Goal: Task Accomplishment & Management: Complete application form

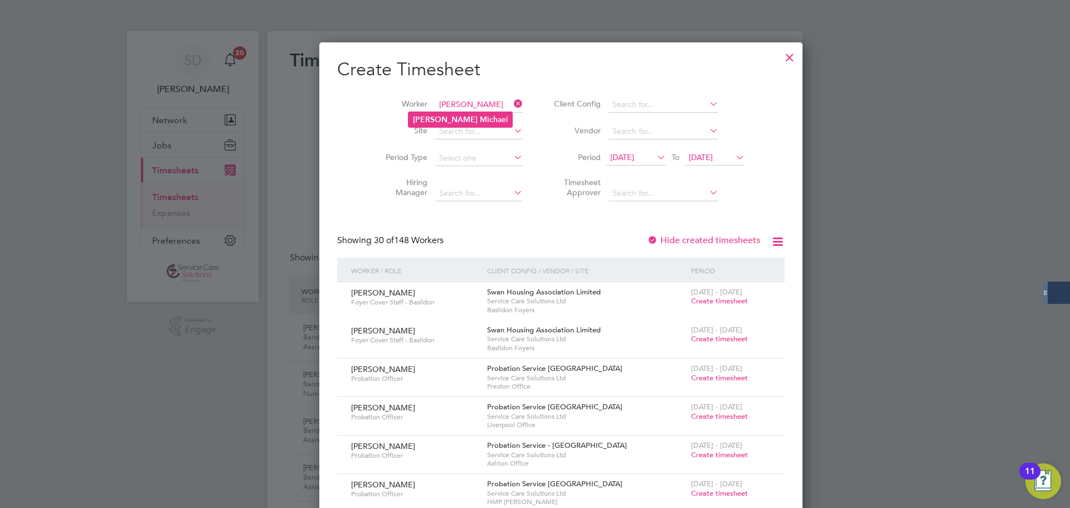
click at [441, 118] on b "[PERSON_NAME]" at bounding box center [445, 119] width 65 height 9
type input "[PERSON_NAME]"
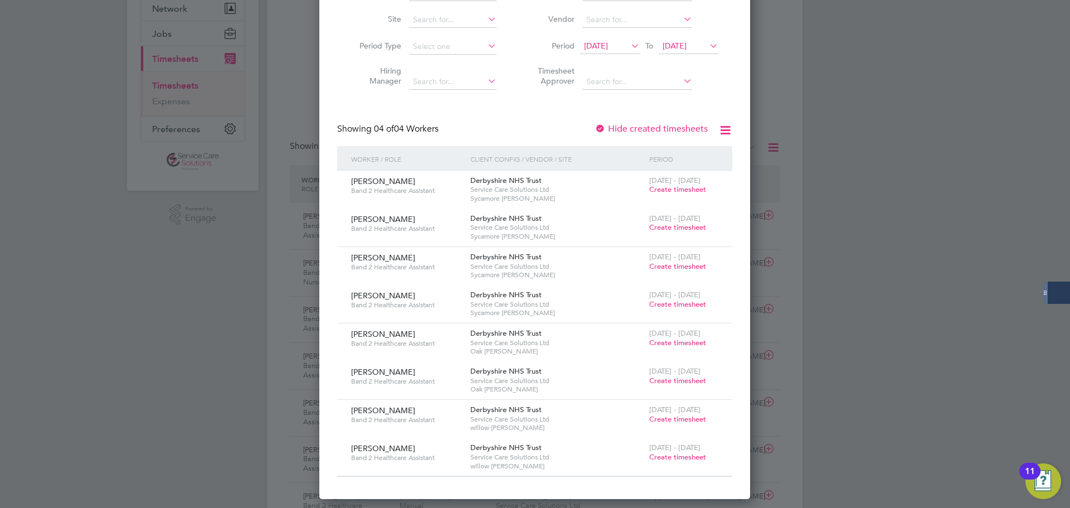
drag, startPoint x: 338, startPoint y: 471, endPoint x: 391, endPoint y: 338, distance: 143.5
click at [338, 471] on div "[PERSON_NAME] Band 2 Healthcare Assistant Derbyshire NHS Trust Service Care Sol…" at bounding box center [534, 456] width 395 height 38
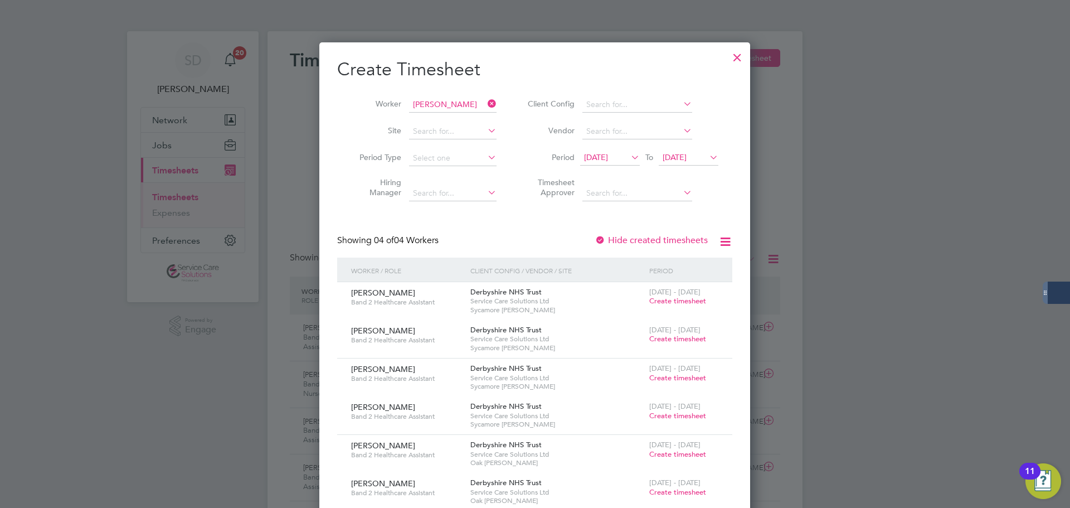
drag, startPoint x: 490, startPoint y: 102, endPoint x: 485, endPoint y: 101, distance: 5.6
click at [485, 101] on icon at bounding box center [485, 104] width 0 height 16
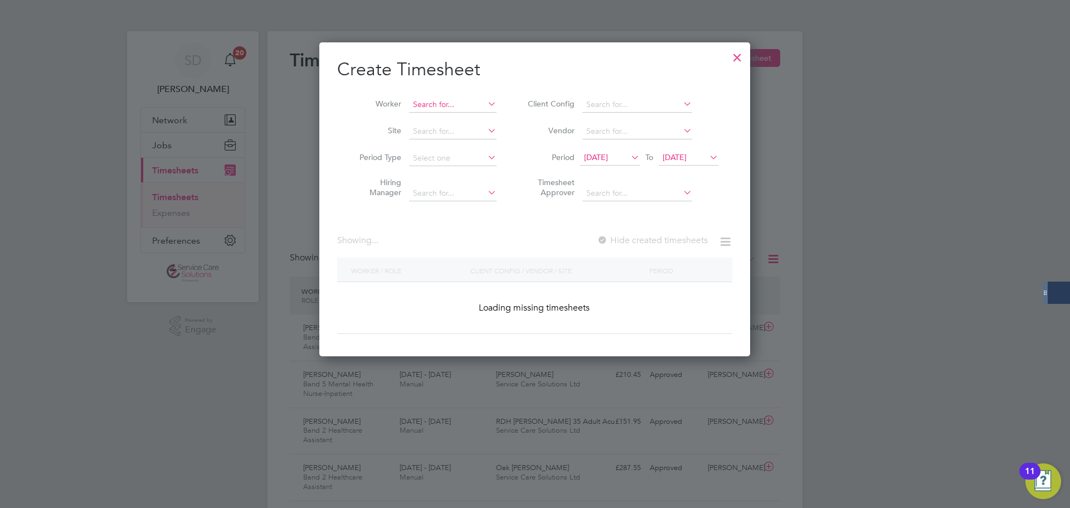
scroll to position [314, 431]
click at [442, 109] on input at bounding box center [452, 105] width 87 height 16
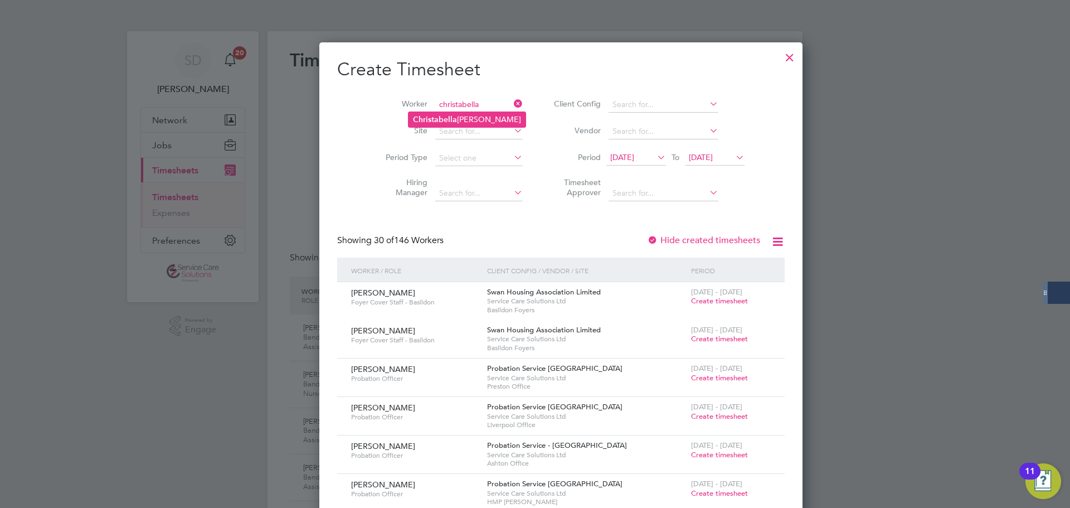
click at [423, 120] on b "Christabella" at bounding box center [435, 119] width 44 height 9
type input "[PERSON_NAME]"
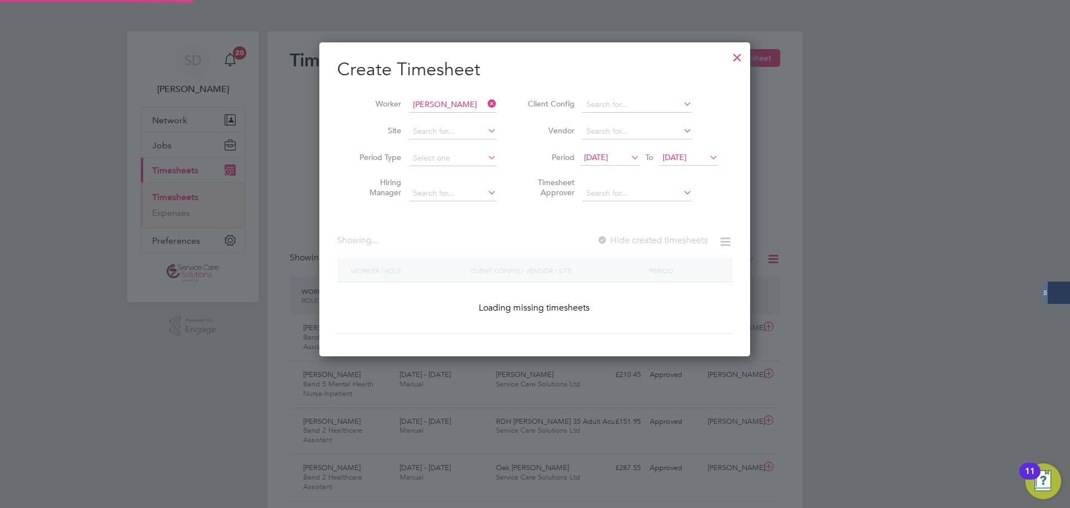
scroll to position [457, 431]
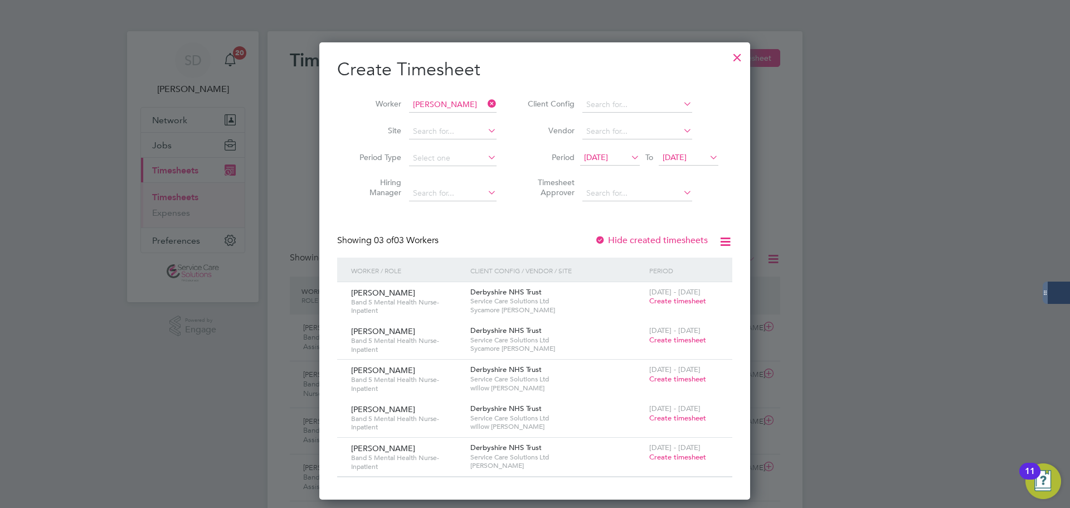
click at [668, 416] on span "Create timesheet" at bounding box center [677, 417] width 57 height 9
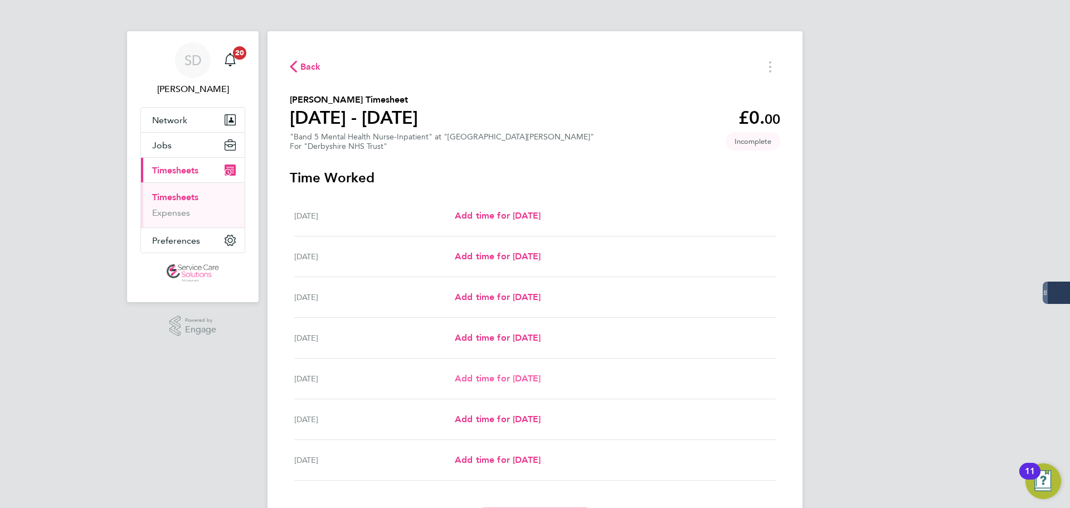
click at [462, 380] on span "Add time for [DATE]" at bounding box center [498, 378] width 86 height 11
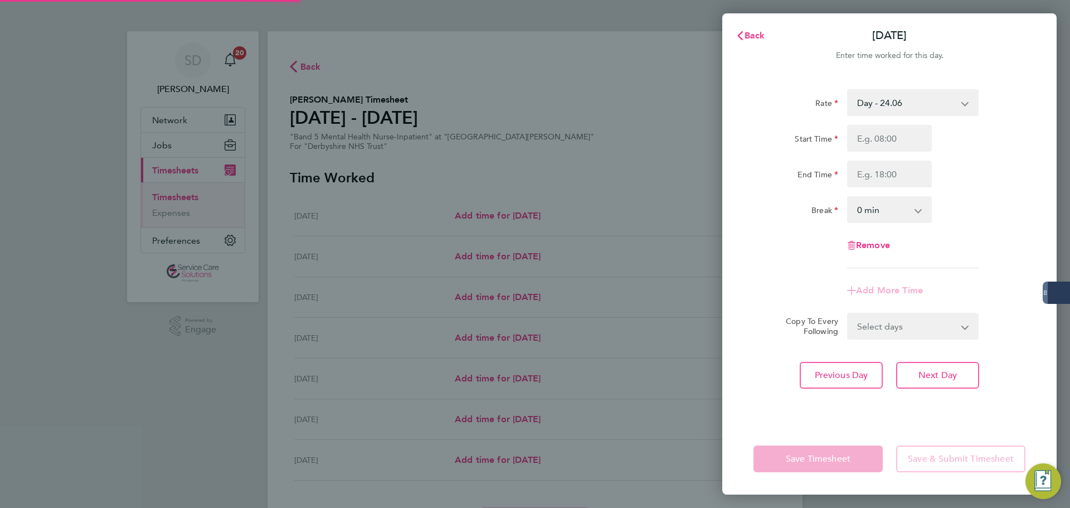
click at [868, 109] on select "Day - 24.06 Sun/BH (BG+10%) - 42.36 Sat/Night (BG+10%) - 34.42 [DATE]/Bank Holi…" at bounding box center [906, 102] width 116 height 25
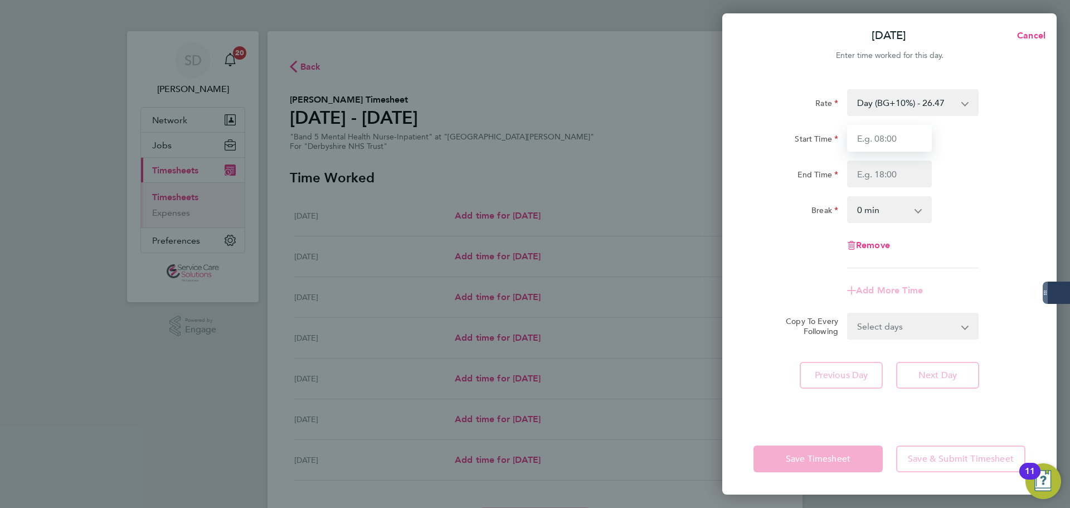
click at [887, 130] on input "Start Time" at bounding box center [889, 138] width 85 height 27
type input "13:45"
click at [871, 172] on input "End Time" at bounding box center [889, 173] width 85 height 27
click at [871, 172] on input "21000" at bounding box center [889, 173] width 85 height 27
type input "20:00"
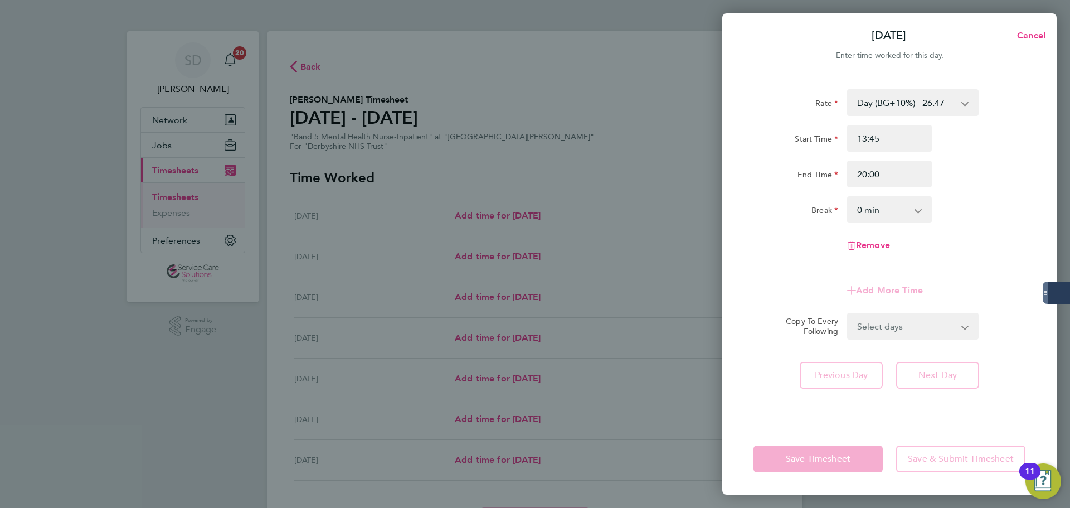
click at [772, 225] on div "Rate Day (BG+10%) - 26.47 Sun/BH (BG+10%) - 42.36 Sat/Night (BG+10%) - 34.42 [D…" at bounding box center [889, 178] width 272 height 179
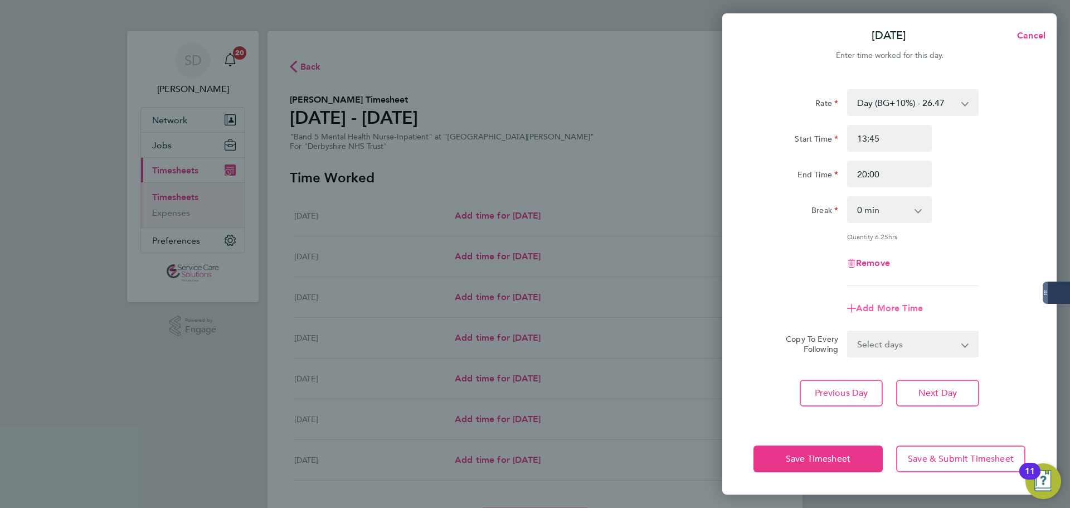
click at [871, 308] on span "Add More Time" at bounding box center [889, 308] width 67 height 11
select select "null"
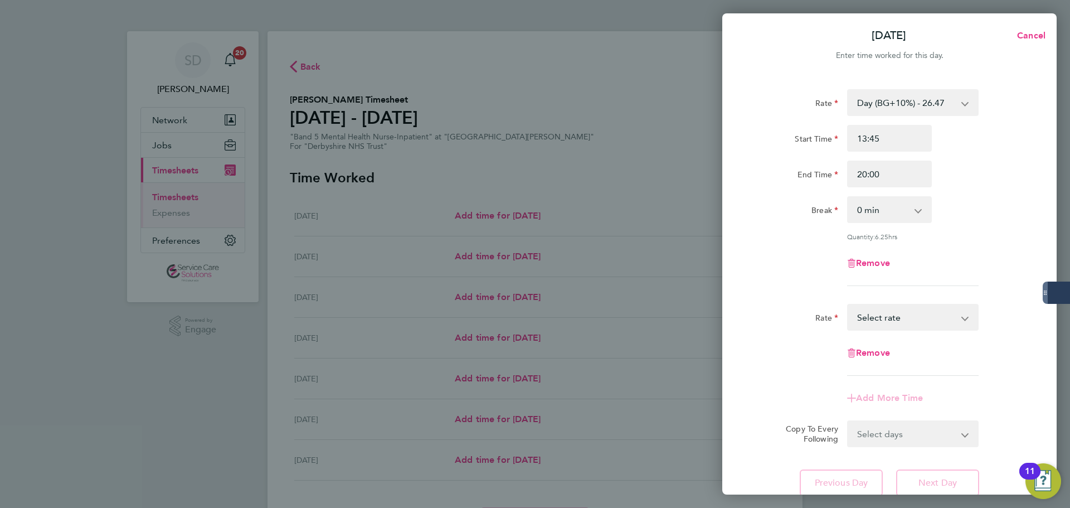
click at [903, 310] on select "Sun/BH (BG+10%) - 42.36 Sat/Night (BG+10%) - 34.42 [DATE]/Bank Holiday - 38.51 …" at bounding box center [906, 317] width 116 height 25
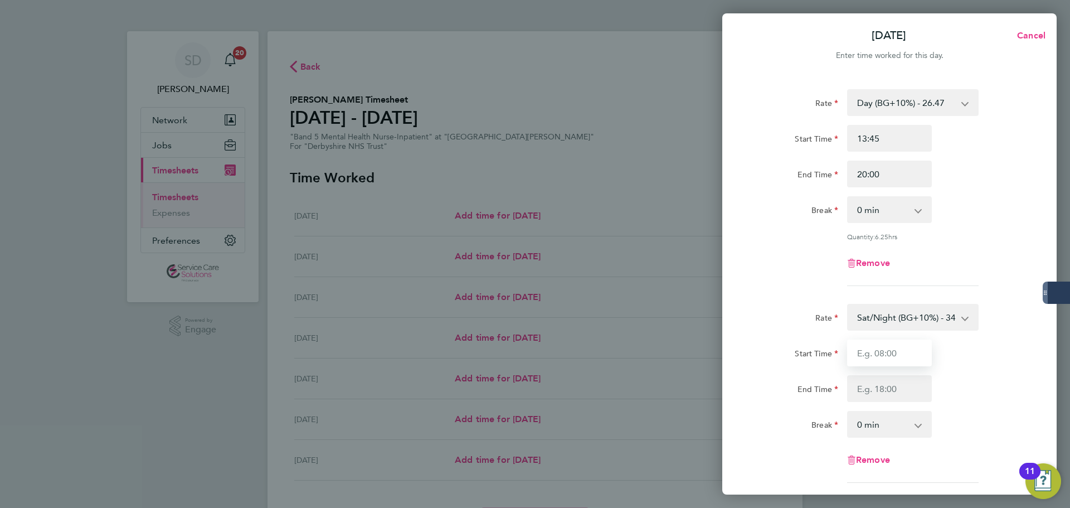
click at [878, 349] on input "Start Time" at bounding box center [889, 352] width 85 height 27
type input "20:00"
click at [895, 392] on input "End Time" at bounding box center [889, 388] width 85 height 27
type input "21:30"
drag, startPoint x: 825, startPoint y: 296, endPoint x: 843, endPoint y: 284, distance: 21.6
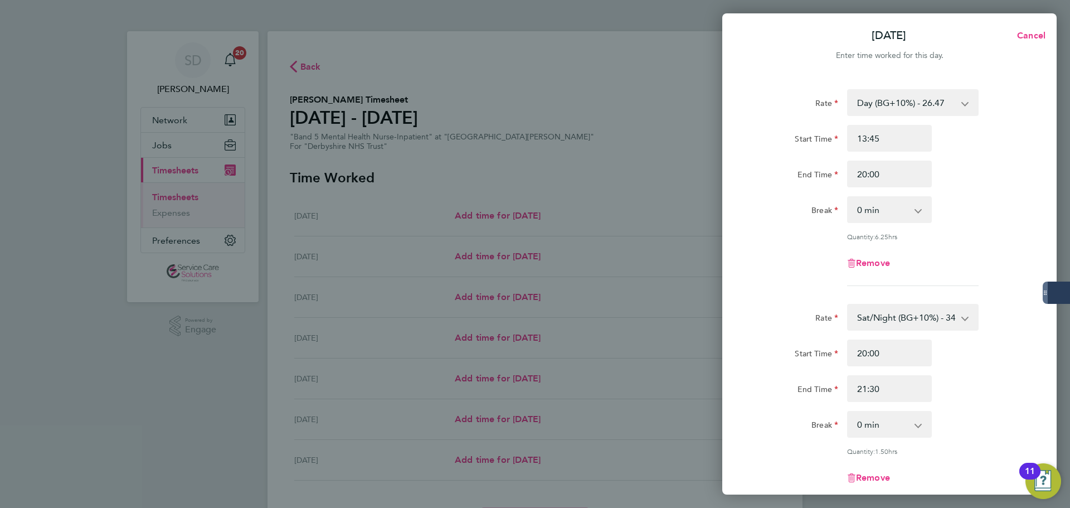
click at [824, 298] on form "Rate Day (BG+10%) - 26.47 Sun/BH (BG+10%) - 42.36 Sat/Night (BG+10%) - 34.42 [D…" at bounding box center [889, 330] width 272 height 483
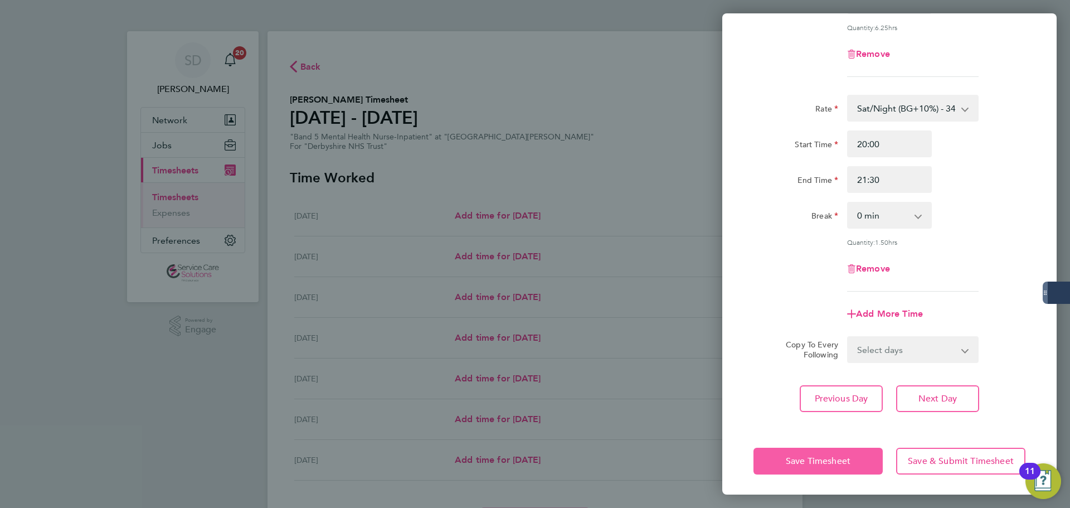
click at [814, 465] on button "Save Timesheet" at bounding box center [817, 460] width 129 height 27
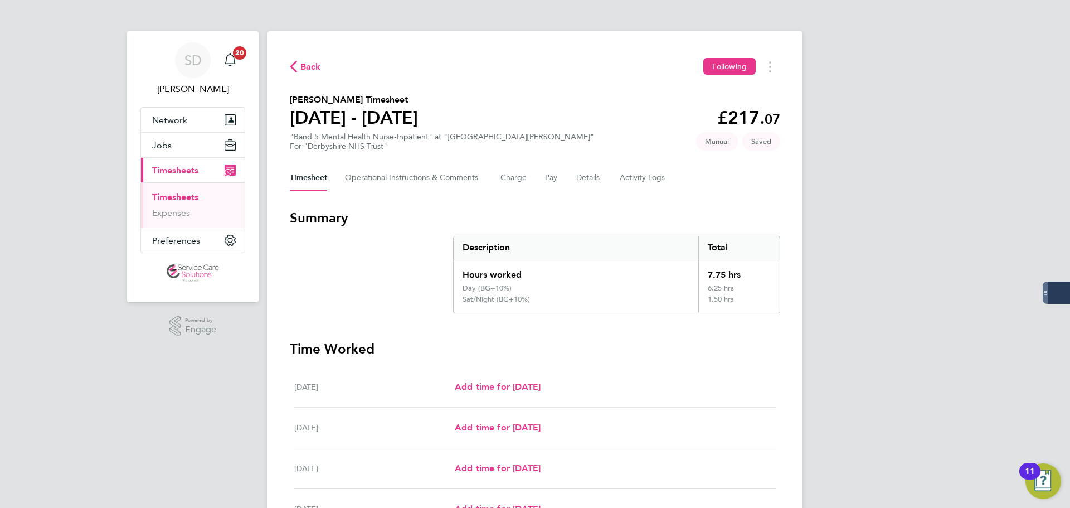
click at [350, 271] on section "Summary Description Total Hours worked 7.75 hrs Day (BG+10%) 6.25 hrs Sat/Night…" at bounding box center [535, 261] width 490 height 104
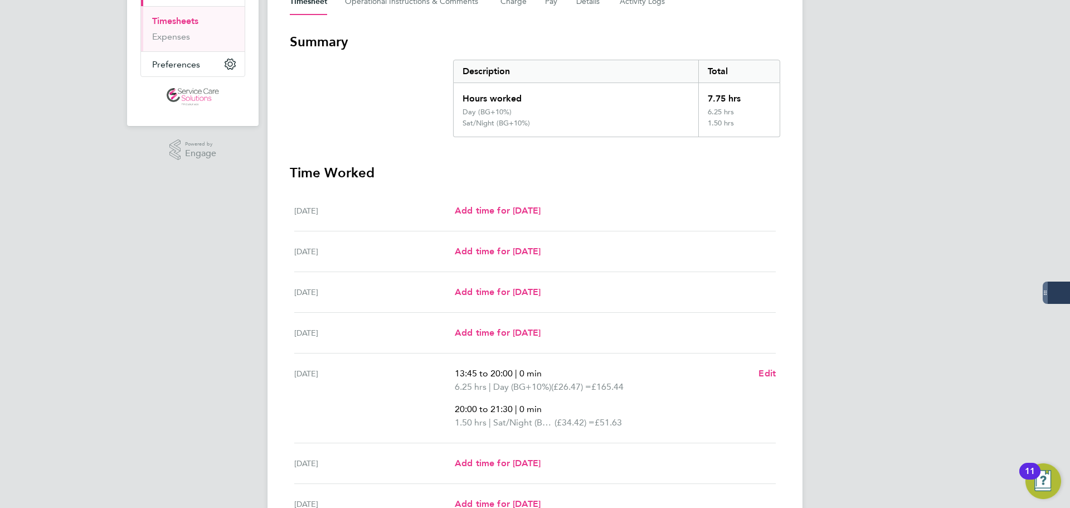
scroll to position [68, 0]
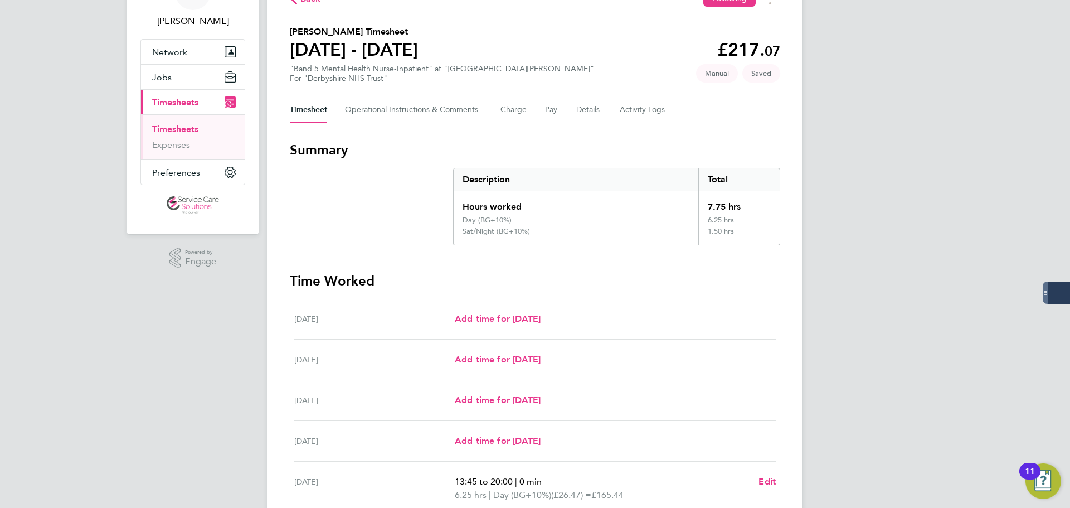
click at [298, 223] on section "Summary Description Total Hours worked 7.75 hrs Day (BG+10%) 6.25 hrs Sat/Night…" at bounding box center [535, 193] width 490 height 104
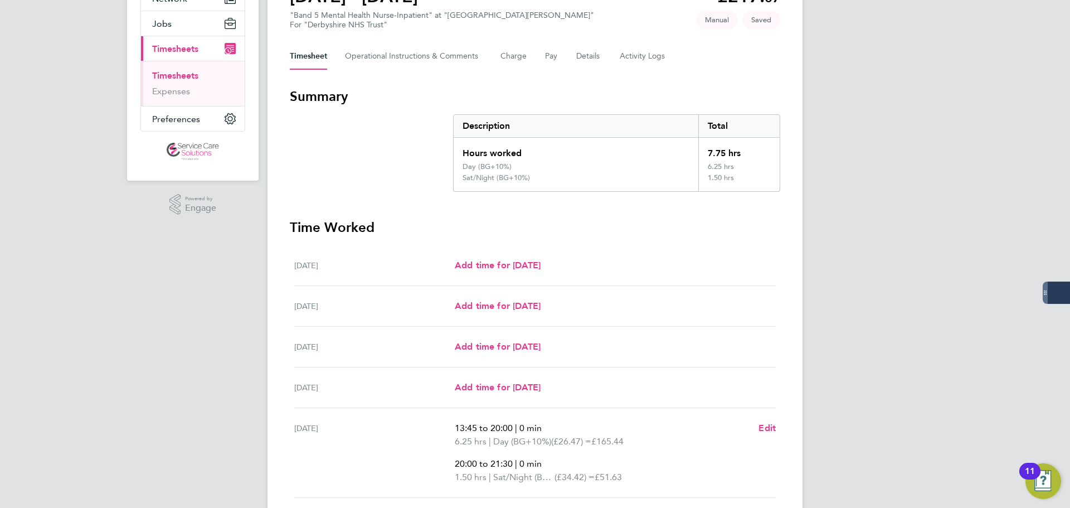
scroll to position [291, 0]
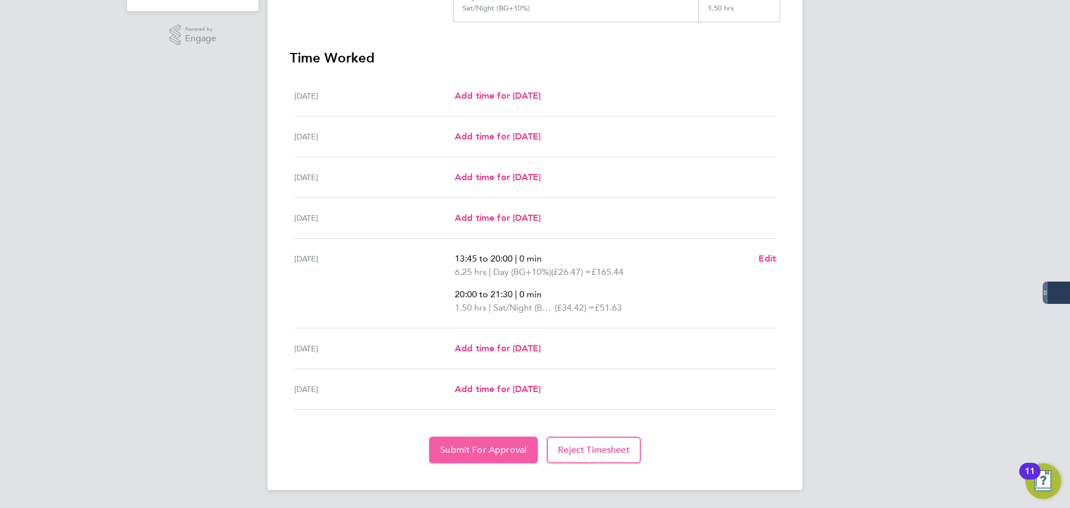
click at [456, 451] on span "Submit For Approval" at bounding box center [483, 449] width 86 height 11
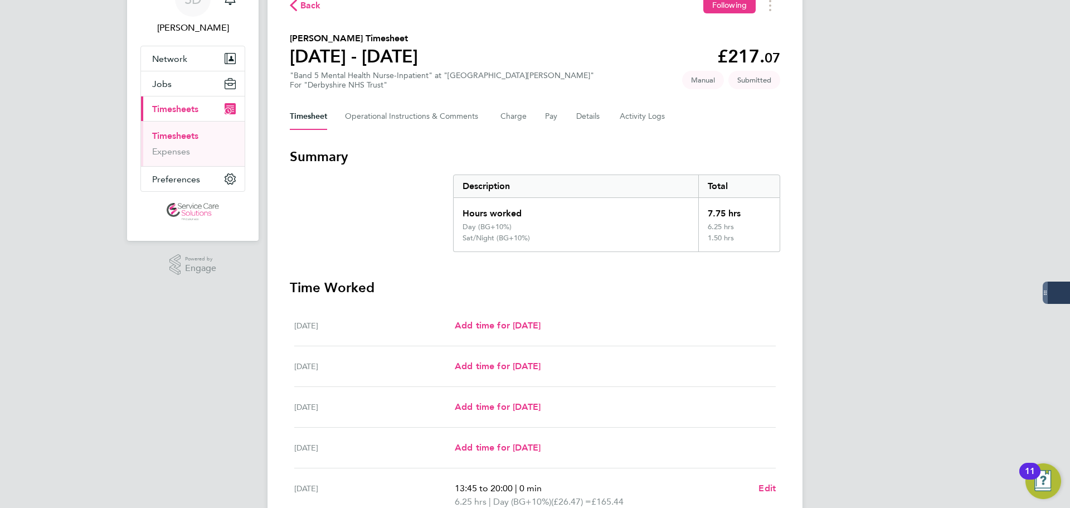
scroll to position [0, 0]
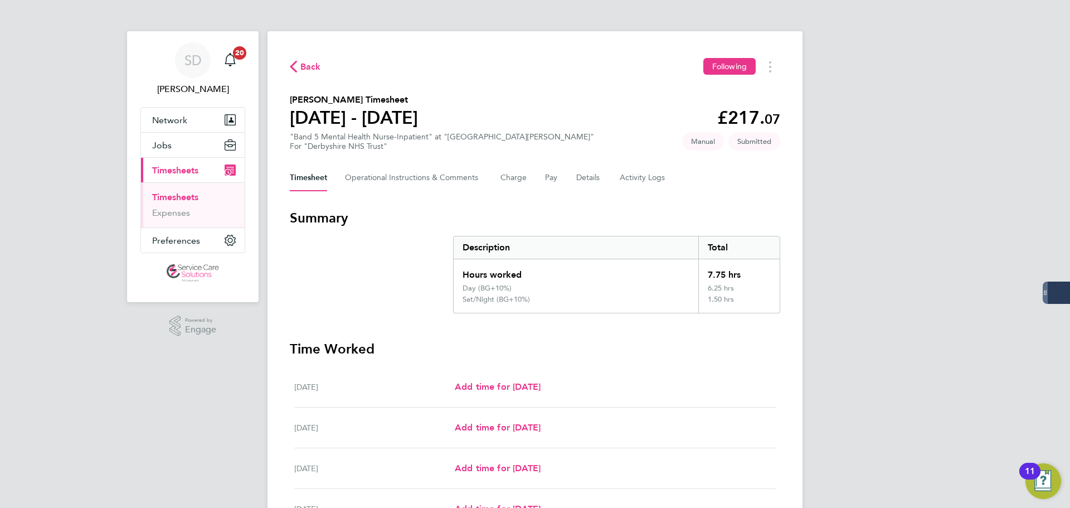
drag, startPoint x: 174, startPoint y: 197, endPoint x: 183, endPoint y: 194, distance: 10.0
click at [173, 197] on link "Timesheets" at bounding box center [175, 197] width 46 height 11
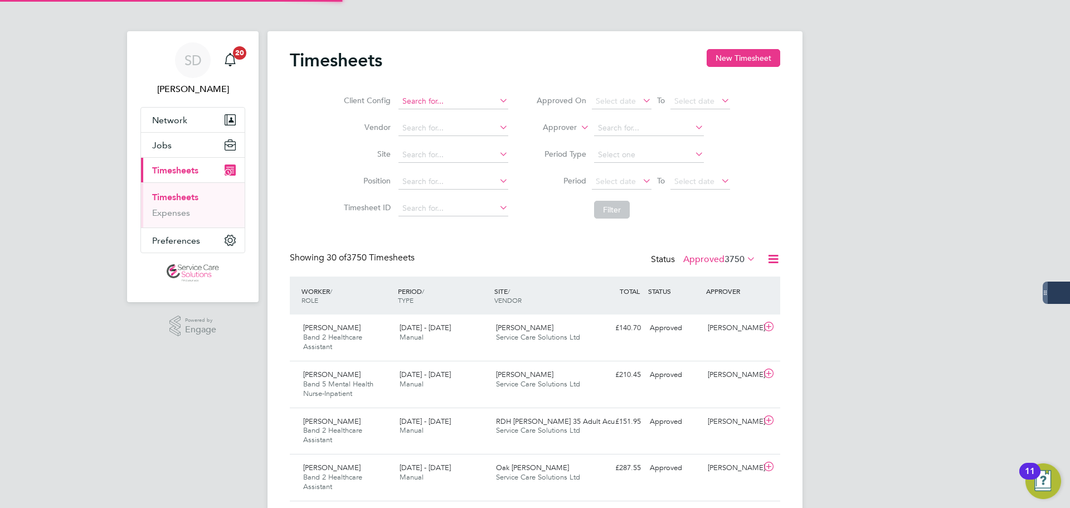
scroll to position [37, 97]
click at [734, 52] on button "New Timesheet" at bounding box center [744, 58] width 74 height 18
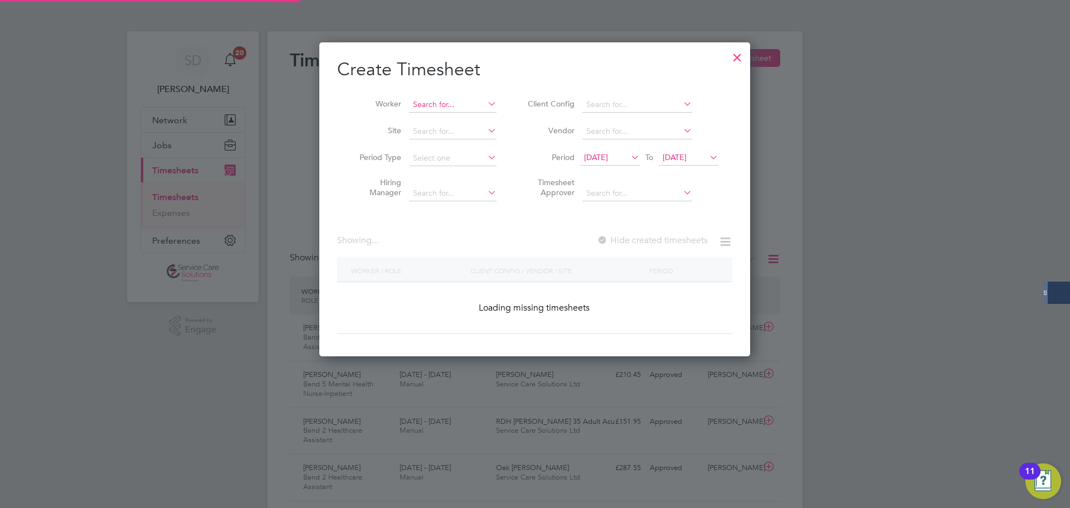
click at [425, 106] on input at bounding box center [452, 105] width 87 height 16
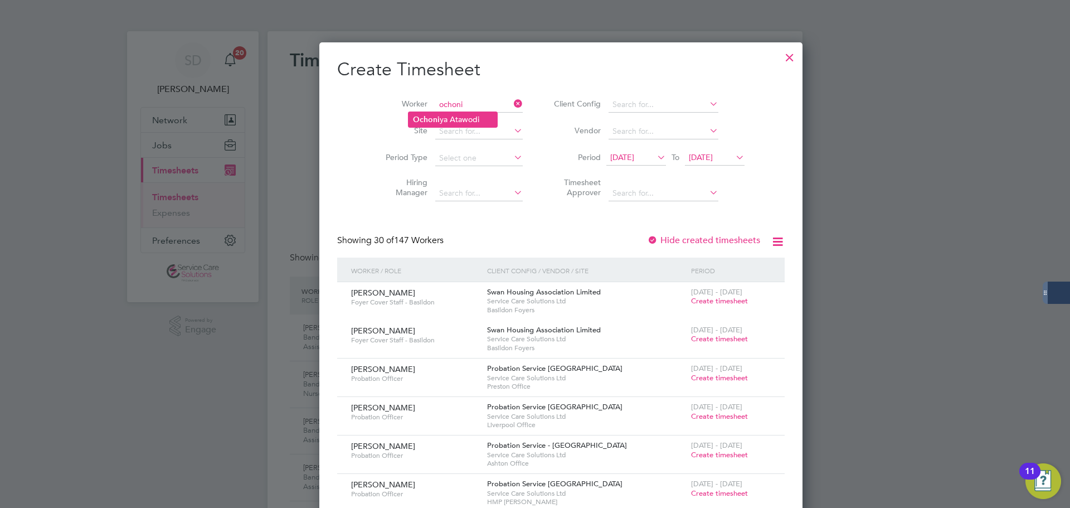
click at [452, 116] on li "Ochoni ya Atawodi" at bounding box center [452, 119] width 89 height 15
type input "[PERSON_NAME]"
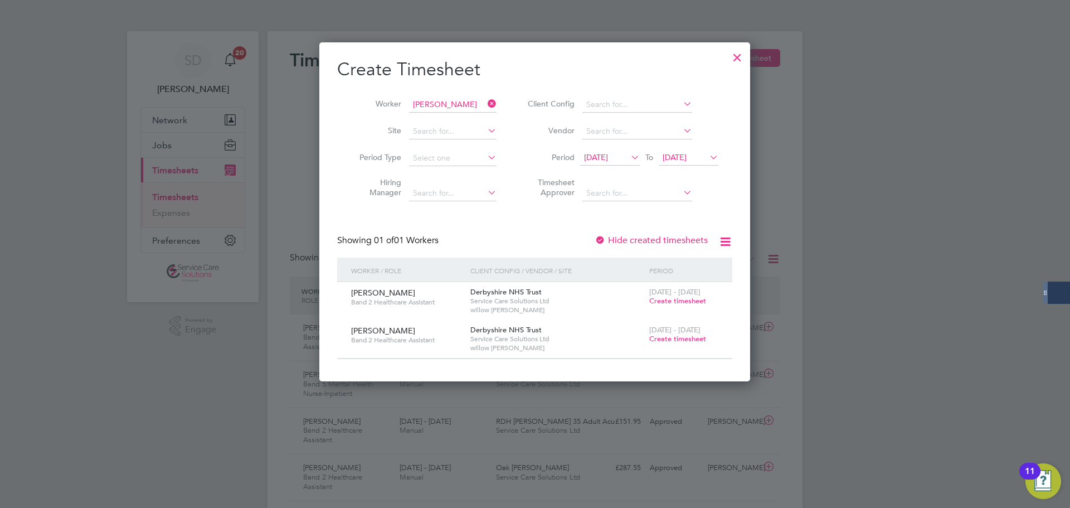
click at [956, 50] on div at bounding box center [535, 254] width 1070 height 508
click at [485, 100] on icon at bounding box center [485, 104] width 0 height 16
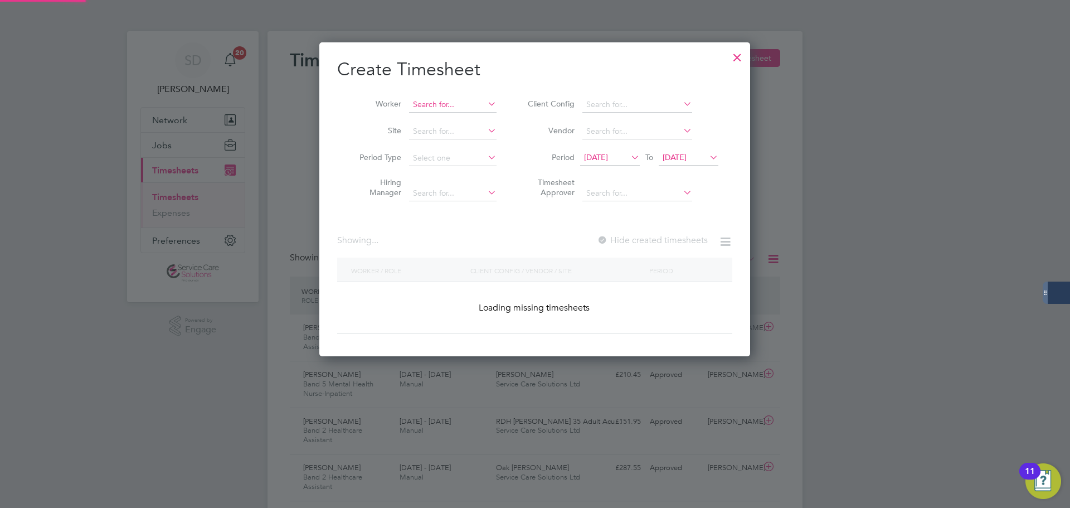
click at [454, 104] on input at bounding box center [452, 105] width 87 height 16
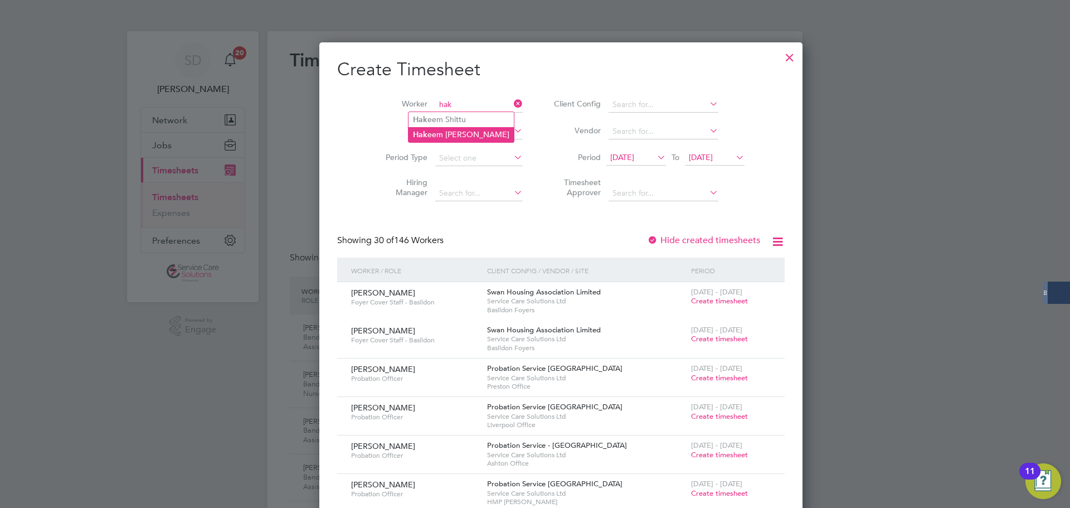
click at [465, 130] on li "Hak eem [PERSON_NAME]" at bounding box center [460, 134] width 105 height 15
type input "[PERSON_NAME]"
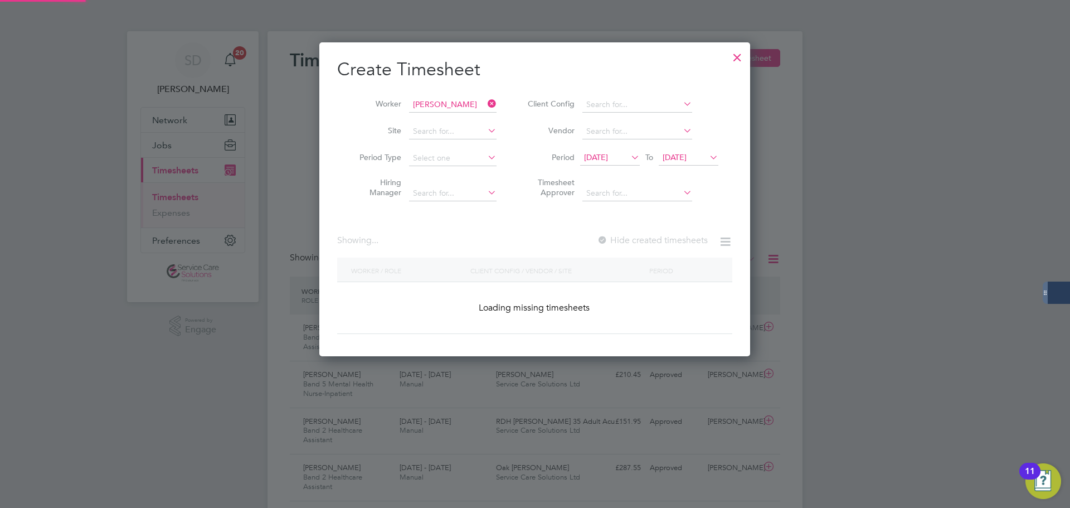
scroll to position [415, 431]
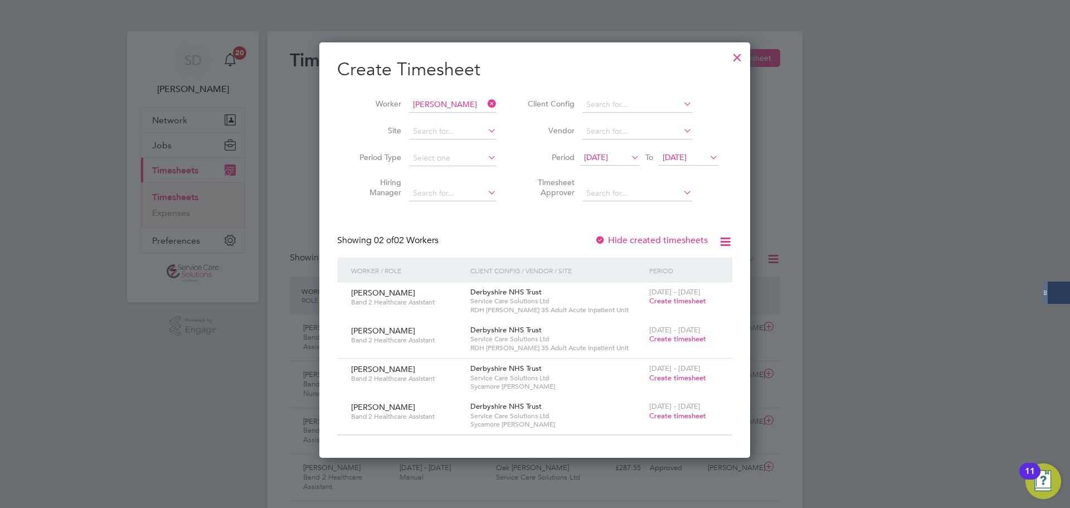
click at [675, 337] on span "Create timesheet" at bounding box center [677, 338] width 57 height 9
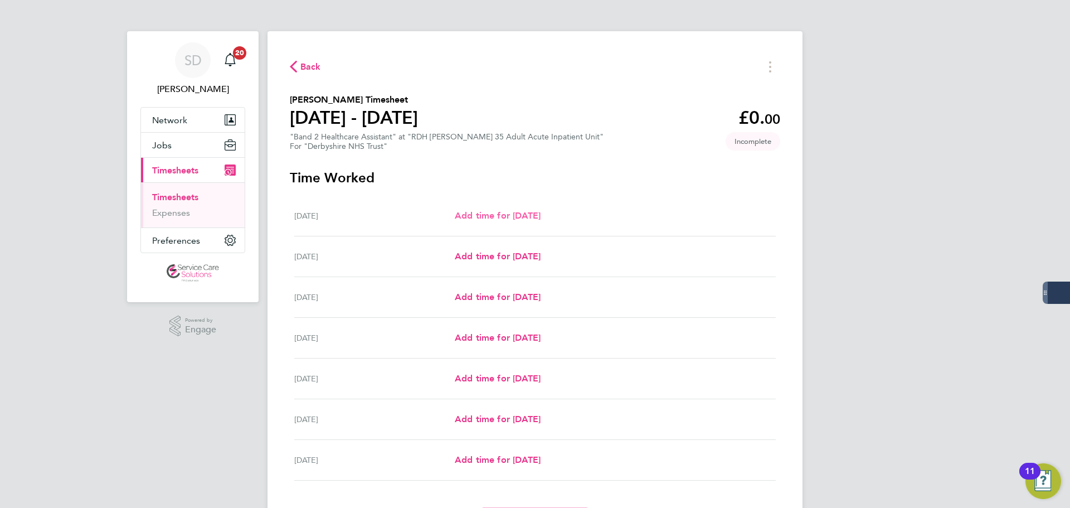
click at [480, 212] on span "Add time for [DATE]" at bounding box center [498, 215] width 86 height 11
select select "30"
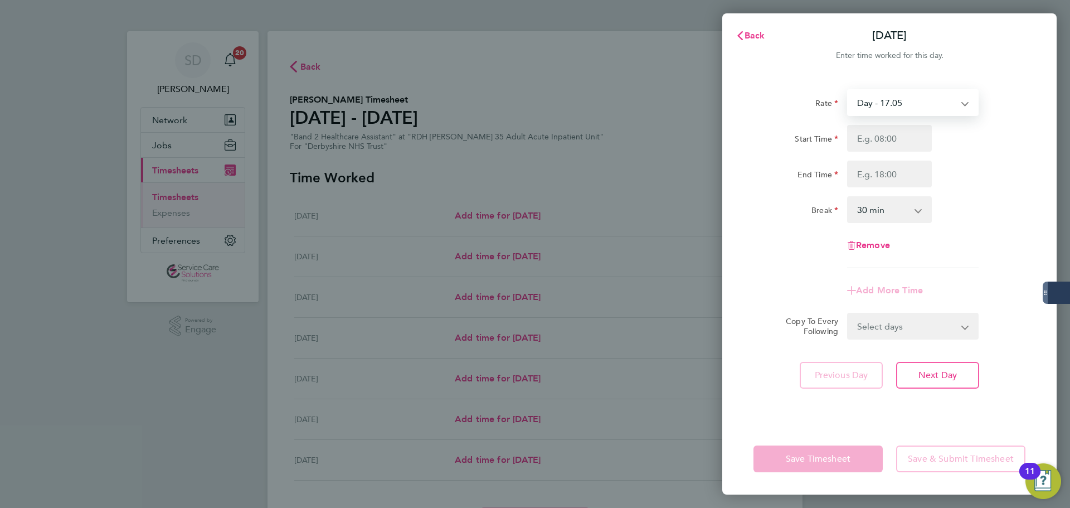
click at [889, 104] on select "Day - 17.05 [DATE]/Bank Holiday - 30.86 Sun/BH (BG+10%) - 33.95 Day (BG+10%) - …" at bounding box center [906, 102] width 116 height 25
select select "30"
click at [875, 143] on input "Start Time" at bounding box center [889, 138] width 85 height 27
drag, startPoint x: 880, startPoint y: 144, endPoint x: 855, endPoint y: 139, distance: 26.0
click at [855, 139] on input "0700" at bounding box center [889, 138] width 85 height 27
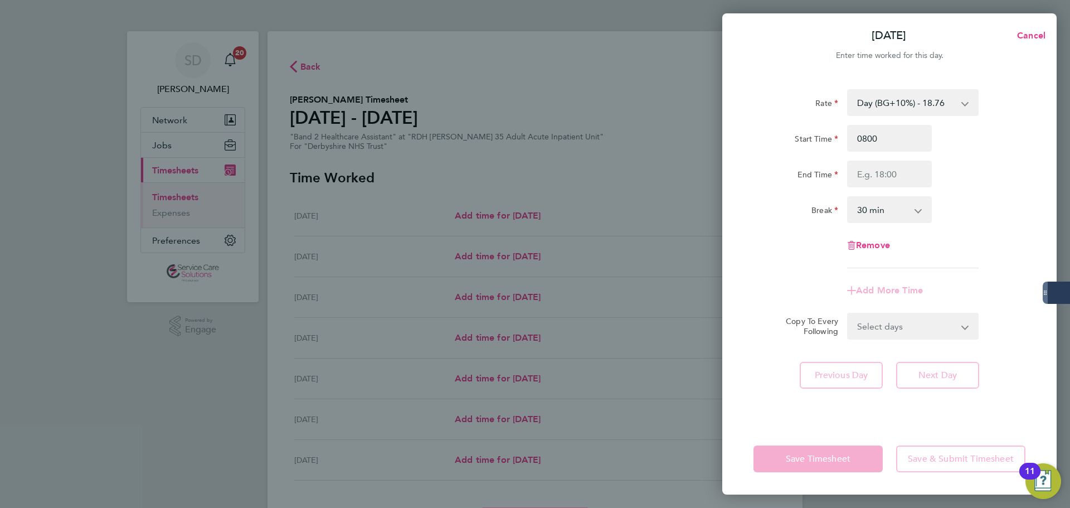
type input "08:00"
drag, startPoint x: 884, startPoint y: 138, endPoint x: 851, endPoint y: 140, distance: 33.0
click at [851, 140] on input "08:00" at bounding box center [889, 138] width 85 height 27
click at [871, 172] on input "End Time" at bounding box center [889, 173] width 85 height 27
type input "21:30"
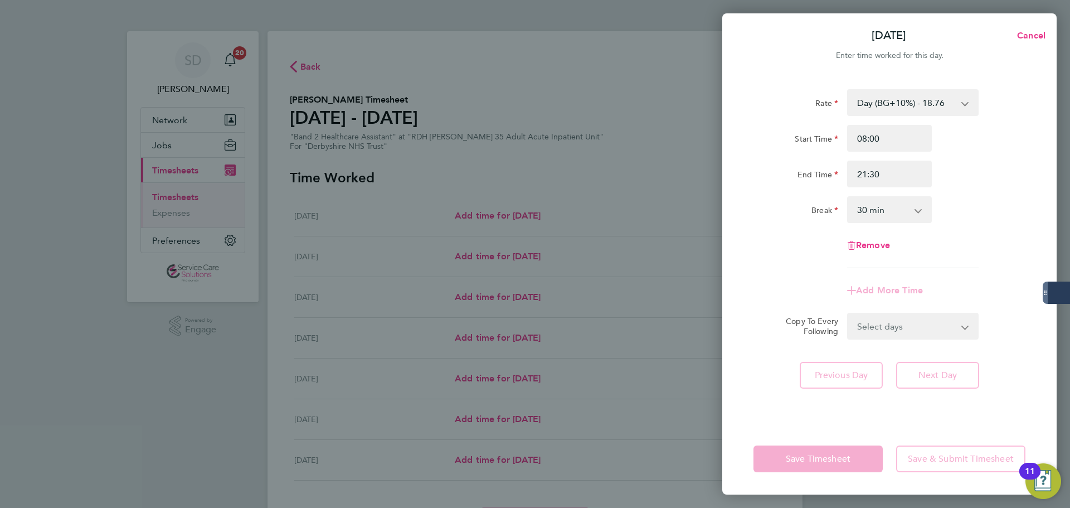
click at [870, 210] on select "0 min 15 min 30 min 45 min 60 min 75 min 90 min" at bounding box center [882, 209] width 69 height 25
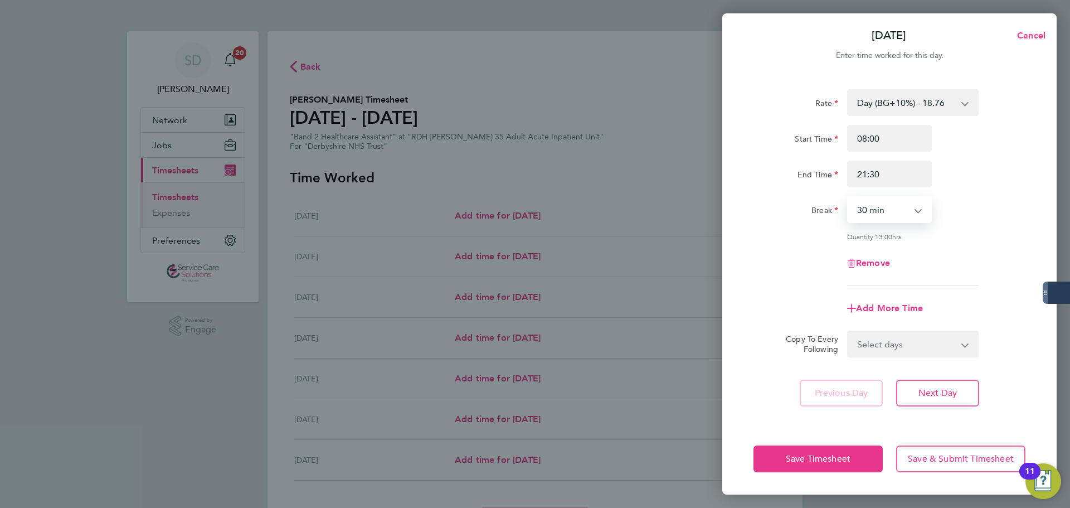
select select "0"
click at [848, 197] on select "0 min 15 min 30 min 45 min 60 min 75 min 90 min" at bounding box center [882, 209] width 69 height 25
click at [787, 241] on div "Rate Day (BG+10%) - 18.76 Day - 17.05 [DATE]/Bank Holiday - 30.86 Sun/BH (BG+10…" at bounding box center [889, 187] width 272 height 197
click at [875, 305] on span "Add More Time" at bounding box center [889, 308] width 67 height 11
select select "null"
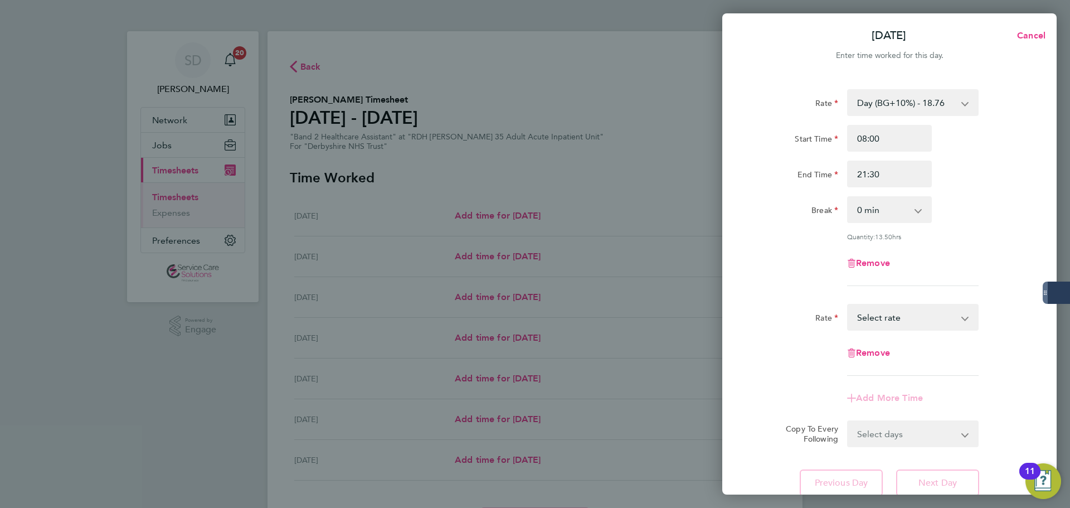
click at [884, 216] on select "0 min 15 min 30 min 45 min 60 min 75 min 90 min" at bounding box center [882, 209] width 69 height 25
select select "60"
click at [848, 197] on select "0 min 15 min 30 min 45 min 60 min 75 min 90 min" at bounding box center [882, 209] width 69 height 25
click at [800, 277] on div "Rate Day (BG+10%) - 18.76 Day - 17.05 [DATE]/Bank Holiday - 30.86 Sun/BH (BG+10…" at bounding box center [889, 187] width 272 height 197
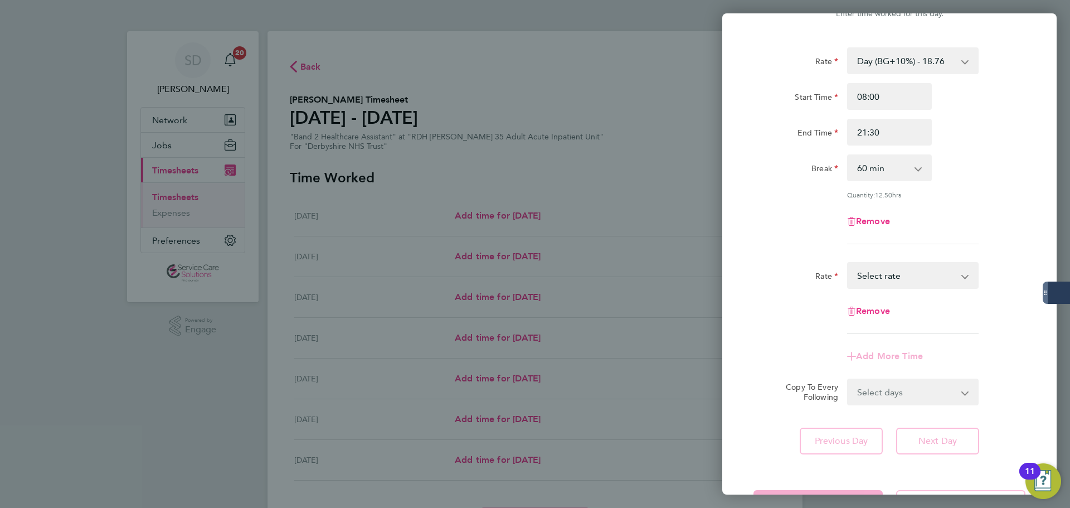
scroll to position [85, 0]
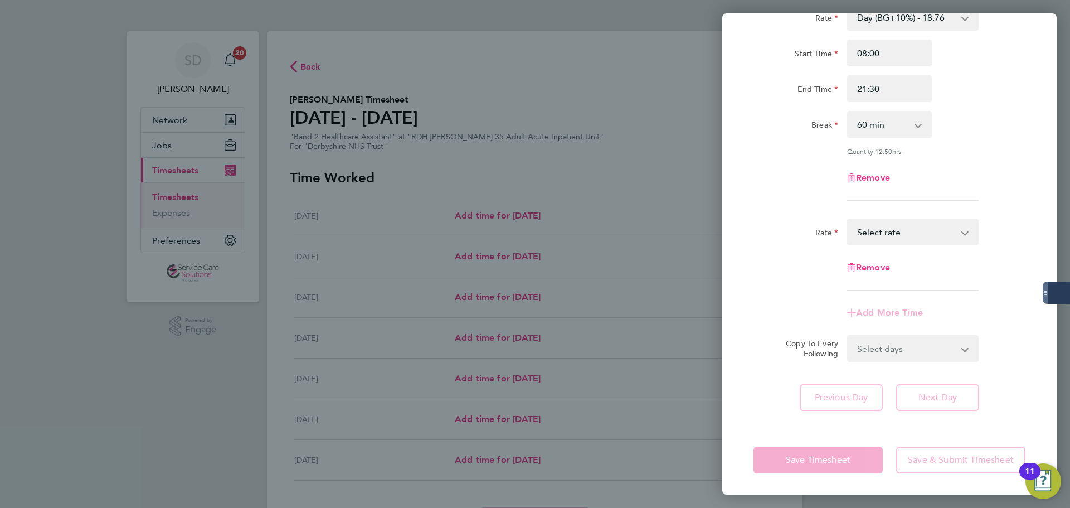
click at [814, 342] on label "Copy To Every Following" at bounding box center [807, 348] width 61 height 20
click at [848, 342] on select "Select days Day Weekday (Mon-Fri) Weekend (Sat-Sun) [DATE] [DATE] [DATE] [DATE]…" at bounding box center [906, 348] width 117 height 25
click at [869, 269] on span "Remove" at bounding box center [873, 267] width 34 height 11
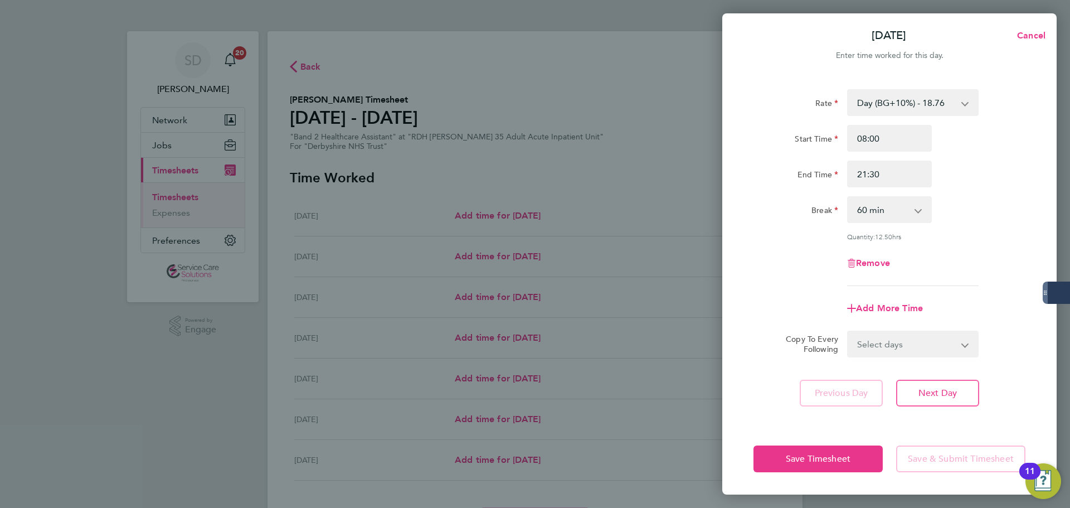
scroll to position [0, 0]
drag, startPoint x: 888, startPoint y: 178, endPoint x: 837, endPoint y: 178, distance: 51.3
click at [844, 182] on div "21:30" at bounding box center [890, 173] width 94 height 27
click at [752, 292] on div "Rate Day (BG+10%) - 18.76 Day - 17.05 [DATE]/Bank Holiday - 30.86 Sun/BH (BG+10…" at bounding box center [889, 249] width 334 height 347
drag, startPoint x: 875, startPoint y: 168, endPoint x: 819, endPoint y: 160, distance: 56.7
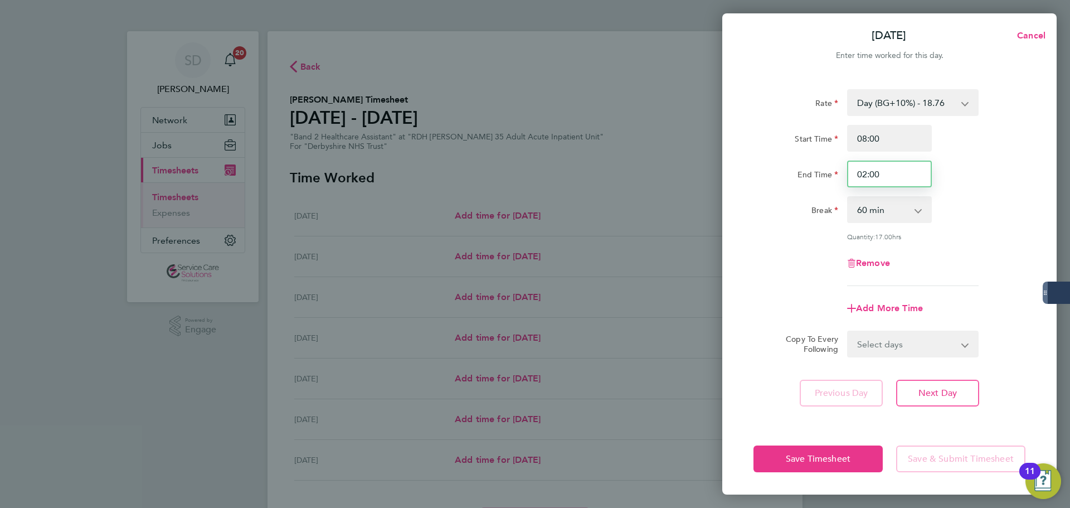
click at [826, 168] on div "End Time 02:00" at bounding box center [889, 173] width 281 height 27
type input "20:00"
click at [795, 274] on div "Remove" at bounding box center [889, 263] width 281 height 27
click at [887, 304] on span "Add More Time" at bounding box center [889, 308] width 67 height 11
select select "null"
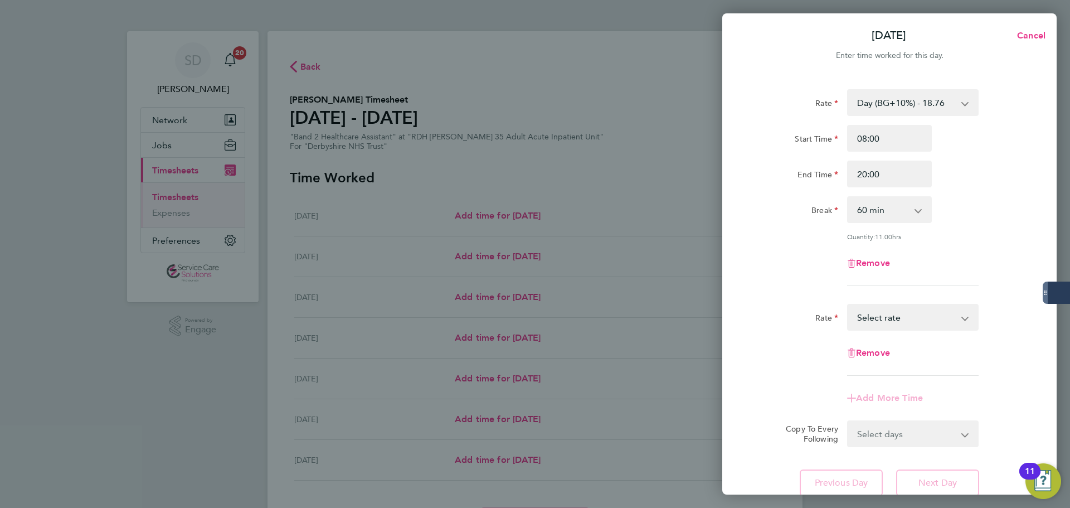
click at [887, 313] on select "Day - 17.05 [DATE]/Bank Holiday - 30.86 Sun/BH (BG+10%) - 33.95 Day (BG+10%) - …" at bounding box center [906, 317] width 116 height 25
select select "30"
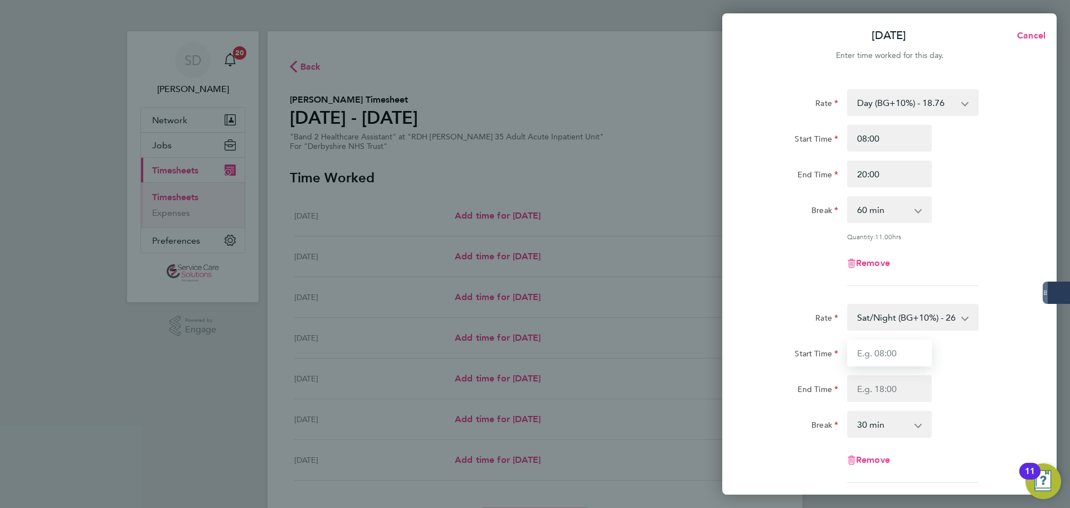
click at [887, 350] on input "Start Time" at bounding box center [889, 352] width 85 height 27
type input "20:00"
drag, startPoint x: 873, startPoint y: 392, endPoint x: 868, endPoint y: 393, distance: 5.6
click at [869, 394] on input "End Time" at bounding box center [889, 388] width 85 height 27
type input "21:30"
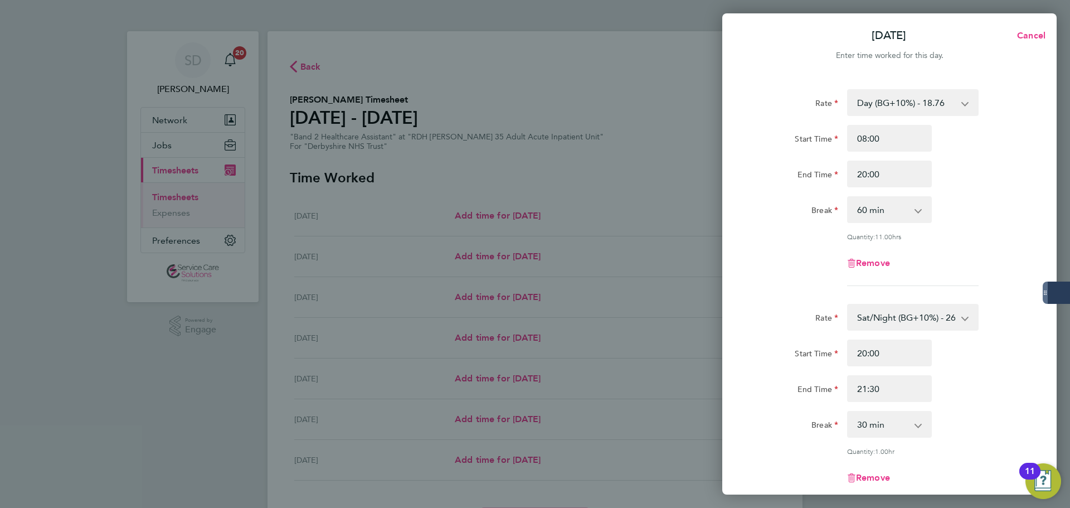
click at [795, 333] on div "Rate Sat/Night (BG+10%) - 26.26 Day - 17.05 [DATE]/Bank Holiday - 30.86 Sun/BH …" at bounding box center [889, 402] width 272 height 197
click at [882, 430] on select "0 min 15 min 30 min 45 min 60 min 75 min" at bounding box center [882, 424] width 69 height 25
select select "0"
click at [848, 412] on select "0 min 15 min 30 min 45 min 60 min 75 min" at bounding box center [882, 424] width 69 height 25
click at [809, 280] on div "Rate Day (BG+10%) - 18.76 Day - 17.05 [DATE]/Bank Holiday - 30.86 Sun/BH (BG+10…" at bounding box center [889, 187] width 272 height 197
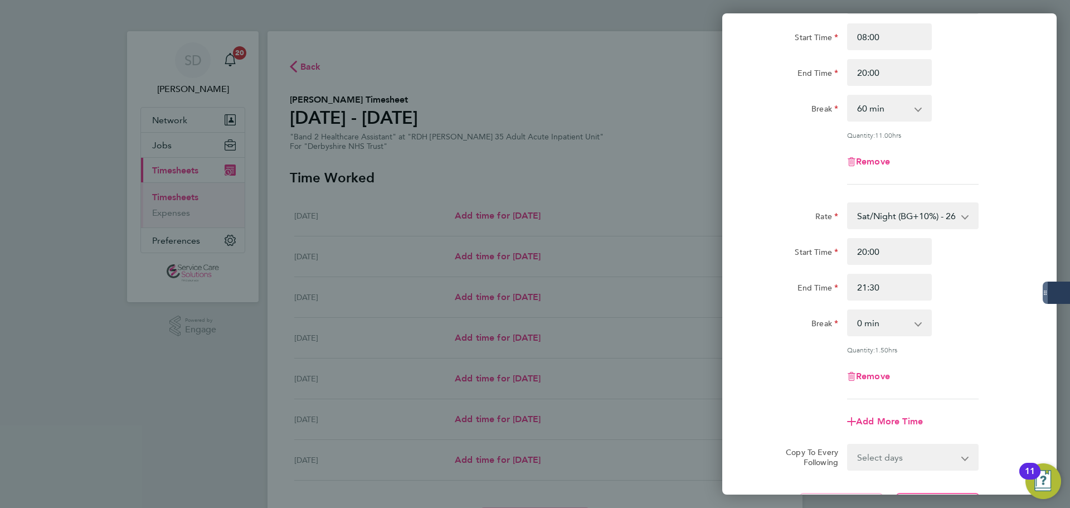
scroll to position [209, 0]
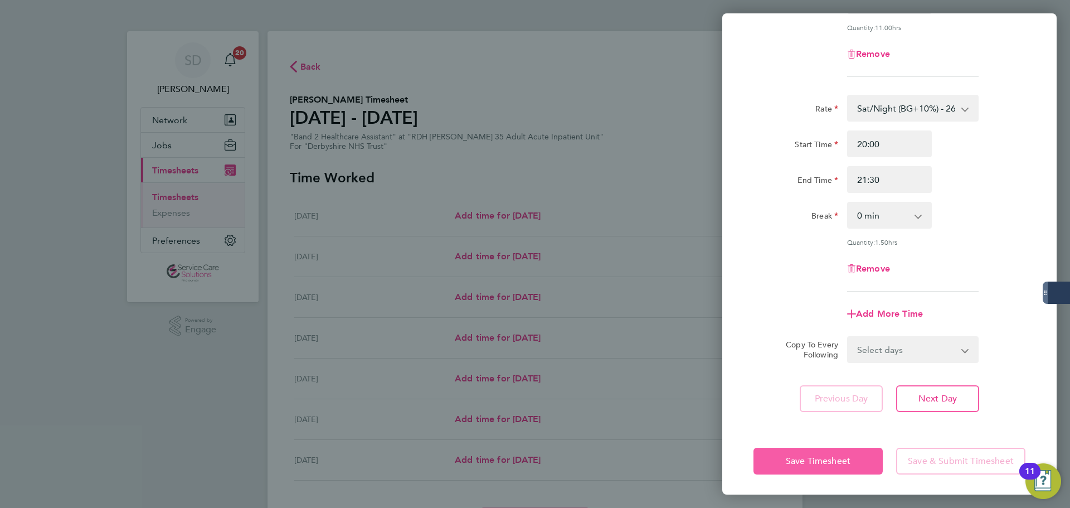
drag, startPoint x: 797, startPoint y: 460, endPoint x: 791, endPoint y: 461, distance: 6.4
click at [797, 460] on span "Save Timesheet" at bounding box center [818, 460] width 65 height 11
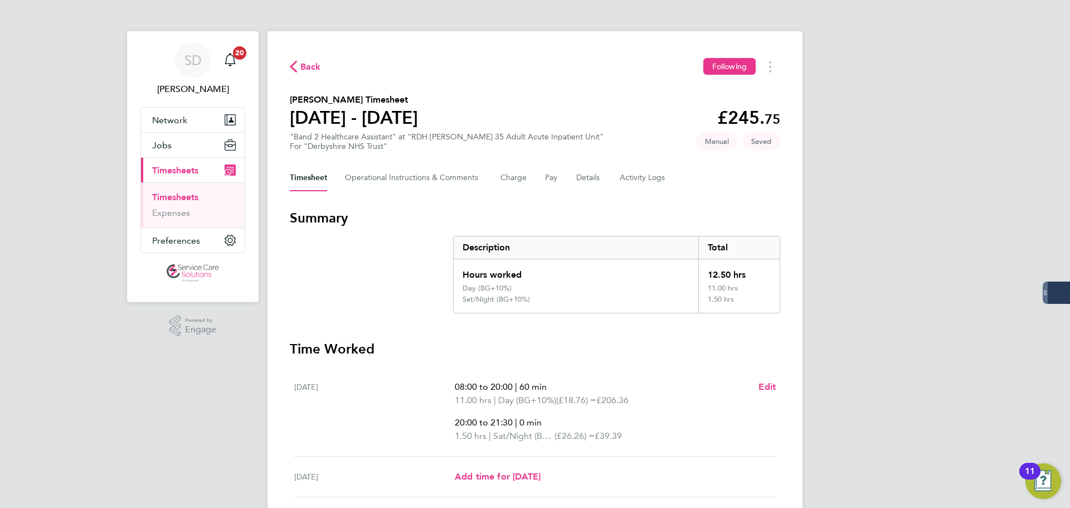
click at [387, 284] on section "Summary Description Total Hours worked 12.50 hrs Day (BG+10%) 11.00 hrs Sat/Nig…" at bounding box center [535, 261] width 490 height 104
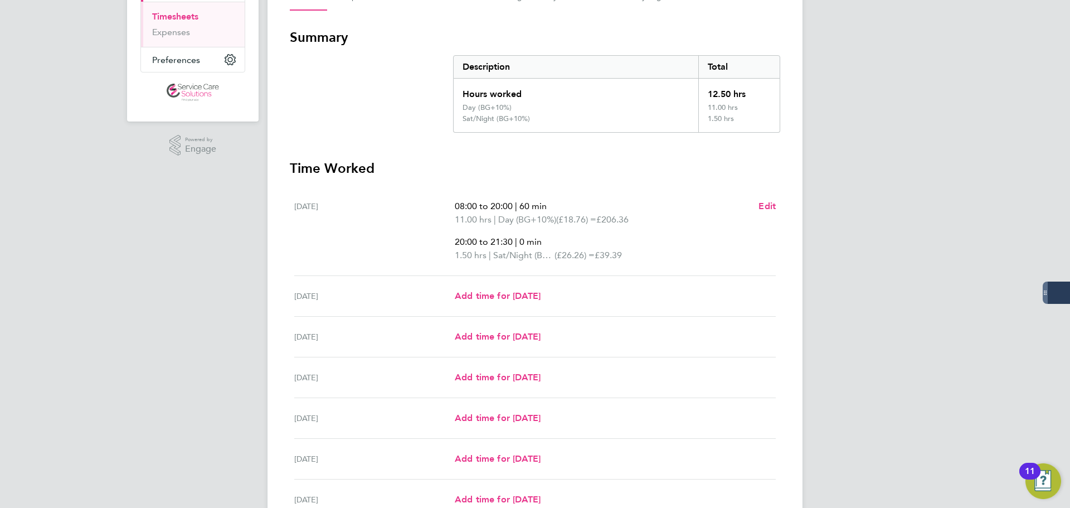
scroll to position [223, 0]
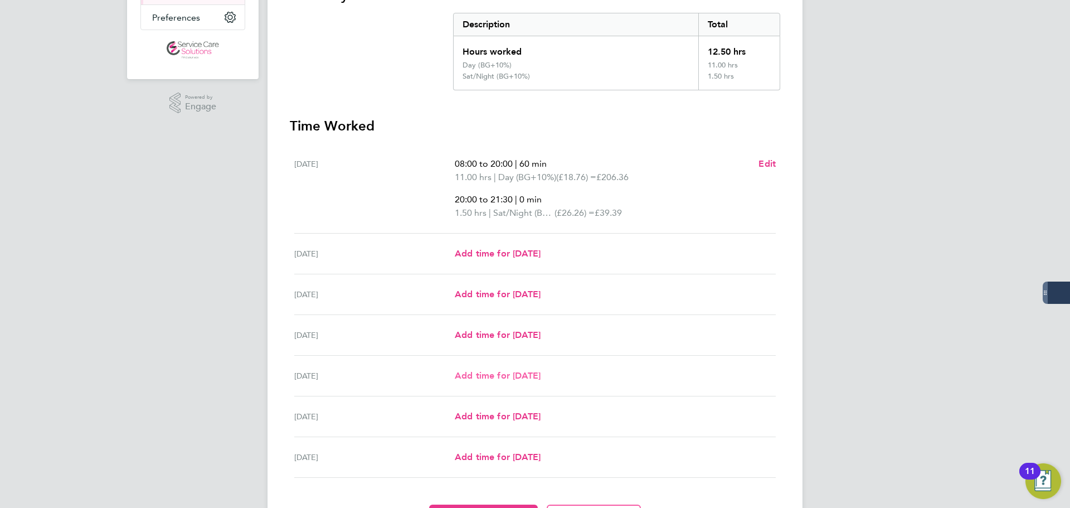
click at [490, 372] on span "Add time for [DATE]" at bounding box center [498, 375] width 86 height 11
select select "30"
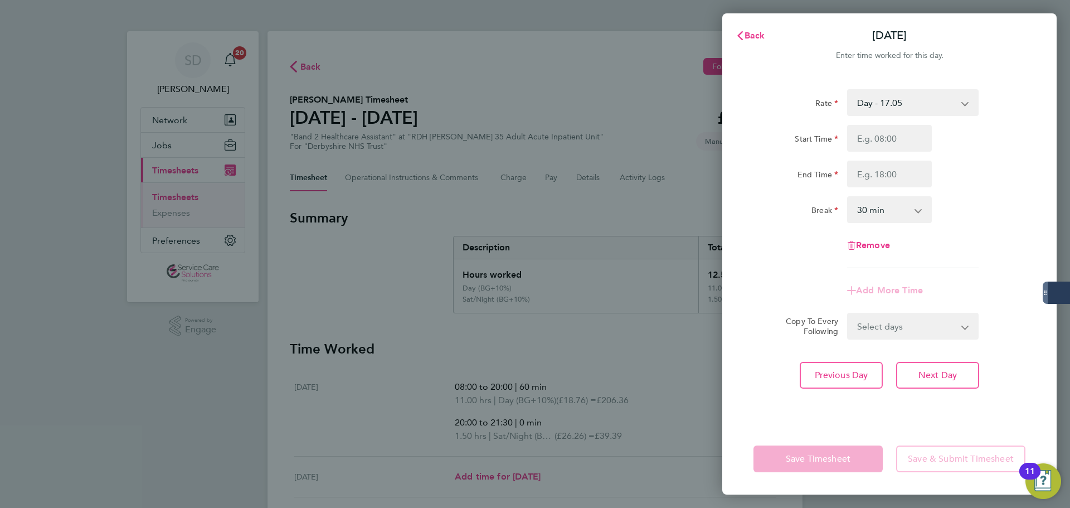
click at [907, 109] on select "Day - 17.05 [DATE]/Bank Holiday - 30.86 Sun/BH (BG+10%) - 33.95 Day (BG+10%) - …" at bounding box center [906, 102] width 116 height 25
select select "30"
click at [868, 133] on input "Start Time" at bounding box center [889, 138] width 85 height 27
type input "07:00"
click at [902, 165] on input "End Time" at bounding box center [889, 173] width 85 height 27
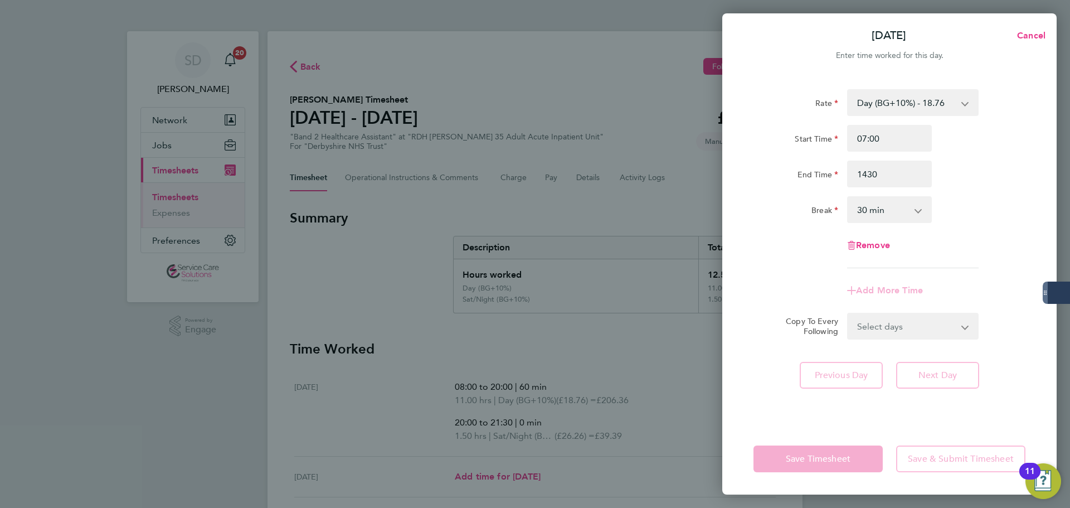
type input "14:30"
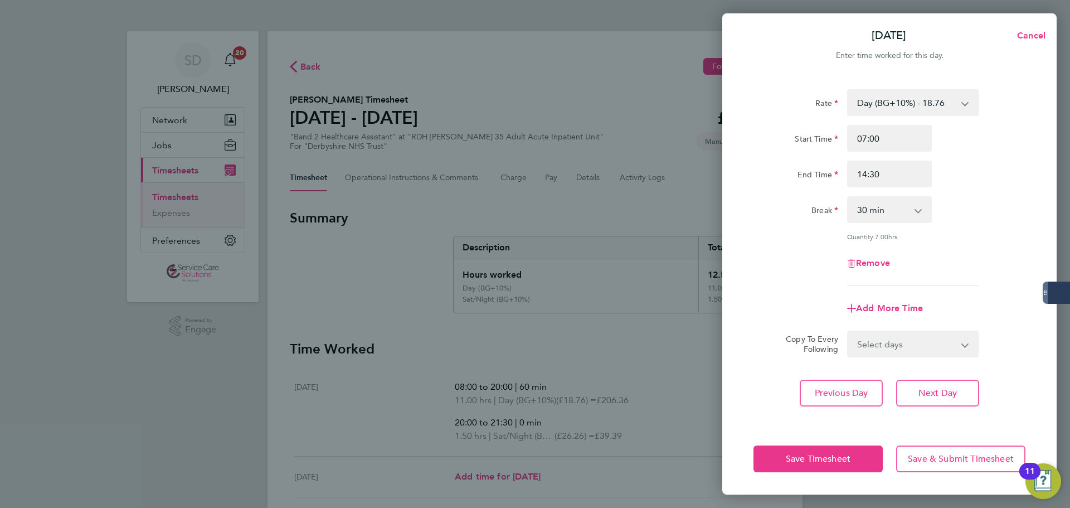
click at [804, 234] on div "Rate Day (BG+10%) - 18.76 Day - 17.05 [DATE]/Bank Holiday - 30.86 Sun/BH (BG+10…" at bounding box center [889, 187] width 272 height 197
click at [877, 213] on select "0 min 15 min 30 min 45 min 60 min 75 min 90 min" at bounding box center [882, 209] width 69 height 25
select select "0"
click at [848, 197] on select "0 min 15 min 30 min 45 min 60 min 75 min 90 min" at bounding box center [882, 209] width 69 height 25
click at [799, 260] on div "Remove" at bounding box center [889, 263] width 281 height 27
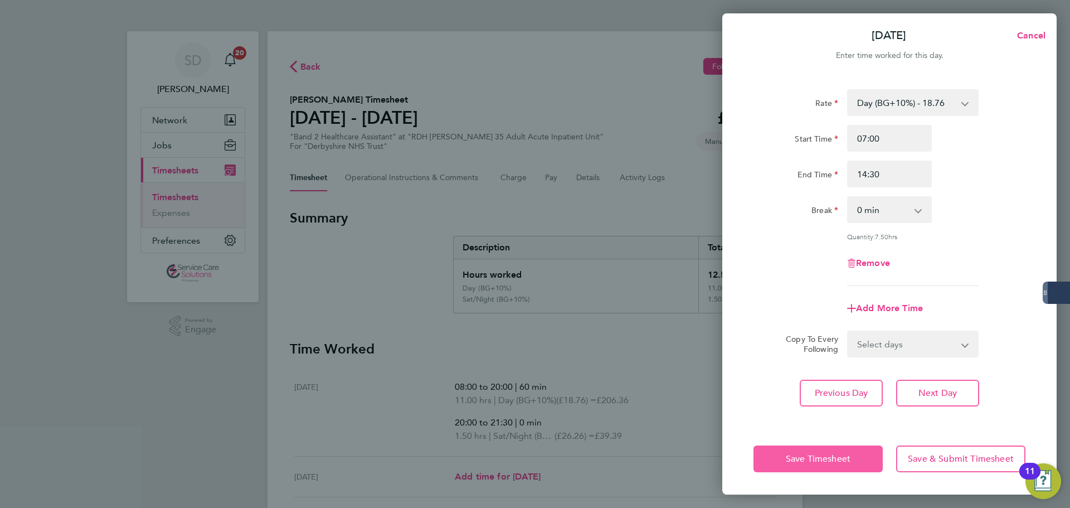
click at [809, 457] on span "Save Timesheet" at bounding box center [818, 458] width 65 height 11
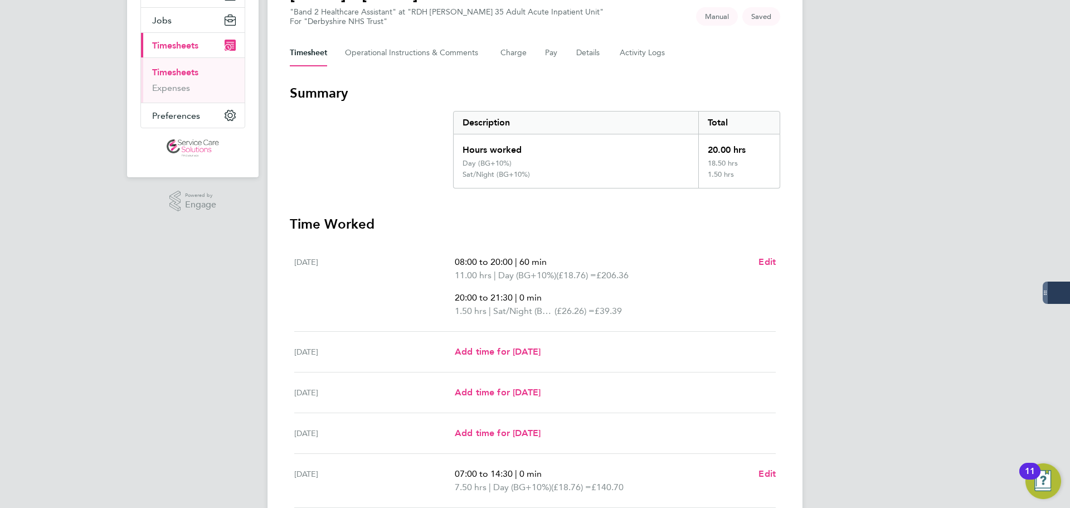
scroll to position [304, 0]
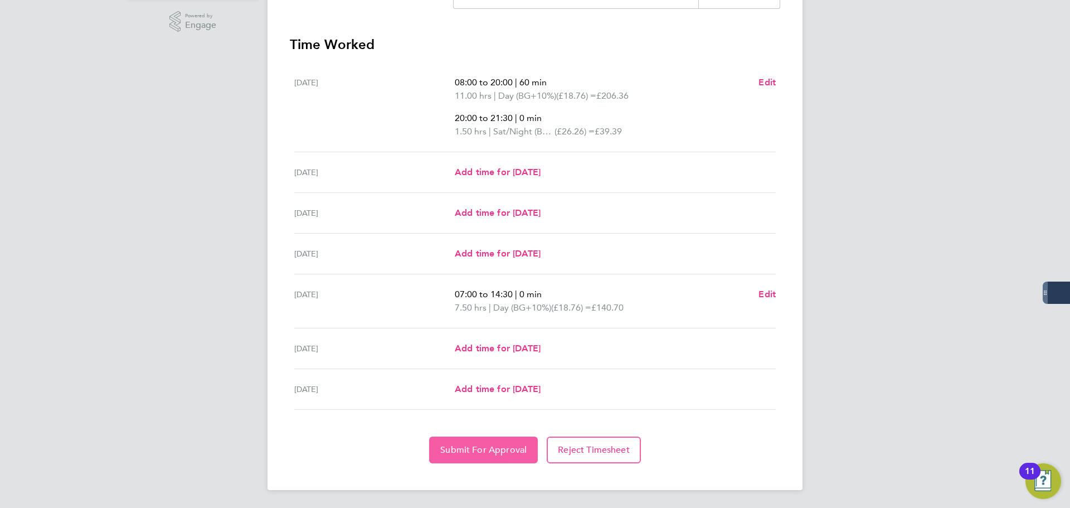
drag, startPoint x: 470, startPoint y: 453, endPoint x: 464, endPoint y: 451, distance: 7.0
click at [470, 453] on span "Submit For Approval" at bounding box center [483, 449] width 86 height 11
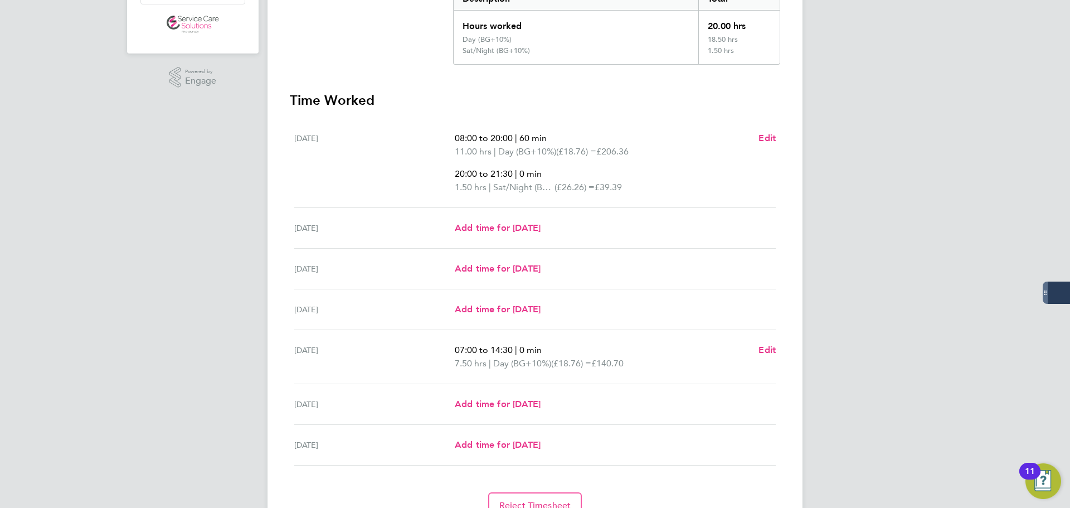
scroll to position [0, 0]
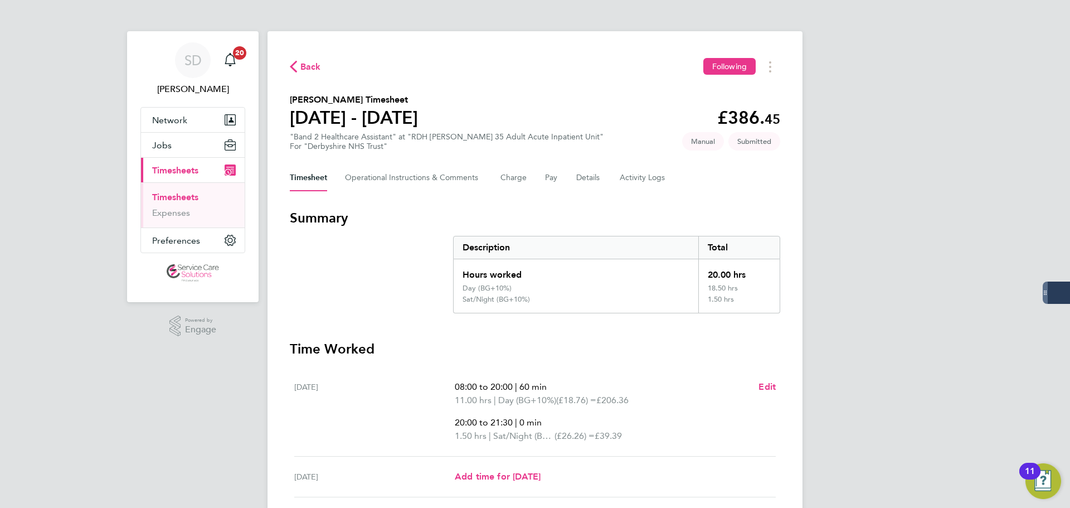
click at [194, 196] on link "Timesheets" at bounding box center [175, 197] width 46 height 11
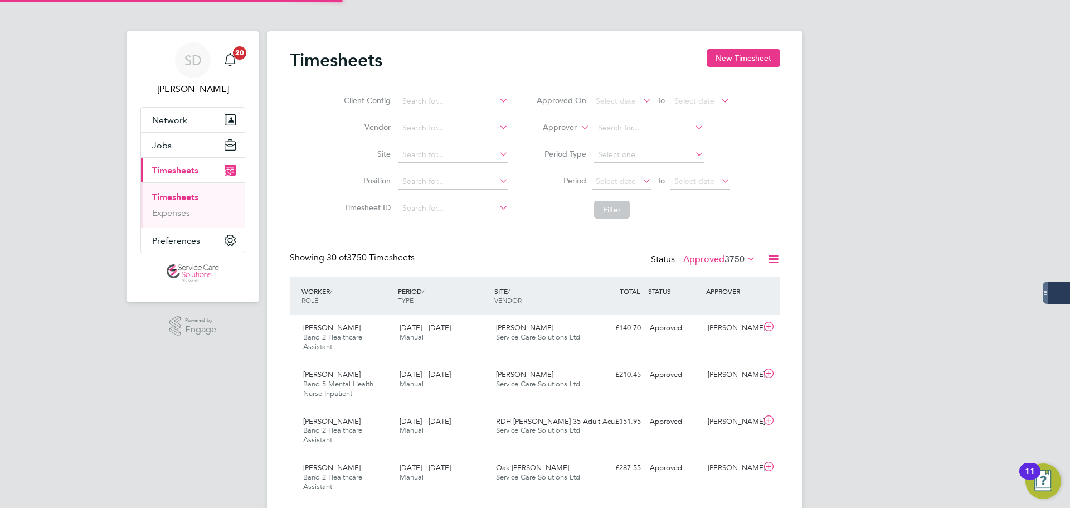
scroll to position [37, 97]
click at [730, 52] on button "New Timesheet" at bounding box center [744, 58] width 74 height 18
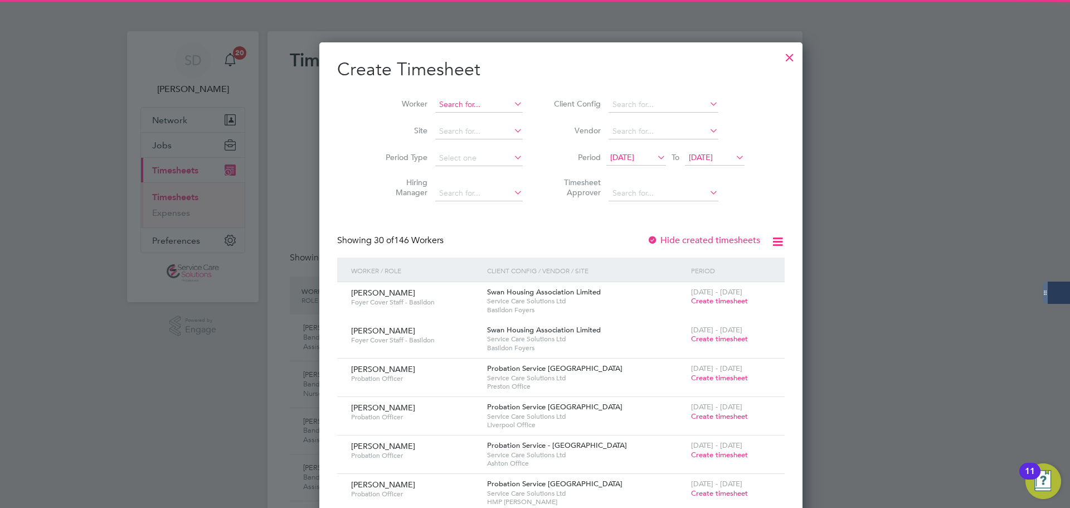
click at [447, 98] on input at bounding box center [478, 105] width 87 height 16
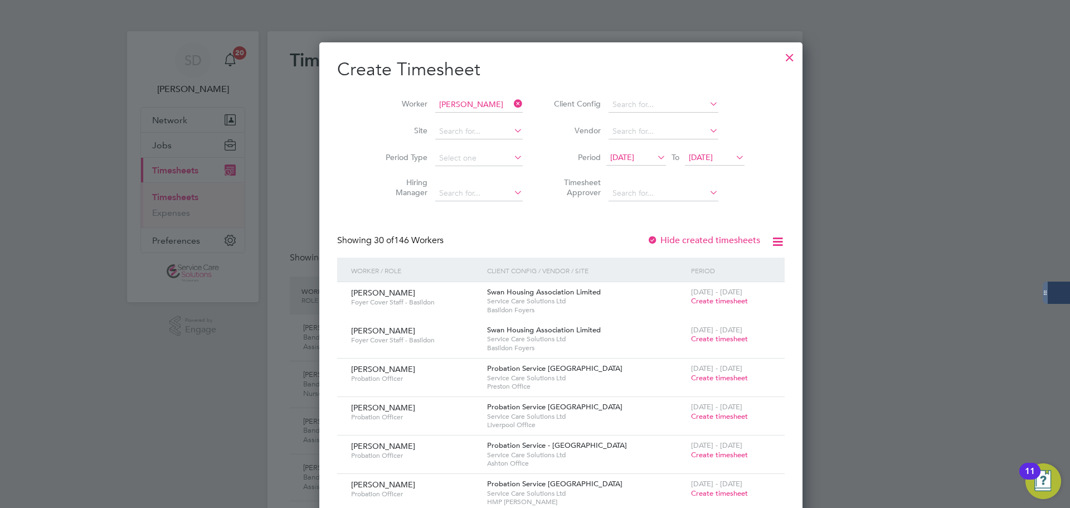
click at [451, 112] on li "[PERSON_NAME] a" at bounding box center [460, 119] width 105 height 15
type input "[PERSON_NAME]"
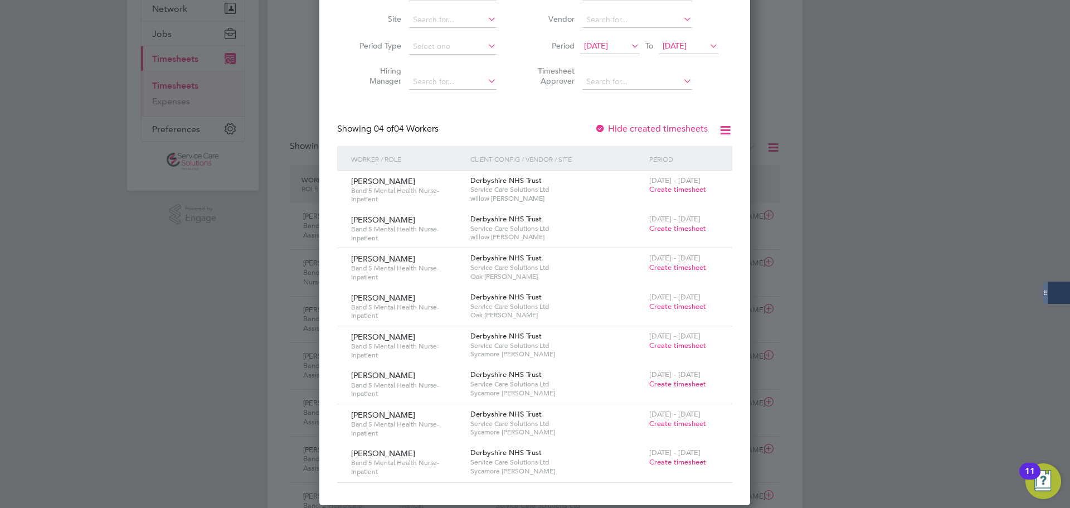
drag, startPoint x: 672, startPoint y: 226, endPoint x: 412, endPoint y: 222, distance: 260.3
click at [672, 226] on span "Create timesheet" at bounding box center [677, 227] width 57 height 9
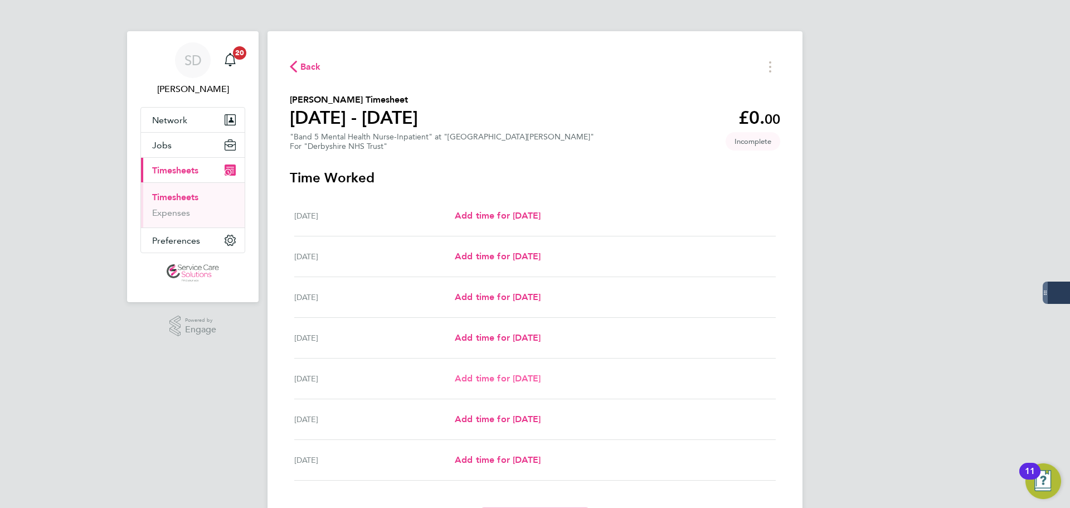
click at [479, 377] on span "Add time for [DATE]" at bounding box center [498, 378] width 86 height 11
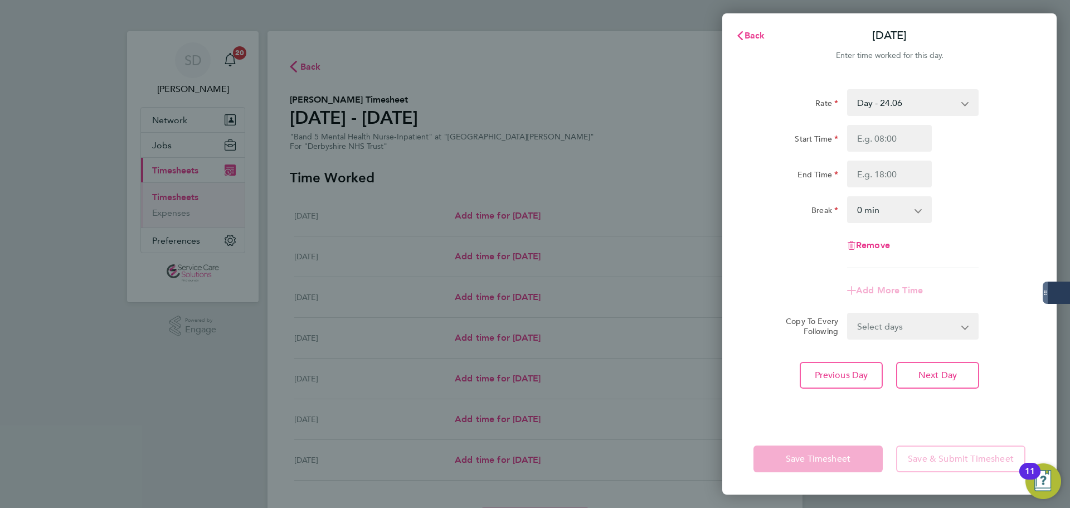
click at [864, 104] on select "Day - 24.06 [DATE]/Night - 31.29 Day (BG+10%) - 26.47 Sat/Night (BG+10%) - 34.4…" at bounding box center [906, 102] width 116 height 25
click at [873, 144] on input "Start Time" at bounding box center [889, 138] width 85 height 27
type input "07:00"
click at [889, 169] on input "End Time" at bounding box center [889, 173] width 85 height 27
type input "20:00"
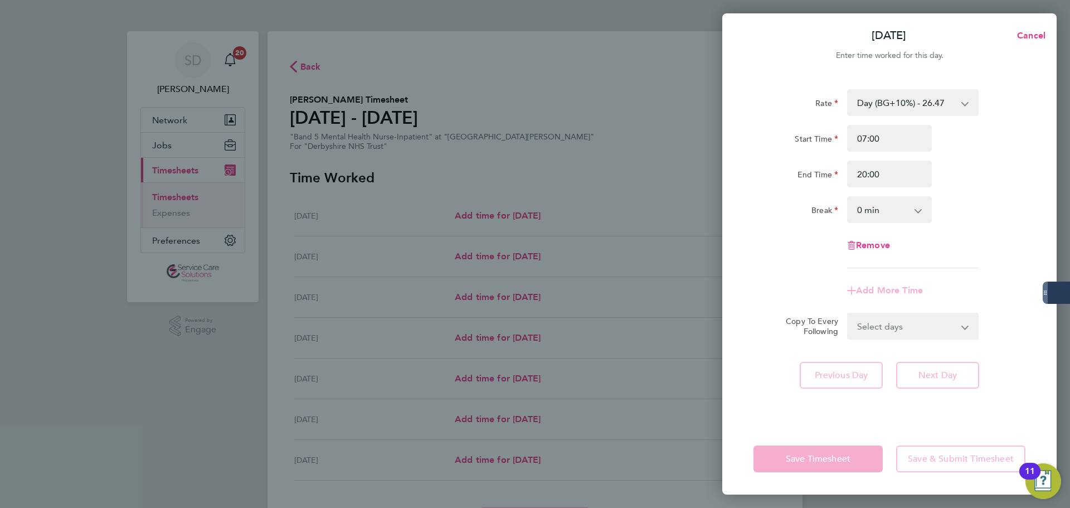
drag, startPoint x: 818, startPoint y: 269, endPoint x: 871, endPoint y: 290, distance: 57.7
click at [818, 269] on app-timesheet-line-form-group "Rate Day (BG+10%) - 26.47 [DATE]/Night - 31.29 Sat/Night (BG+10%) - 34.42 [DATE…" at bounding box center [889, 196] width 272 height 215
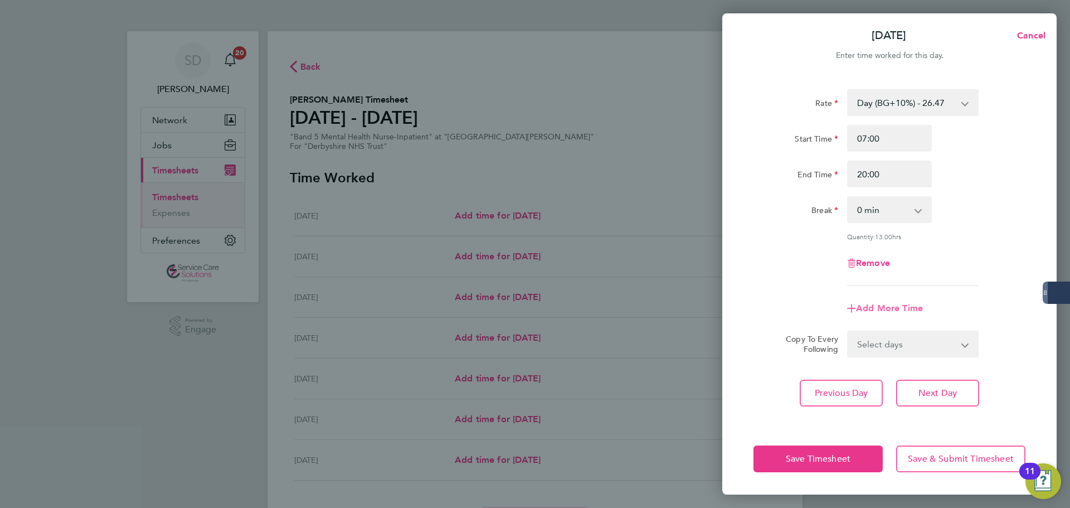
click at [887, 305] on span "Add More Time" at bounding box center [889, 308] width 67 height 11
select select "null"
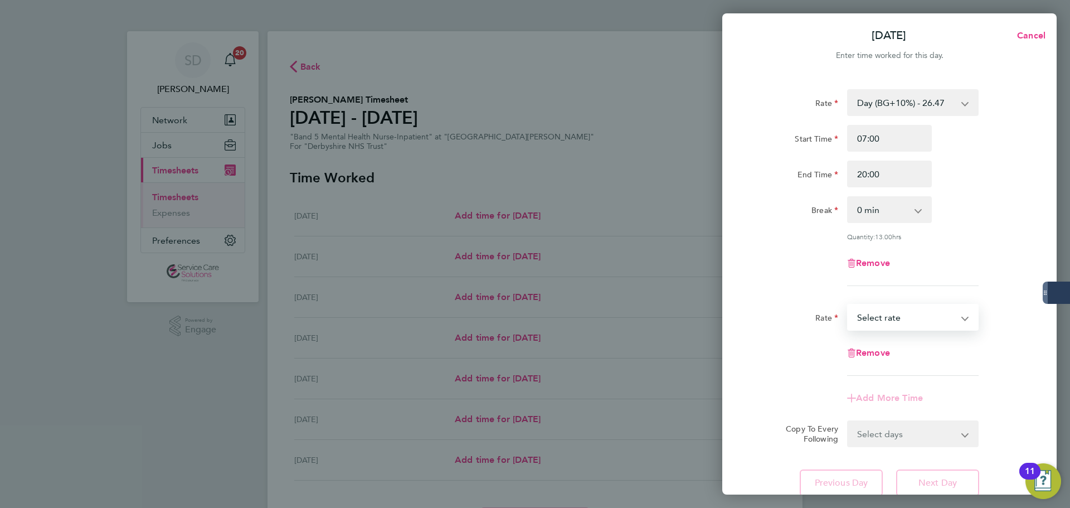
click at [882, 310] on select "[DATE]/Night - 31.29 Day (BG+10%) - 26.47 Sat/Night (BG+10%) - 34.42 [DATE]/Ban…" at bounding box center [906, 317] width 116 height 25
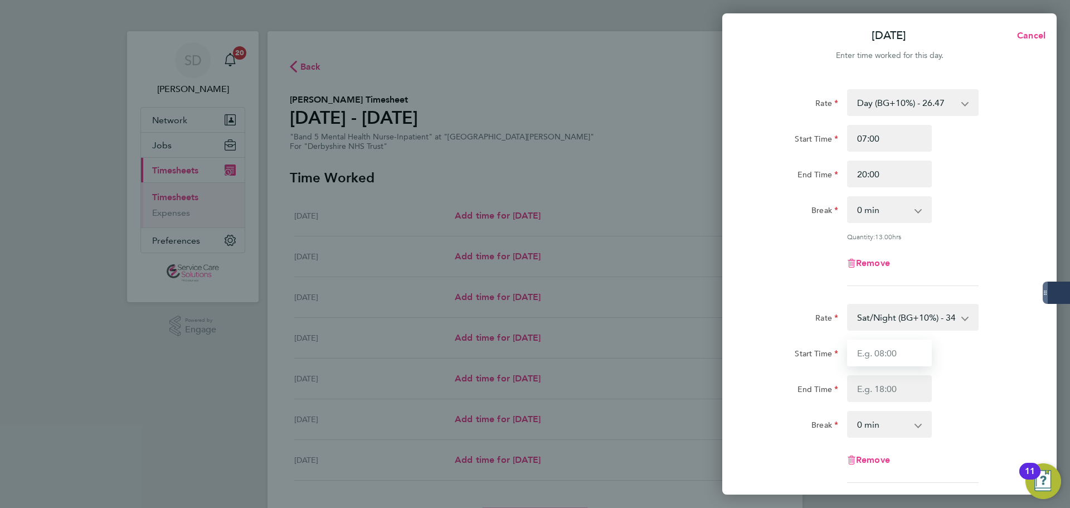
click at [870, 353] on input "Start Time" at bounding box center [889, 352] width 85 height 27
type input "20:00"
click at [885, 393] on input "End Time" at bounding box center [889, 388] width 85 height 27
type input "21:30"
click at [785, 317] on div "Rate" at bounding box center [795, 315] width 85 height 22
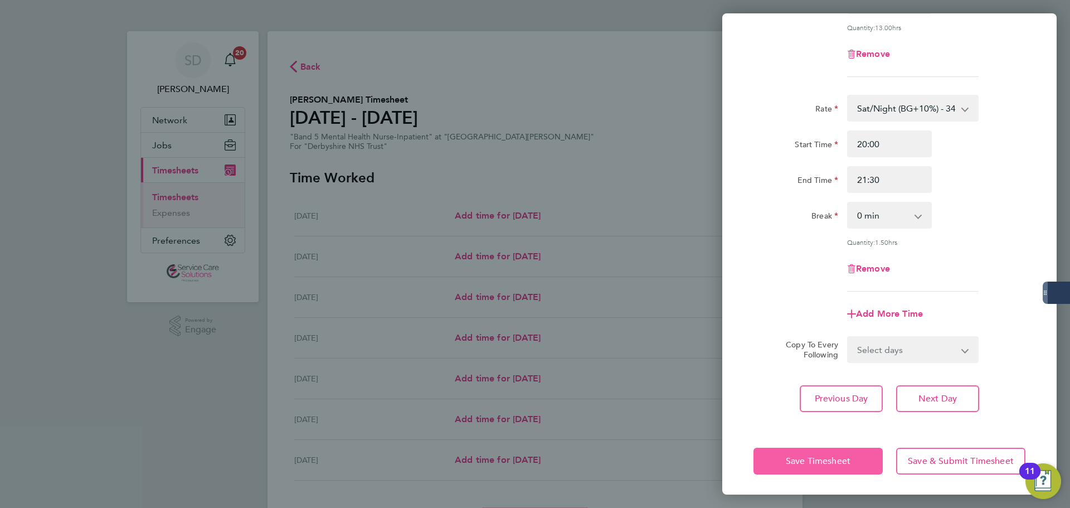
click at [795, 462] on span "Save Timesheet" at bounding box center [818, 460] width 65 height 11
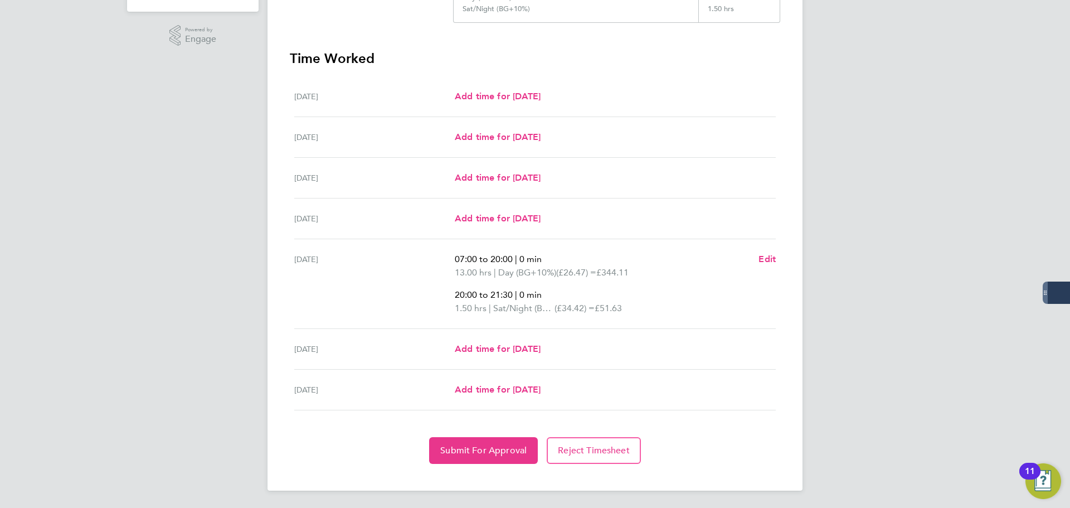
scroll to position [291, 0]
click at [462, 441] on button "Submit For Approval" at bounding box center [483, 449] width 109 height 27
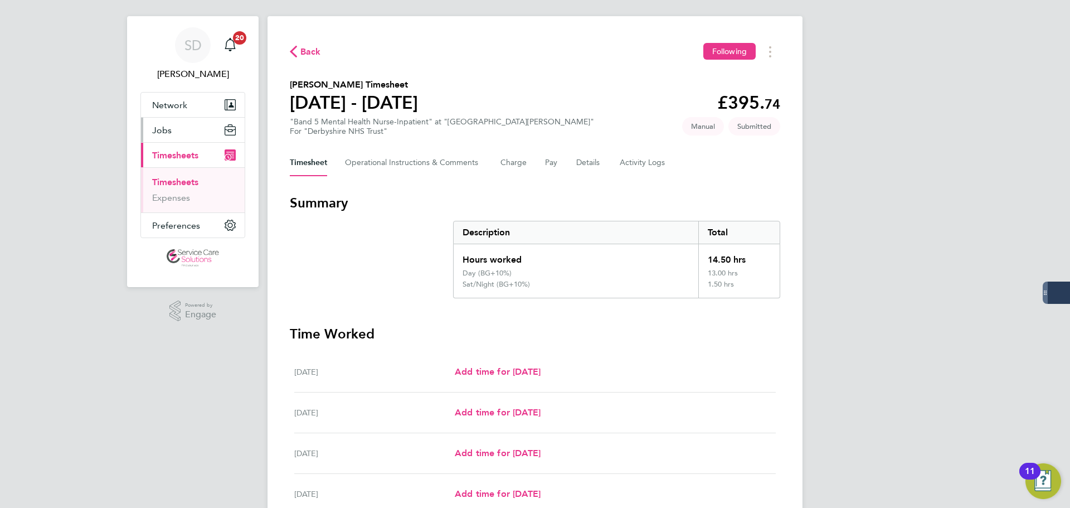
scroll to position [12, 0]
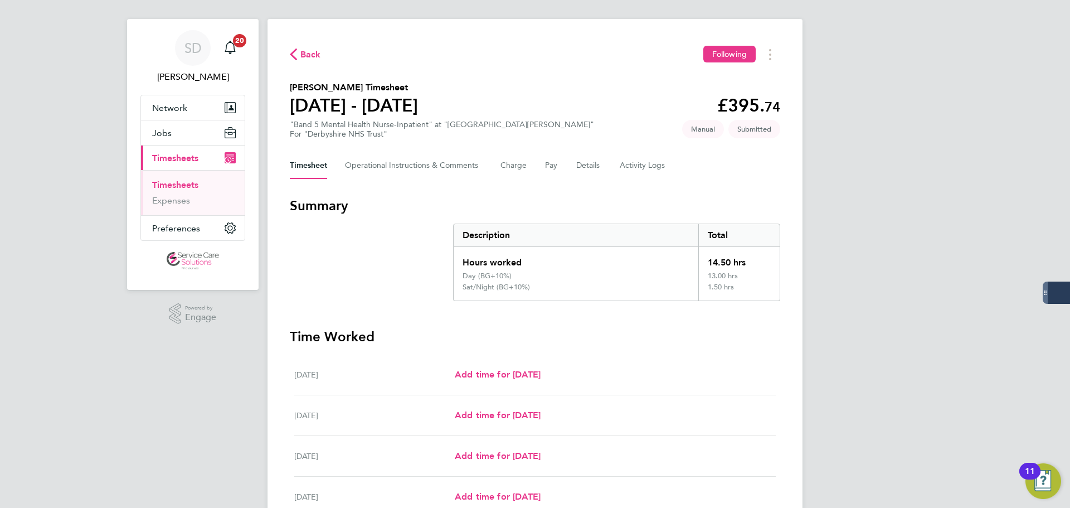
click at [178, 182] on link "Timesheets" at bounding box center [175, 184] width 46 height 11
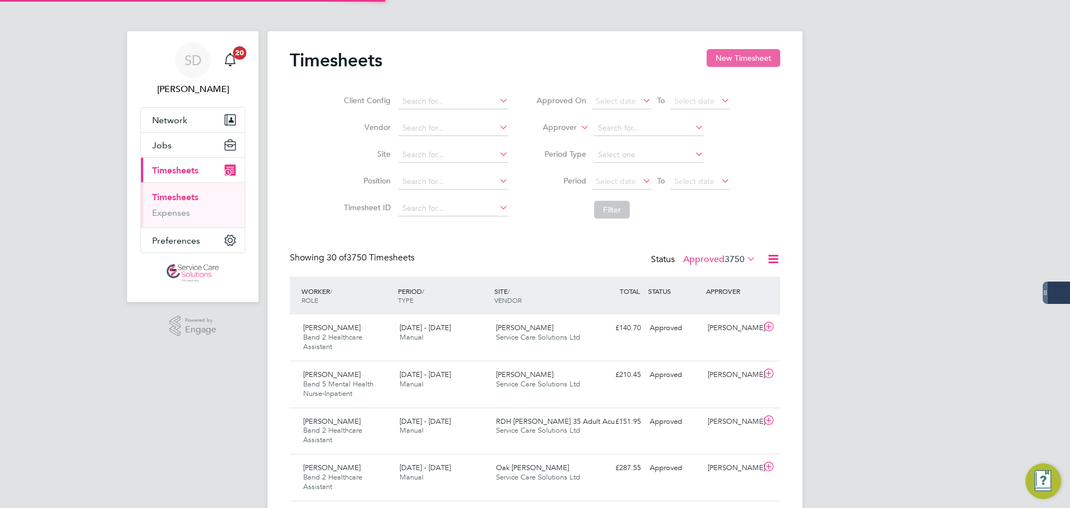
scroll to position [6, 6]
drag, startPoint x: 747, startPoint y: 58, endPoint x: 651, endPoint y: 78, distance: 97.9
click at [747, 59] on button "New Timesheet" at bounding box center [744, 58] width 74 height 18
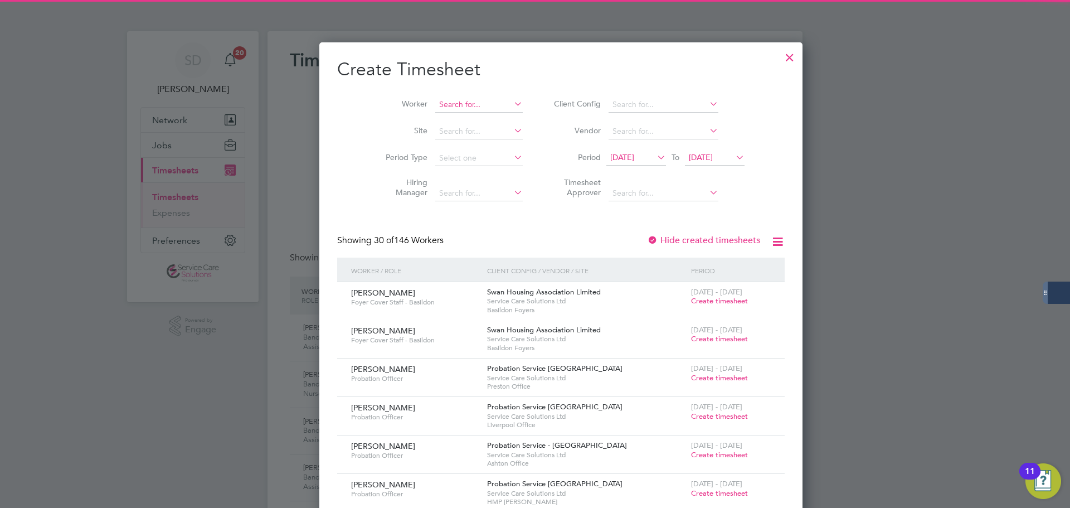
click at [435, 110] on input at bounding box center [478, 105] width 87 height 16
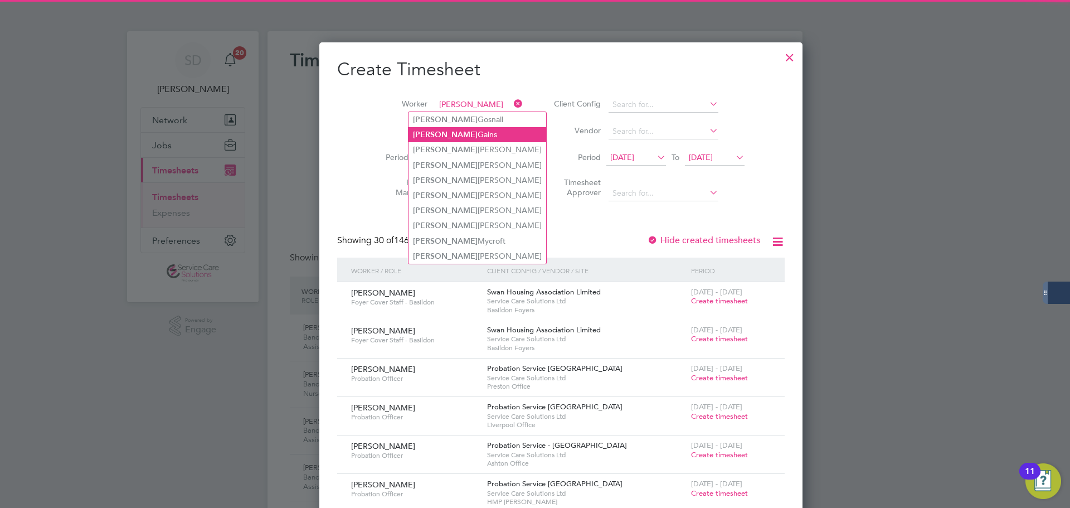
click at [455, 132] on li "[PERSON_NAME]" at bounding box center [477, 134] width 138 height 15
type input "[PERSON_NAME]"
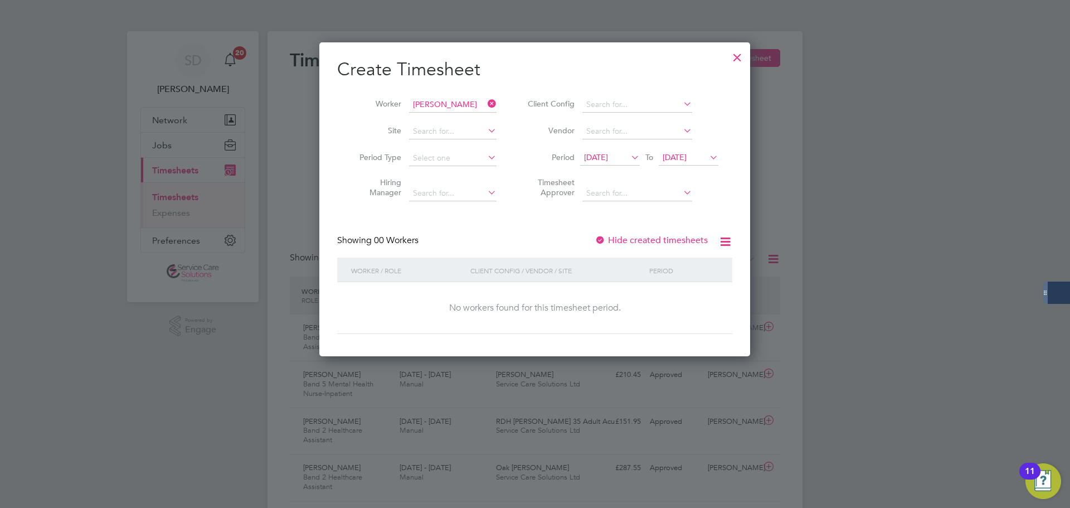
drag, startPoint x: 962, startPoint y: 122, endPoint x: 938, endPoint y: 115, distance: 25.4
click at [961, 122] on div at bounding box center [535, 254] width 1070 height 508
drag, startPoint x: 481, startPoint y: 100, endPoint x: 488, endPoint y: 101, distance: 6.9
click at [485, 101] on li "Worker" at bounding box center [423, 104] width 173 height 27
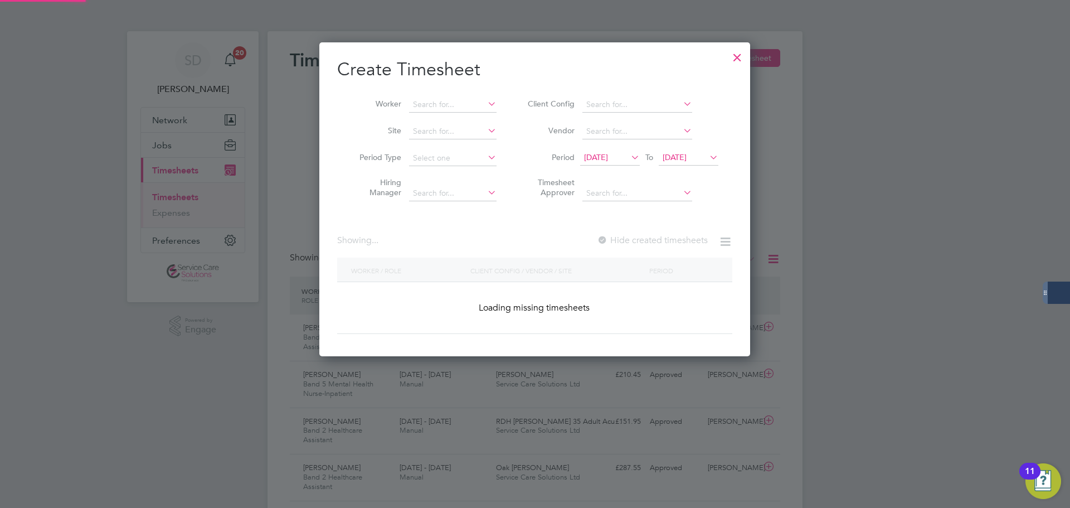
click at [485, 101] on icon at bounding box center [485, 104] width 0 height 16
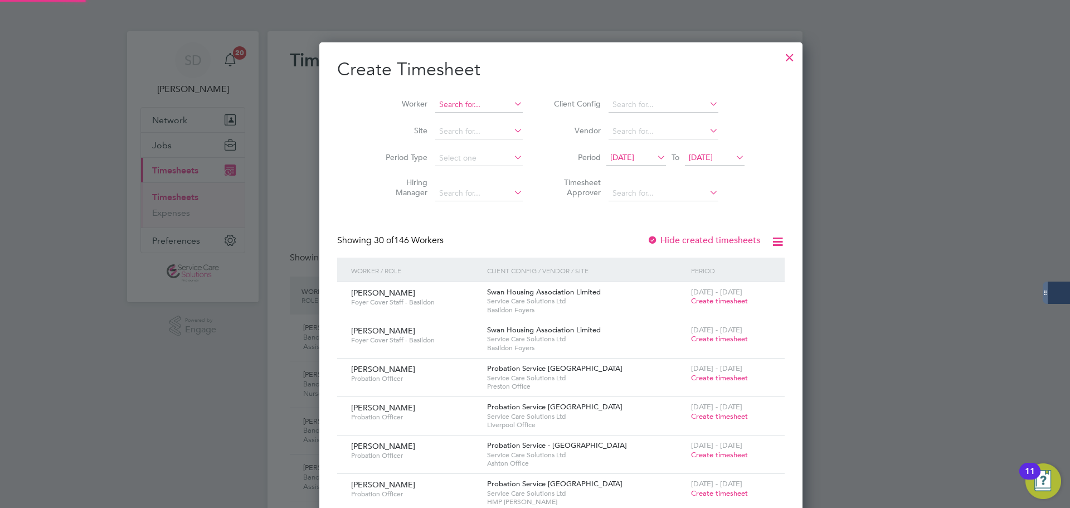
click at [445, 106] on input at bounding box center [478, 105] width 87 height 16
click at [479, 119] on li "[PERSON_NAME] [PERSON_NAME]" at bounding box center [464, 119] width 113 height 15
type input "[PERSON_NAME]"
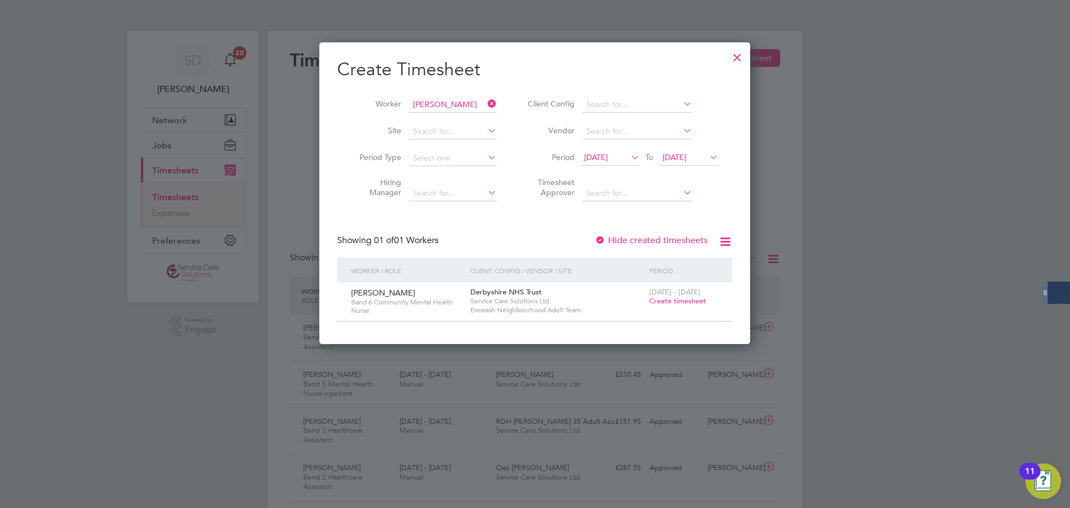
click at [681, 303] on span "Create timesheet" at bounding box center [677, 300] width 57 height 9
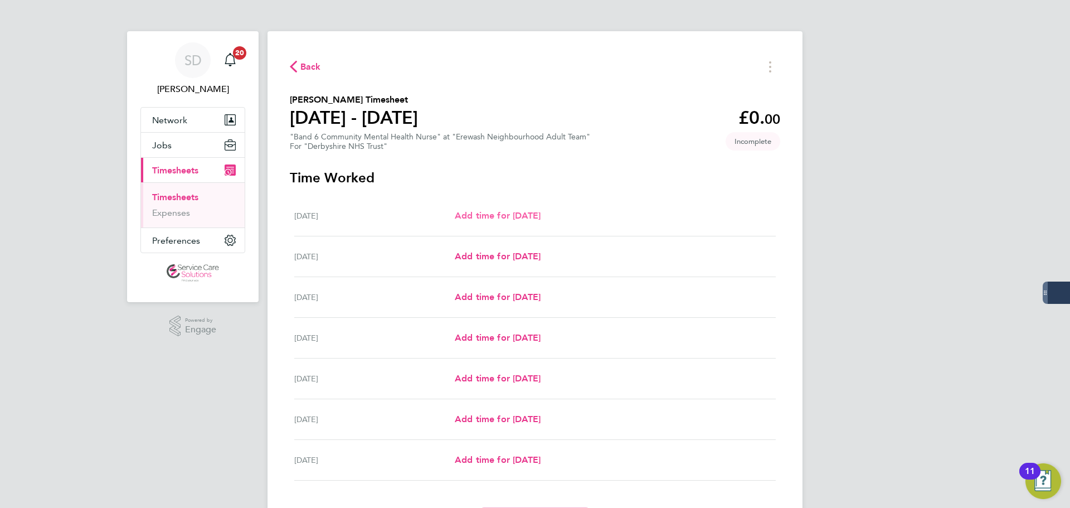
click at [474, 209] on link "Add time for [DATE]" at bounding box center [498, 215] width 86 height 13
select select "30"
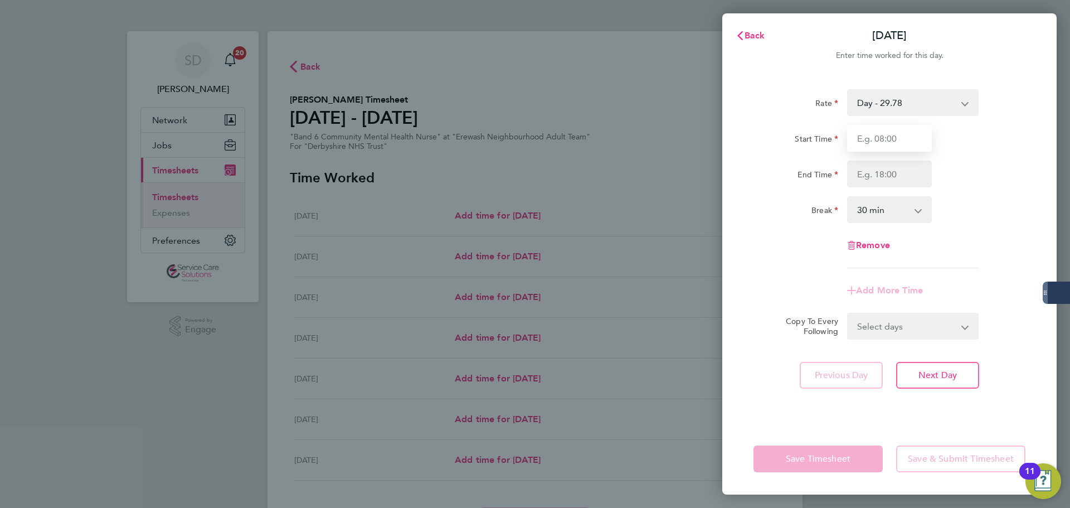
drag, startPoint x: 879, startPoint y: 134, endPoint x: 864, endPoint y: 125, distance: 17.0
click at [876, 134] on input "Start Time" at bounding box center [889, 138] width 85 height 27
type input "09:00"
drag, startPoint x: 878, startPoint y: 167, endPoint x: 886, endPoint y: 161, distance: 9.6
click at [878, 167] on input "End Time" at bounding box center [889, 173] width 85 height 27
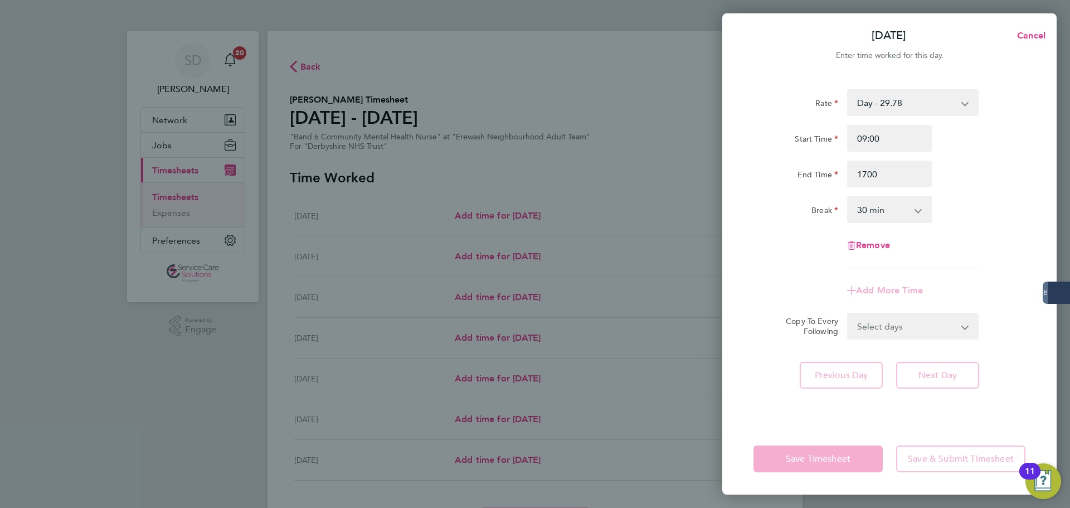
type input "17:00"
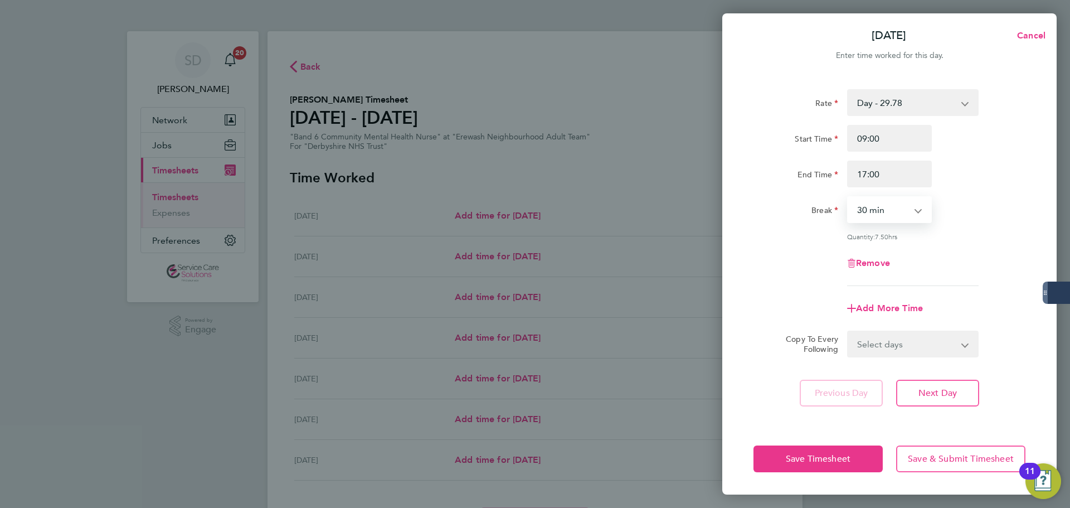
click at [887, 199] on select "0 min 15 min 30 min 45 min 60 min 75 min 90 min" at bounding box center [882, 209] width 69 height 25
select select "0"
click at [848, 197] on select "0 min 15 min 30 min 45 min 60 min 75 min 90 min" at bounding box center [882, 209] width 69 height 25
drag, startPoint x: 814, startPoint y: 247, endPoint x: 806, endPoint y: 247, distance: 7.8
click at [811, 247] on div "Rate Day - 29.78 Night/[DATE] - 38.71 [DATE]/Bank Holiday - 47.65 Start Time 09…" at bounding box center [889, 187] width 272 height 197
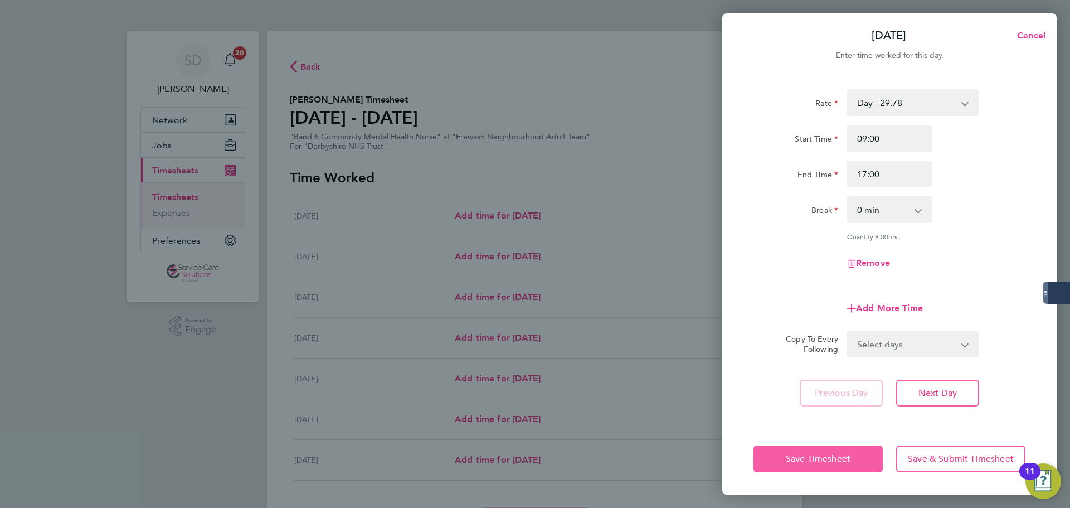
click at [815, 460] on span "Save Timesheet" at bounding box center [818, 458] width 65 height 11
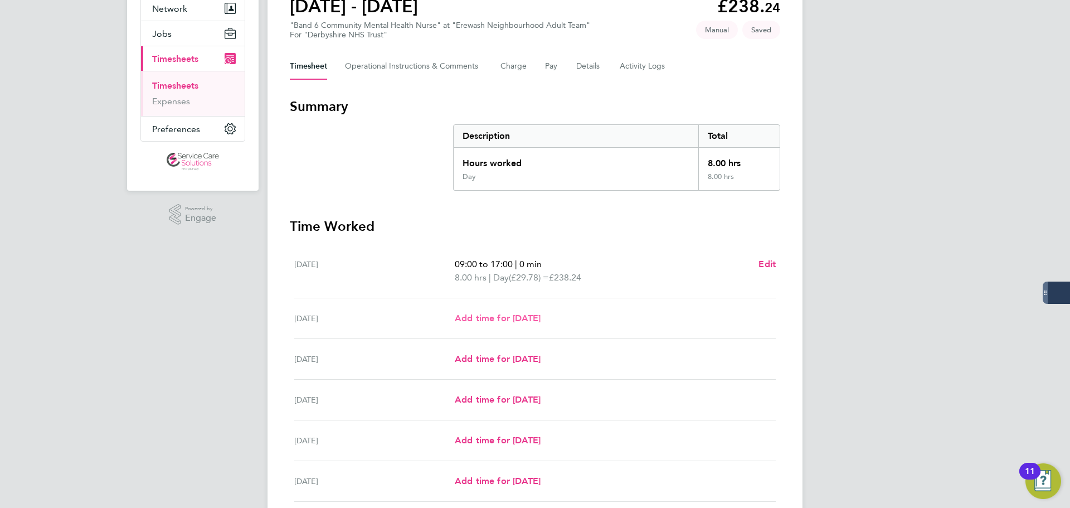
click at [477, 319] on span "Add time for [DATE]" at bounding box center [498, 318] width 86 height 11
select select "30"
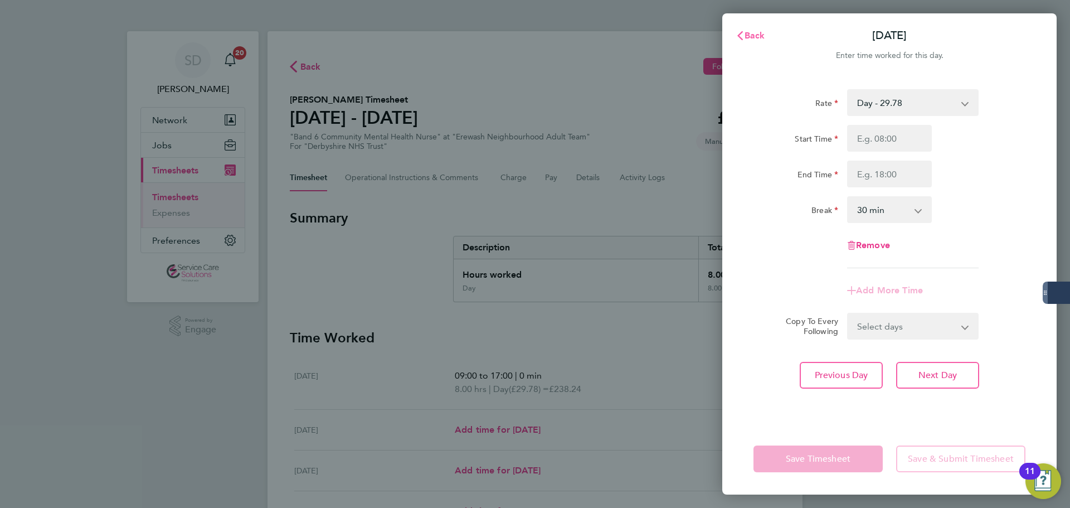
click at [743, 36] on icon "button" at bounding box center [740, 35] width 9 height 9
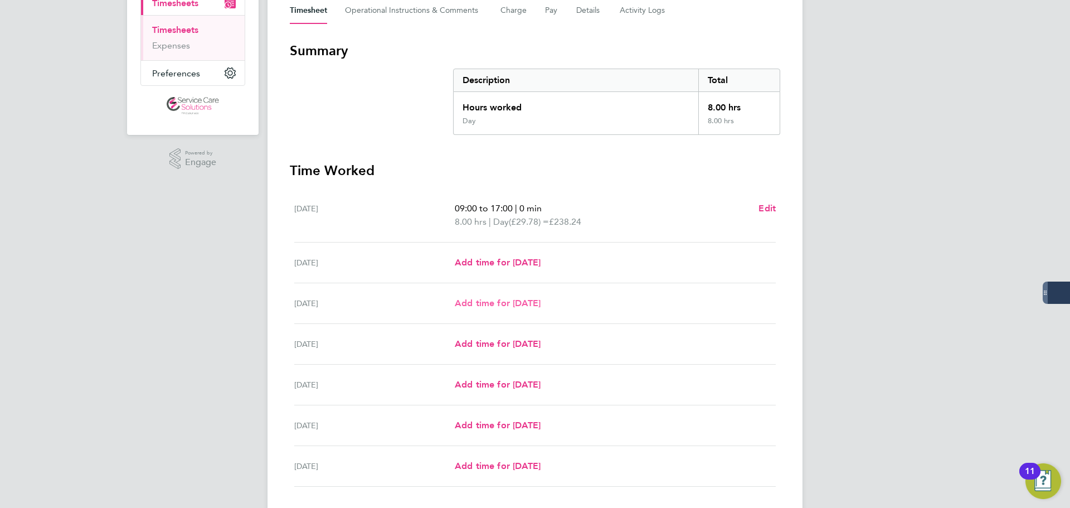
click at [481, 300] on span "Add time for [DATE]" at bounding box center [498, 303] width 86 height 11
select select "30"
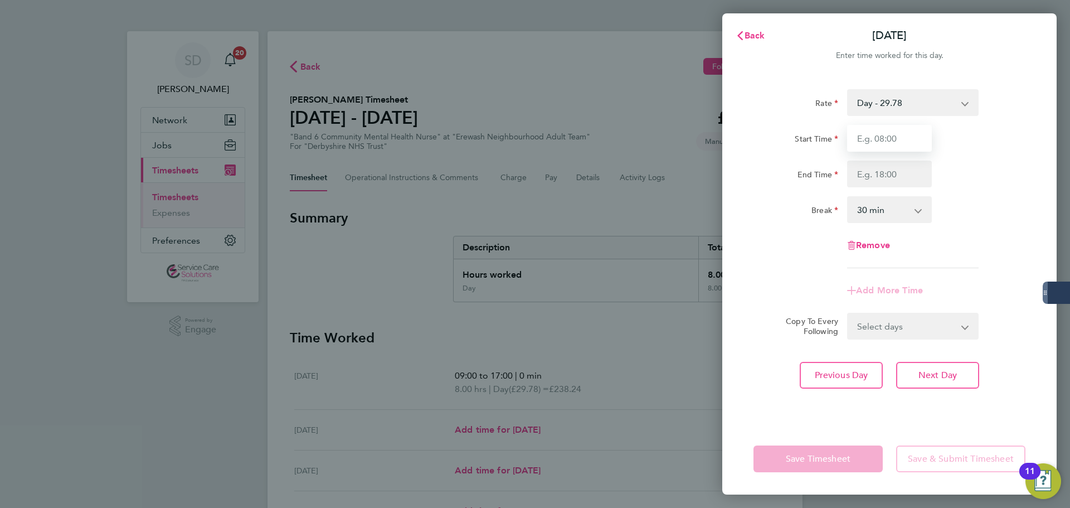
drag, startPoint x: 871, startPoint y: 140, endPoint x: 875, endPoint y: 130, distance: 10.2
click at [871, 140] on input "Start Time" at bounding box center [889, 138] width 85 height 27
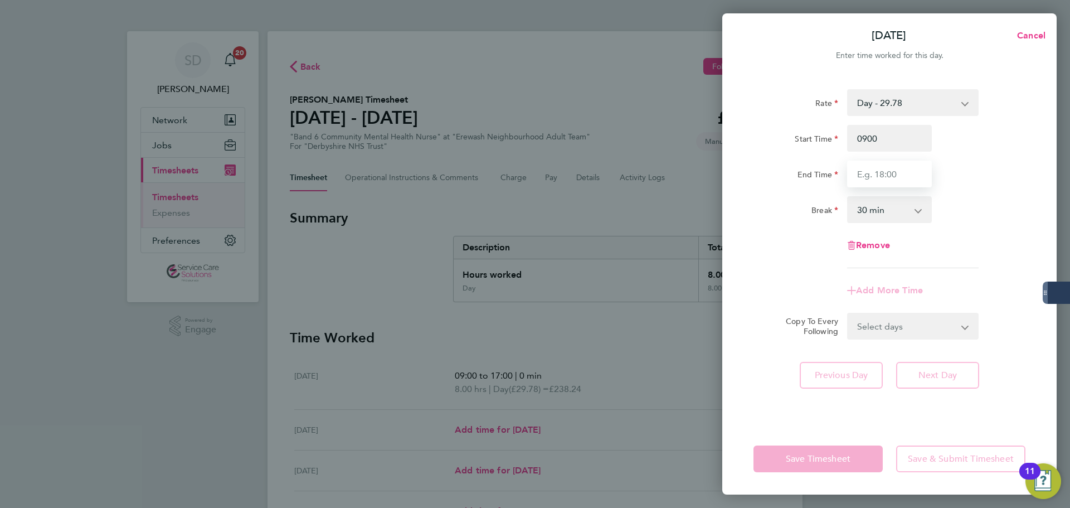
type input "09:00"
click at [869, 171] on input "End Time" at bounding box center [889, 173] width 85 height 27
type input "17:00"
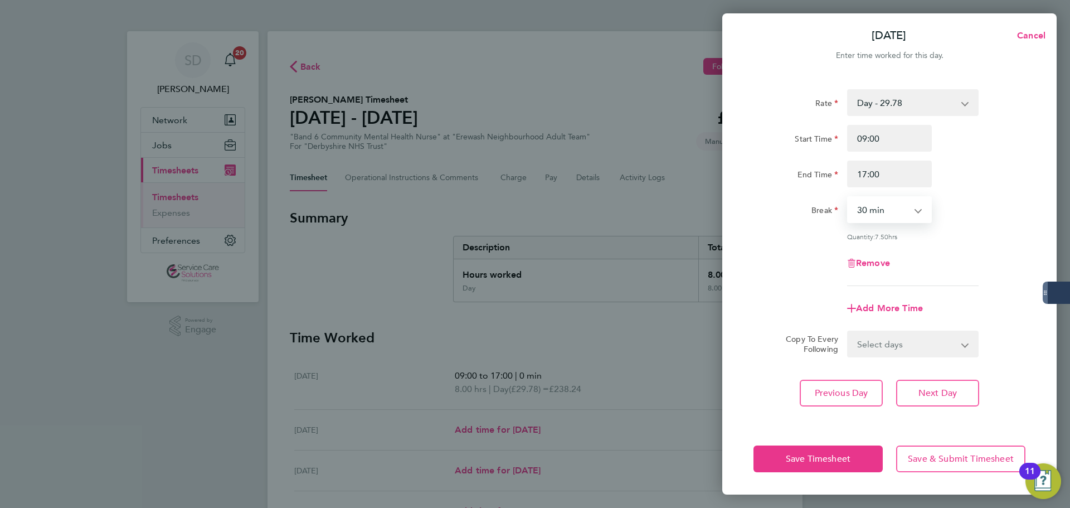
click at [883, 213] on select "0 min 15 min 30 min 45 min 60 min 75 min 90 min" at bounding box center [882, 209] width 69 height 25
select select "0"
click at [848, 197] on select "0 min 15 min 30 min 45 min 60 min 75 min 90 min" at bounding box center [882, 209] width 69 height 25
click at [824, 244] on div "Rate Day - 29.78 Night/[DATE] - 38.71 [DATE]/Bank Holiday - 47.65 Start Time 09…" at bounding box center [889, 187] width 272 height 197
click at [794, 452] on button "Save Timesheet" at bounding box center [817, 458] width 129 height 27
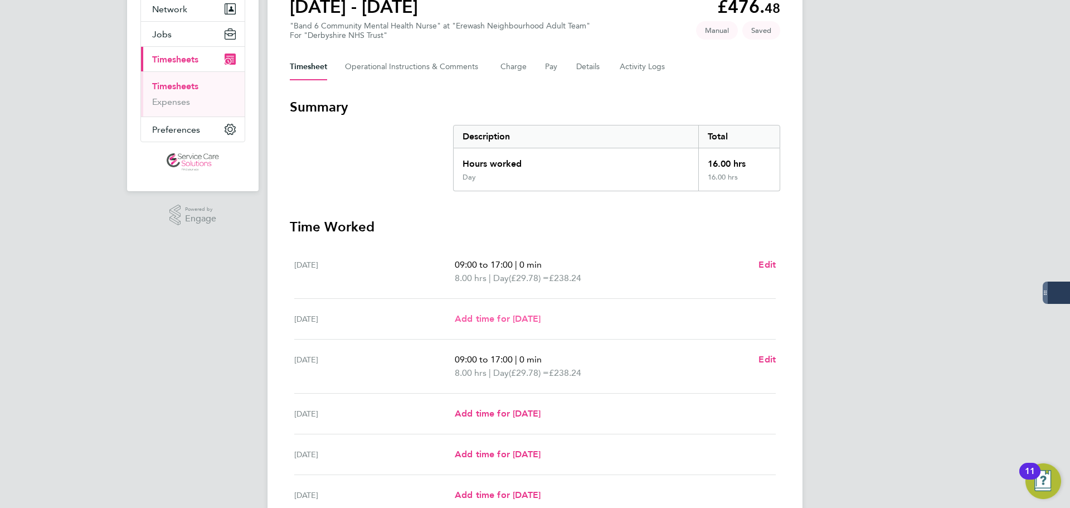
scroll to position [111, 0]
click at [475, 413] on span "Add time for [DATE]" at bounding box center [498, 412] width 86 height 11
select select "30"
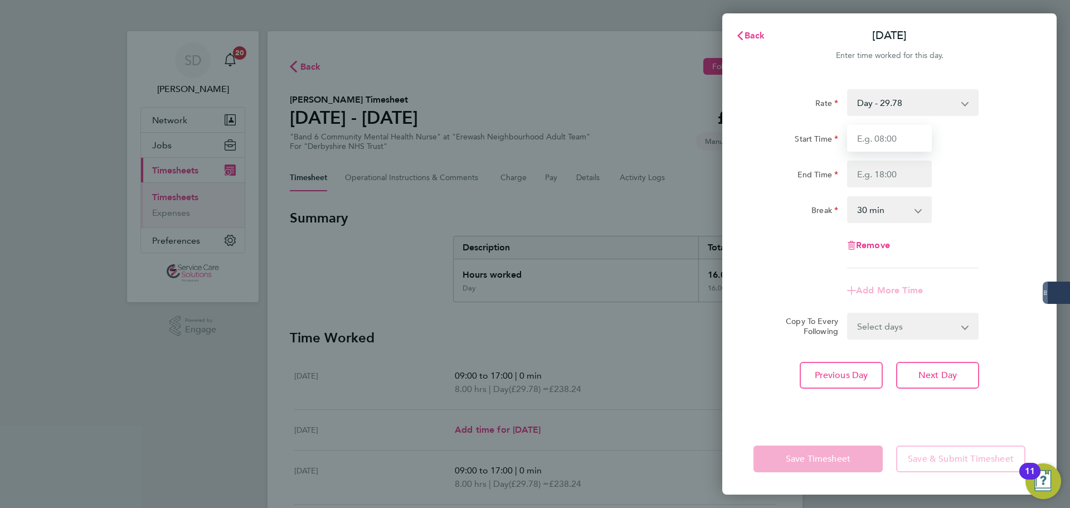
drag, startPoint x: 857, startPoint y: 150, endPoint x: 854, endPoint y: 142, distance: 8.8
click at [856, 150] on input "Start Time" at bounding box center [889, 138] width 85 height 27
type input "09:00"
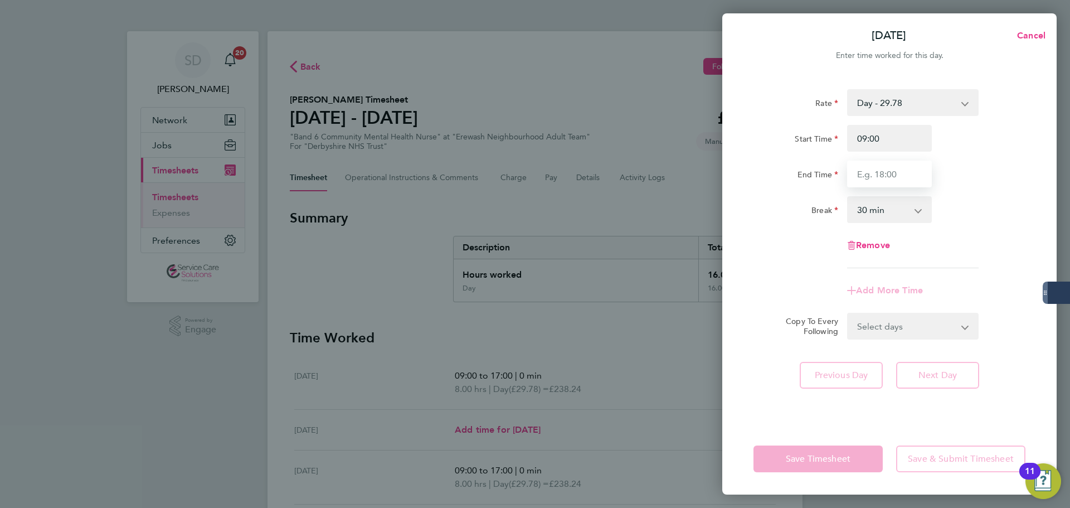
click at [857, 168] on input "End Time" at bounding box center [889, 173] width 85 height 27
type input "17:00"
drag, startPoint x: 870, startPoint y: 203, endPoint x: 873, endPoint y: 212, distance: 9.3
click at [870, 203] on select "0 min 15 min 30 min 45 min 60 min 75 min 90 min" at bounding box center [882, 209] width 69 height 25
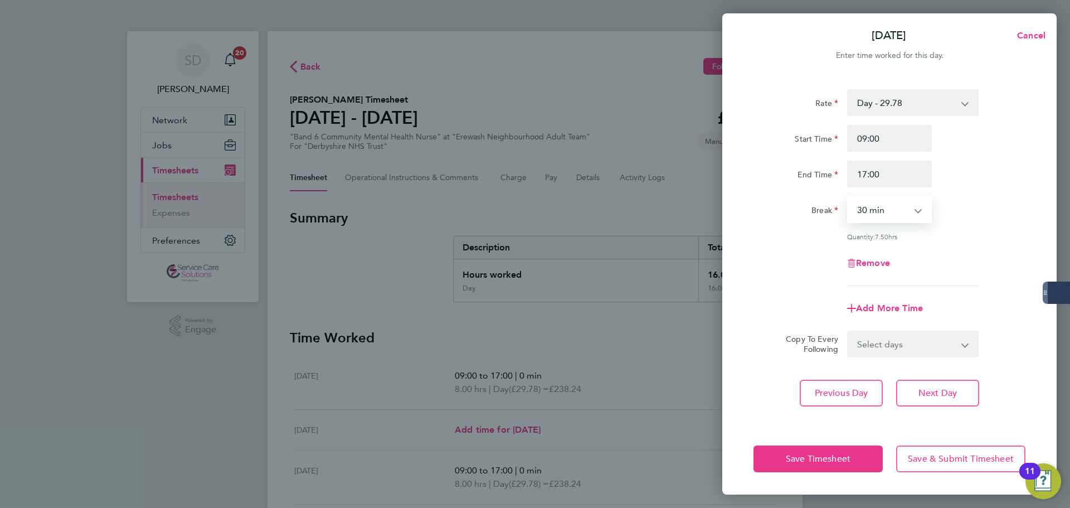
select select "0"
click at [848, 197] on select "0 min 15 min 30 min 45 min 60 min 75 min 90 min" at bounding box center [882, 209] width 69 height 25
click at [796, 277] on div "Rate Day - 29.78 Night/[DATE] - 38.71 [DATE]/Bank Holiday - 47.65 Start Time 09…" at bounding box center [889, 187] width 272 height 197
click at [776, 462] on button "Save Timesheet" at bounding box center [817, 458] width 129 height 27
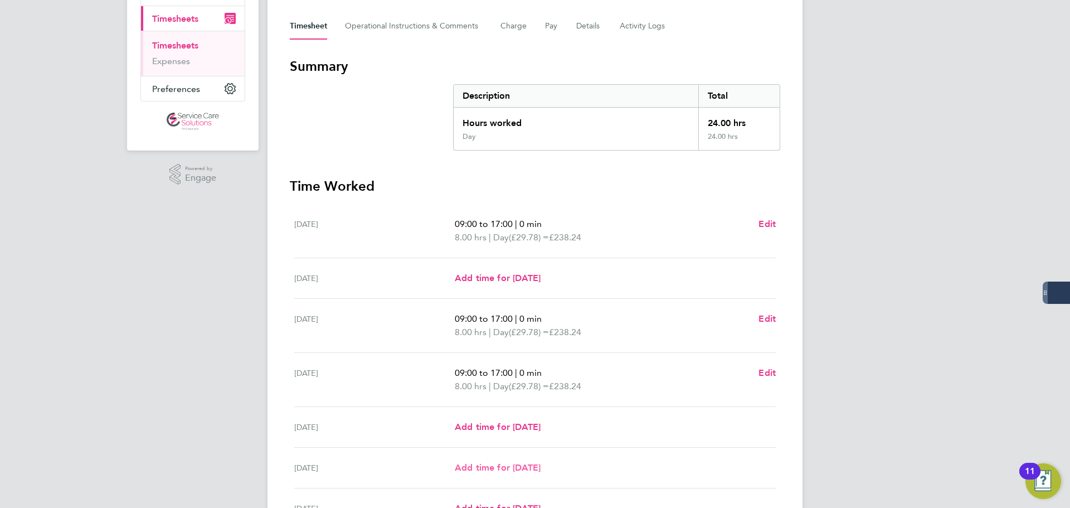
scroll to position [223, 0]
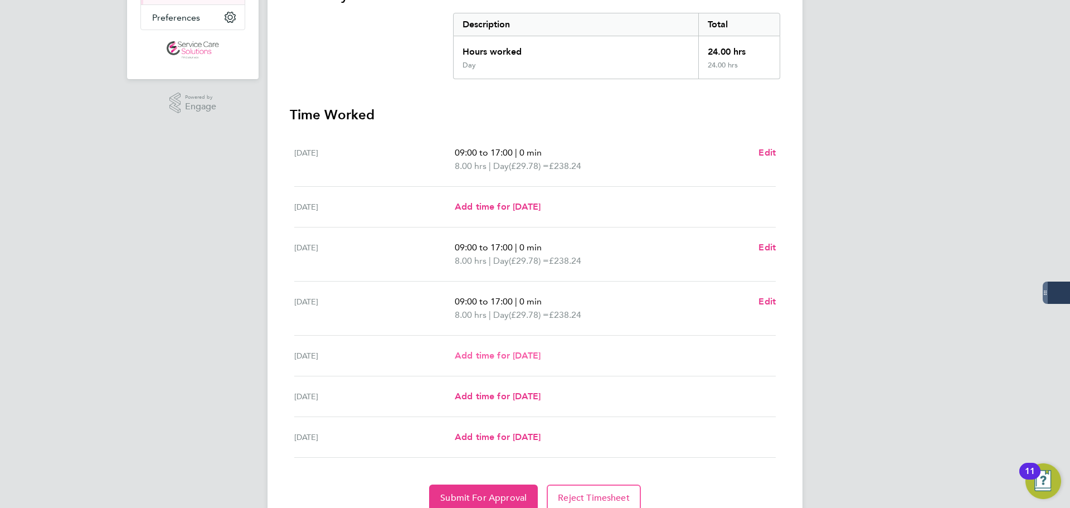
click at [494, 355] on span "Add time for [DATE]" at bounding box center [498, 355] width 86 height 11
select select "30"
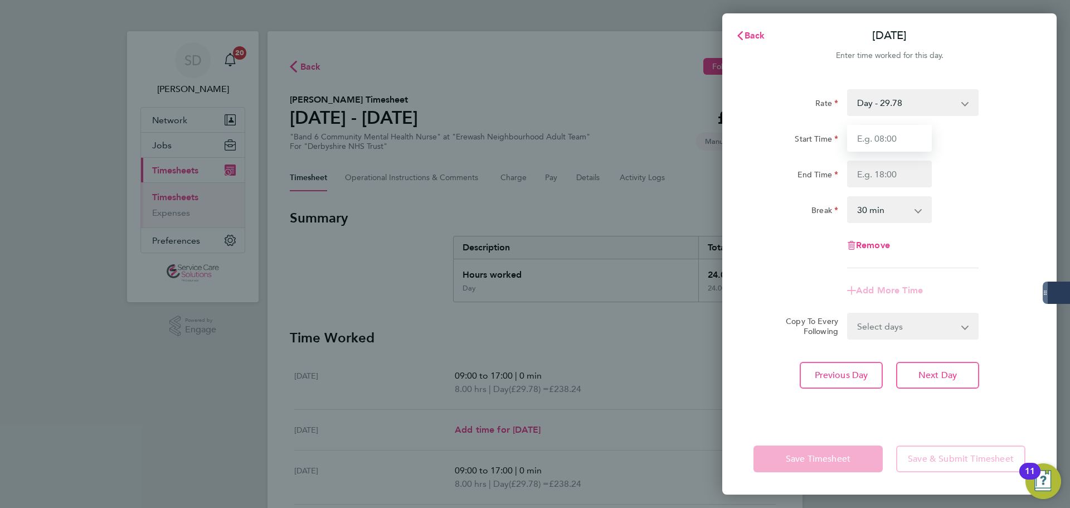
click at [885, 137] on input "Start Time" at bounding box center [889, 138] width 85 height 27
type input "09:00"
click at [889, 179] on input "End Time" at bounding box center [889, 173] width 85 height 27
drag, startPoint x: 886, startPoint y: 176, endPoint x: 790, endPoint y: 175, distance: 95.8
click at [790, 175] on div "End Time 0700" at bounding box center [889, 173] width 281 height 27
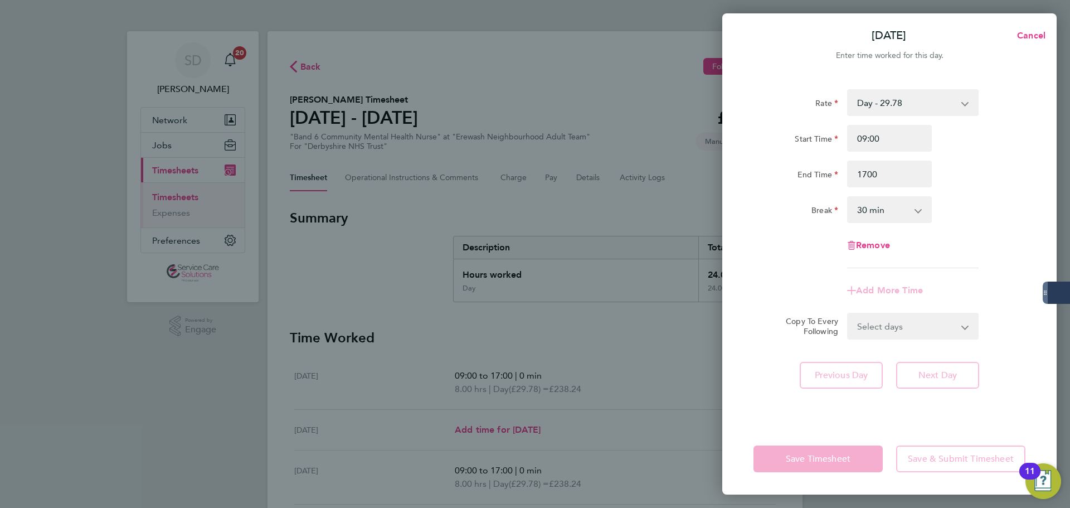
type input "17:00"
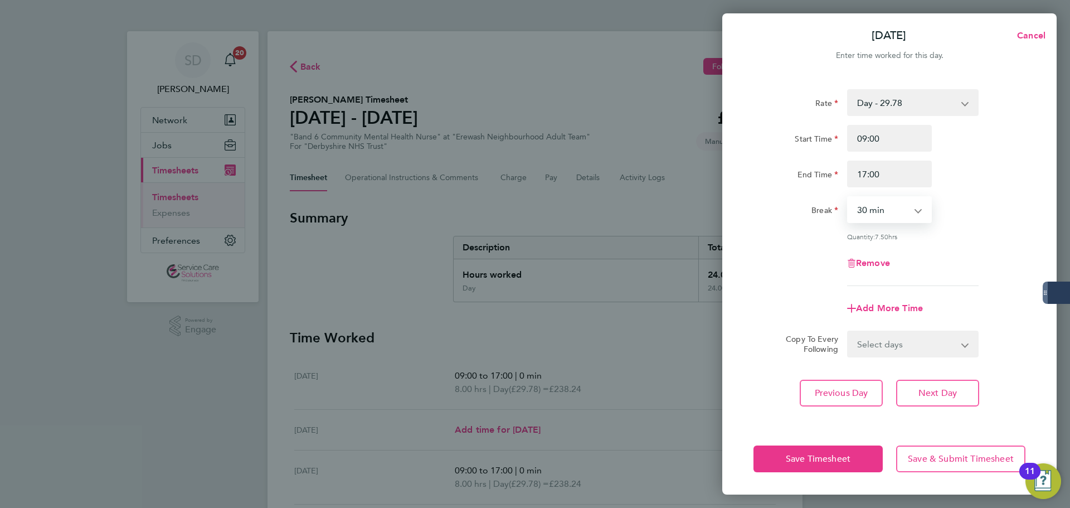
drag, startPoint x: 859, startPoint y: 211, endPoint x: 866, endPoint y: 212, distance: 6.8
click at [866, 212] on select "0 min 15 min 30 min 45 min 60 min 75 min 90 min" at bounding box center [882, 209] width 69 height 25
select select "0"
click at [848, 197] on select "0 min 15 min 30 min 45 min 60 min 75 min 90 min" at bounding box center [882, 209] width 69 height 25
click at [795, 267] on div "Remove" at bounding box center [889, 263] width 281 height 27
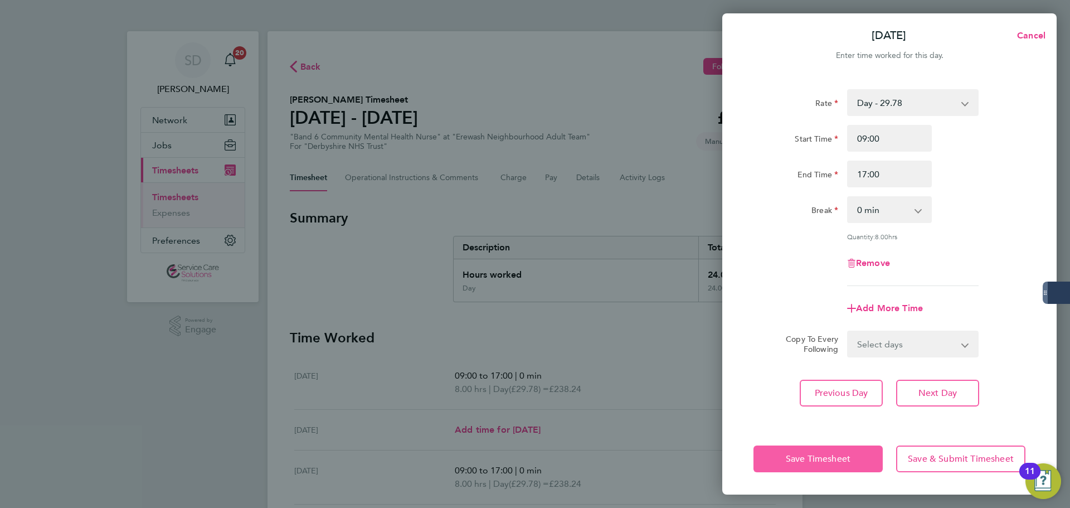
click at [765, 454] on button "Save Timesheet" at bounding box center [817, 458] width 129 height 27
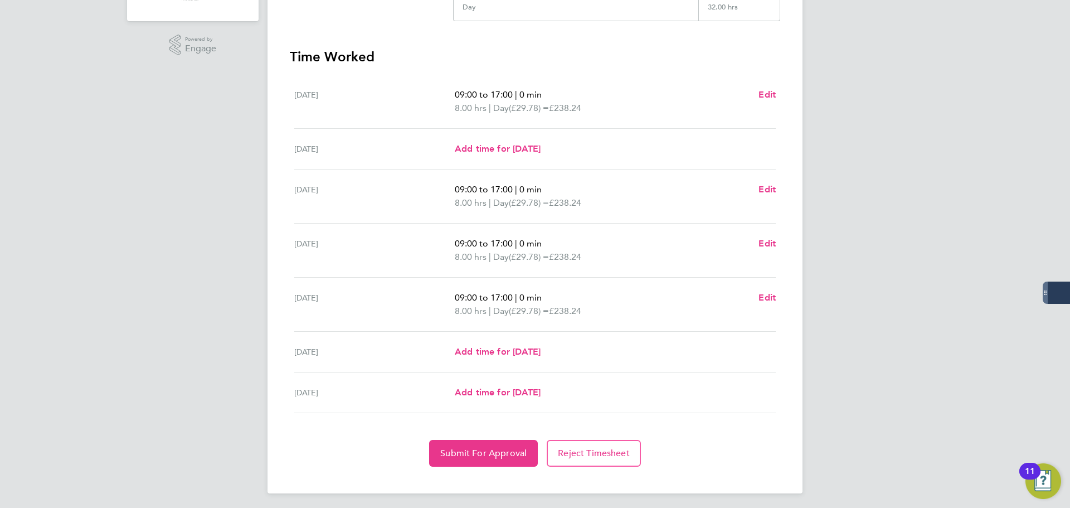
scroll to position [284, 0]
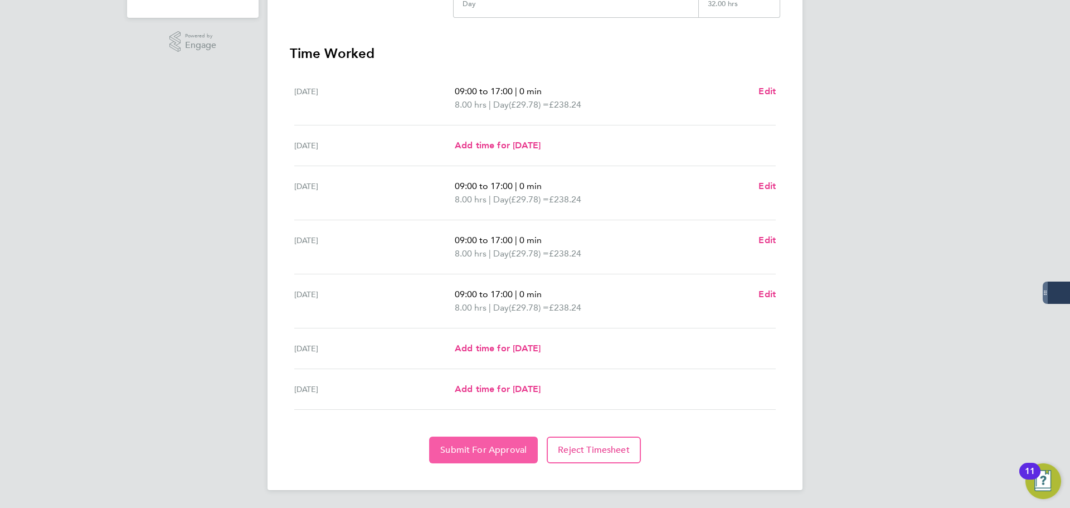
click at [488, 445] on span "Submit For Approval" at bounding box center [483, 449] width 86 height 11
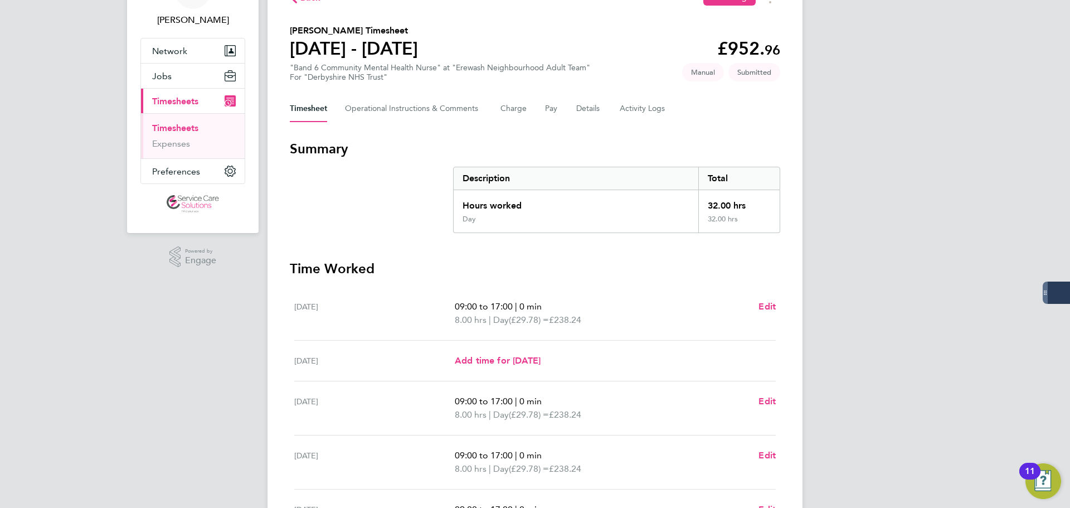
scroll to position [61, 0]
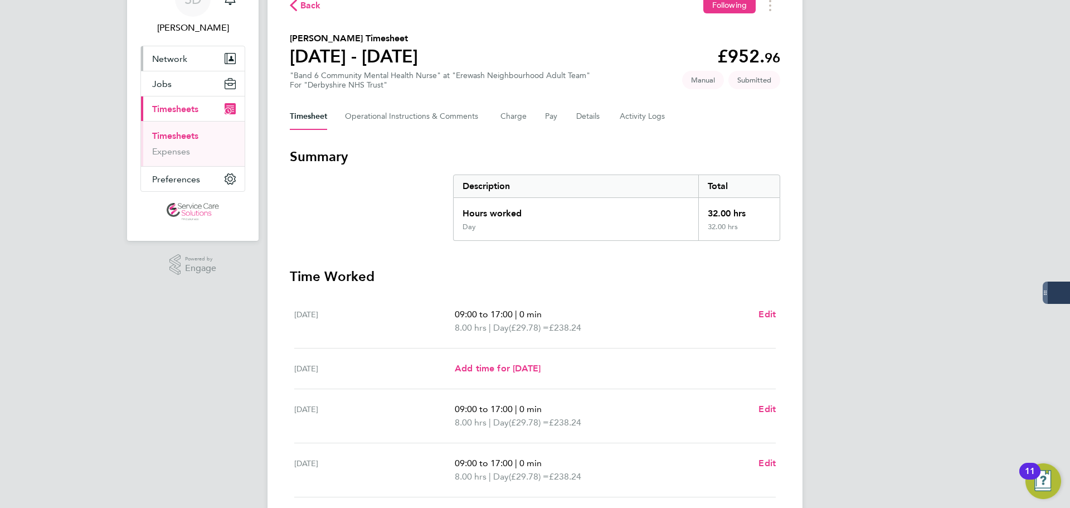
drag, startPoint x: 168, startPoint y: 137, endPoint x: 162, endPoint y: 132, distance: 8.7
click at [168, 137] on link "Timesheets" at bounding box center [175, 135] width 46 height 11
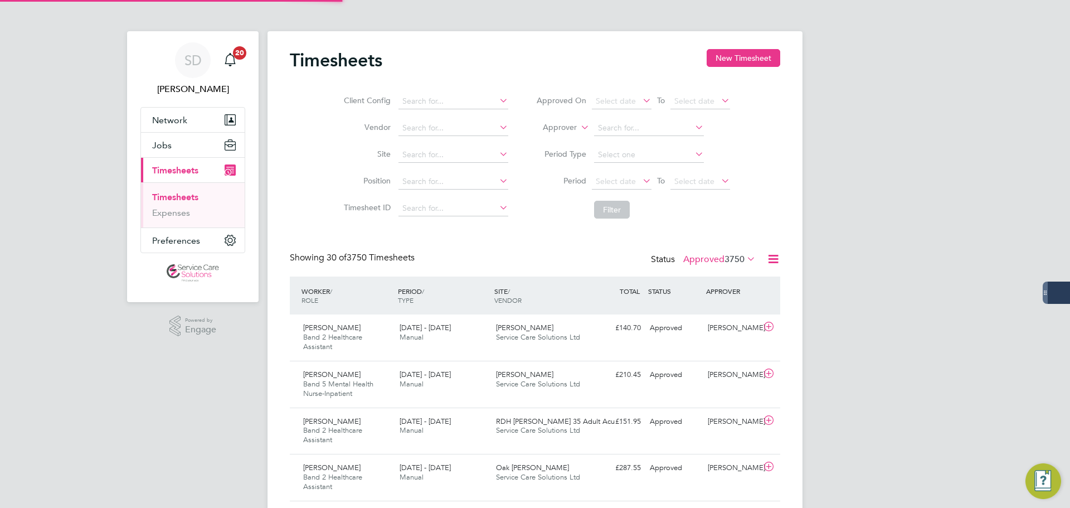
scroll to position [6, 6]
click at [744, 52] on button "New Timesheet" at bounding box center [744, 58] width 74 height 18
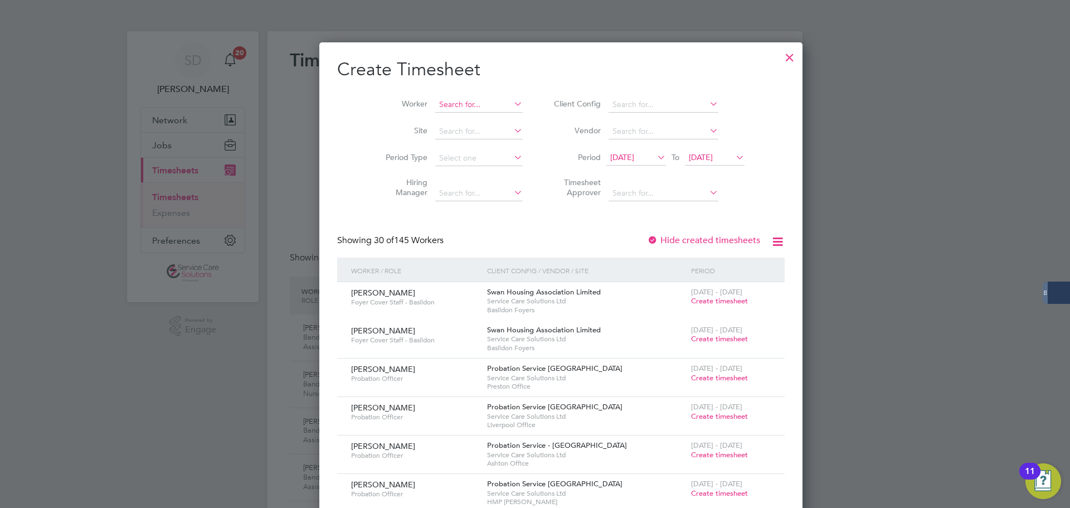
click at [435, 106] on input at bounding box center [478, 105] width 87 height 16
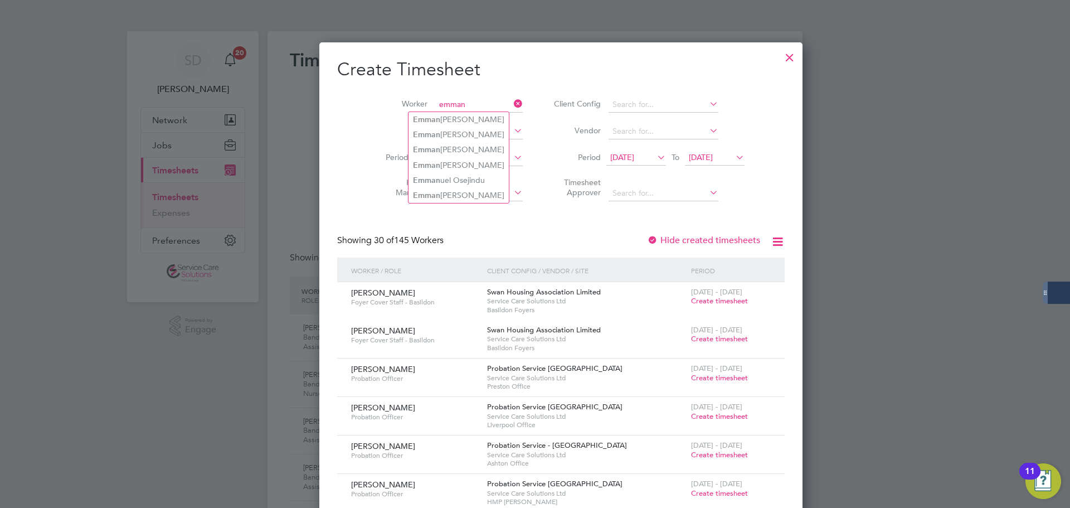
type input "emman"
click at [780, 56] on div at bounding box center [790, 55] width 20 height 20
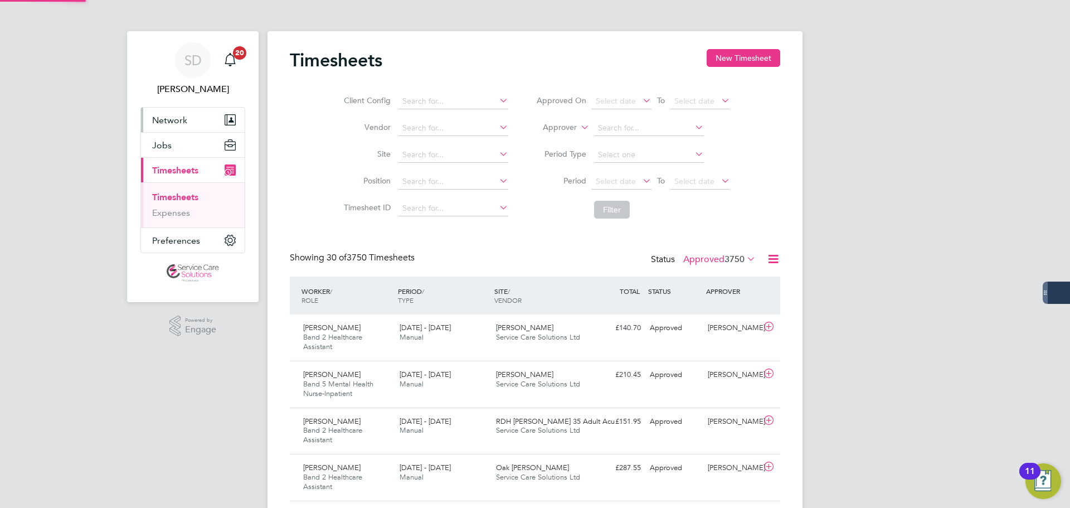
click at [162, 118] on span "Network" at bounding box center [169, 120] width 35 height 11
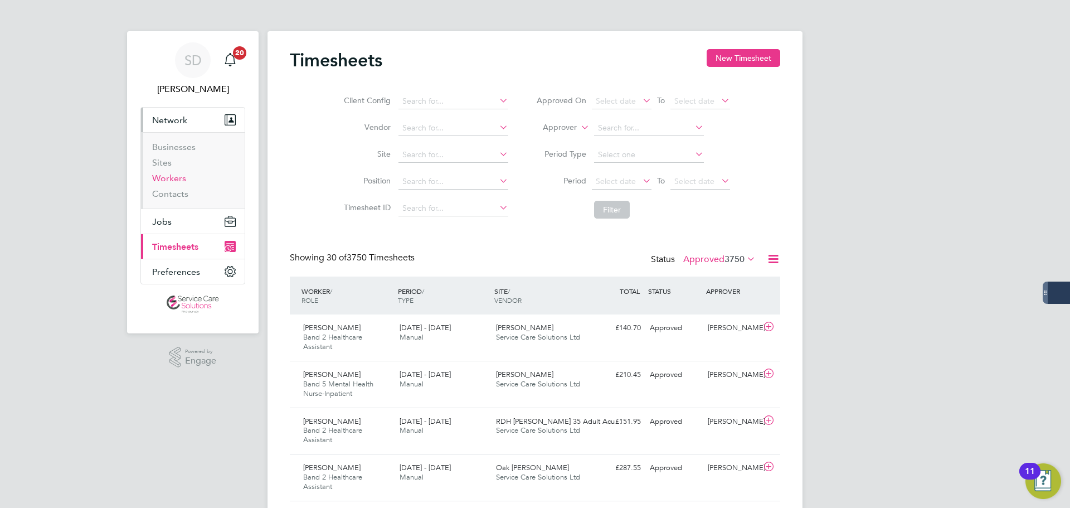
click at [177, 178] on link "Workers" at bounding box center [169, 178] width 34 height 11
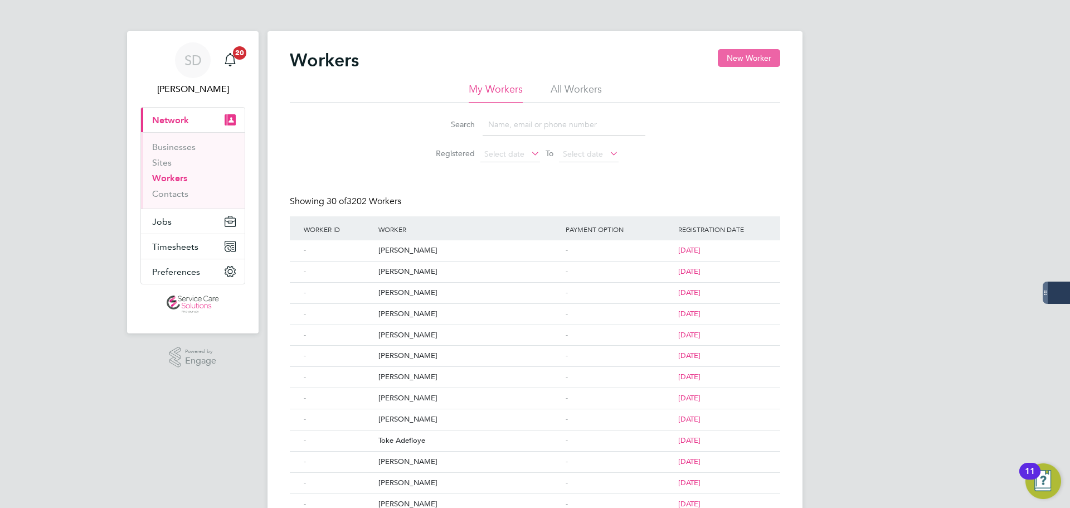
click at [737, 56] on button "New Worker" at bounding box center [749, 58] width 62 height 18
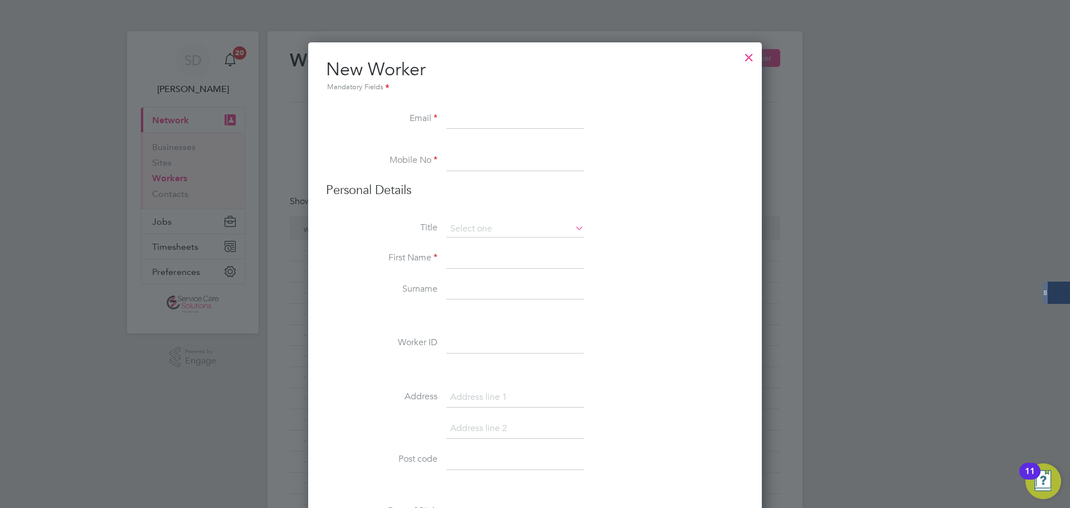
click at [465, 263] on input at bounding box center [515, 259] width 138 height 20
type input "[PERSON_NAME]"
click at [464, 288] on input at bounding box center [515, 290] width 138 height 20
type input "Akaonye"
click at [468, 222] on input at bounding box center [515, 229] width 138 height 17
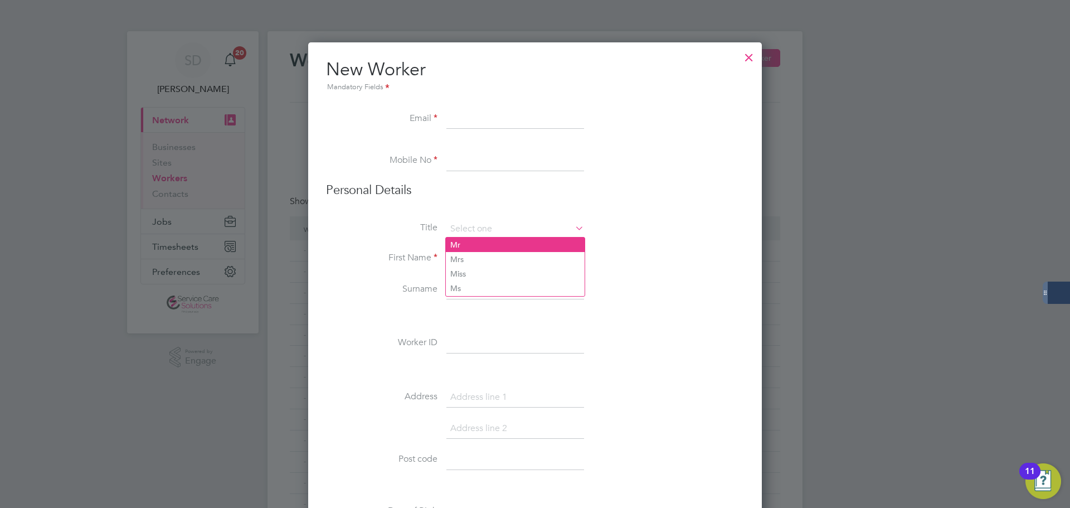
click at [478, 237] on li "Mr" at bounding box center [515, 244] width 139 height 14
type input "Mr"
paste input "[EMAIL_ADDRESS][DOMAIN_NAME]"
type input "[EMAIL_ADDRESS][DOMAIN_NAME]"
click at [468, 163] on input at bounding box center [515, 161] width 138 height 20
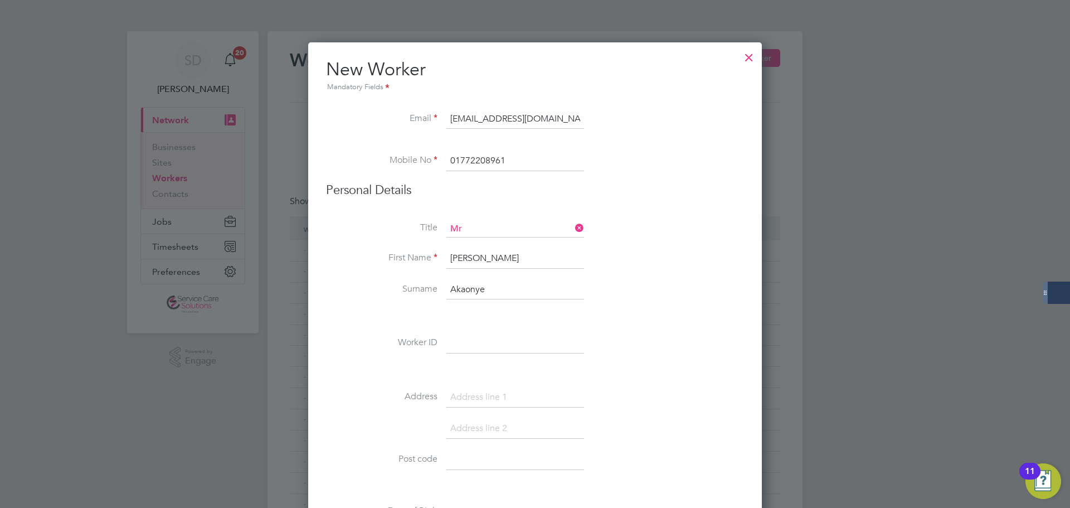
type input "01772208961"
drag, startPoint x: 673, startPoint y: 111, endPoint x: 664, endPoint y: 112, distance: 8.4
click at [664, 112] on li "Email [EMAIL_ADDRESS][DOMAIN_NAME]" at bounding box center [535, 124] width 418 height 31
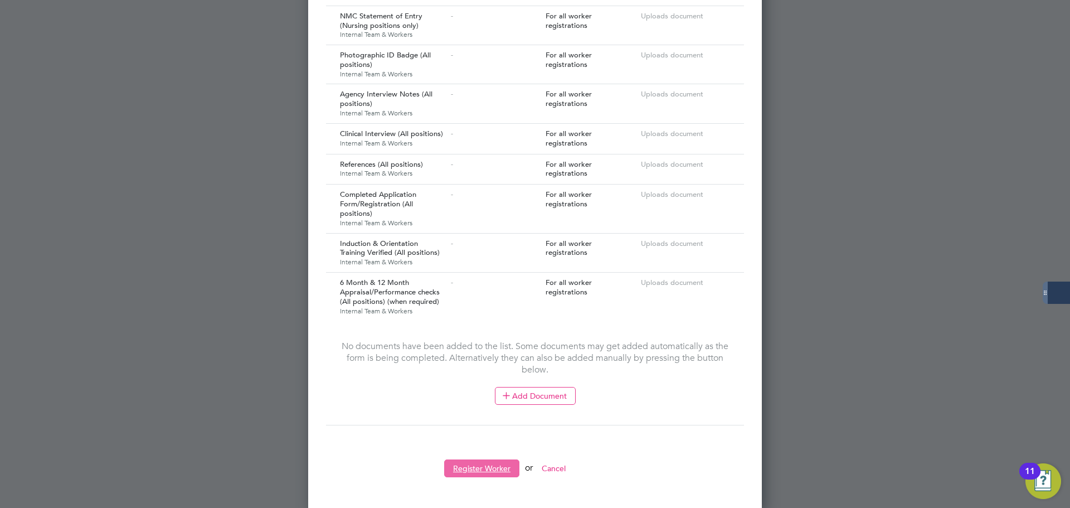
click at [482, 462] on button "Register Worker" at bounding box center [481, 468] width 75 height 18
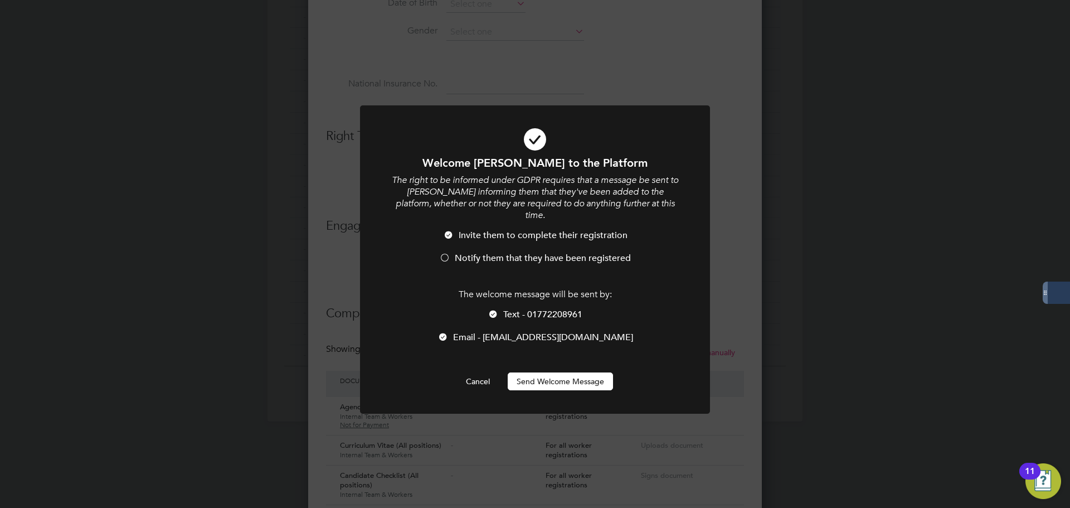
click at [445, 253] on div at bounding box center [444, 258] width 11 height 11
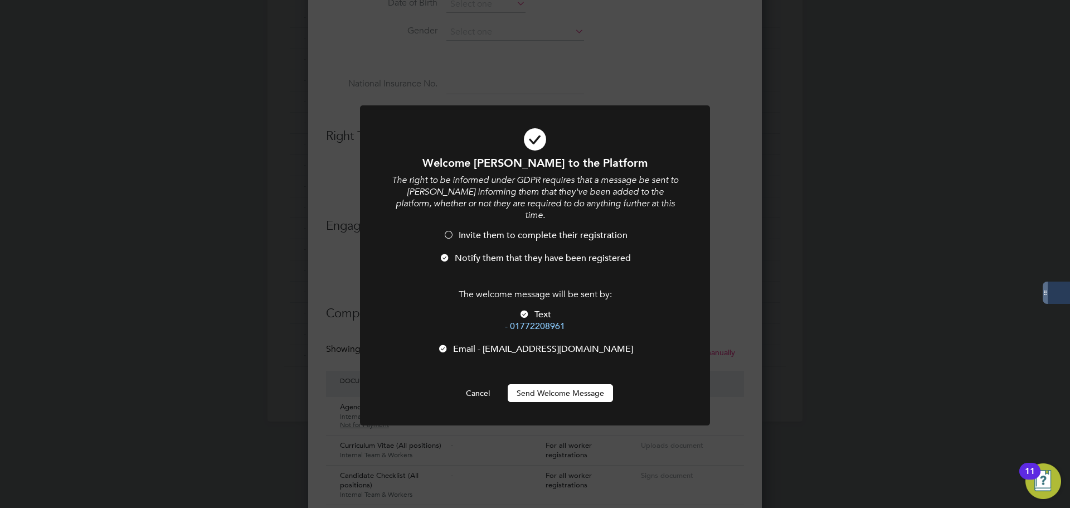
click at [458, 343] on li "Email - [EMAIL_ADDRESS][DOMAIN_NAME]" at bounding box center [535, 354] width 290 height 23
click at [532, 384] on button "Send Welcome Message" at bounding box center [560, 393] width 105 height 18
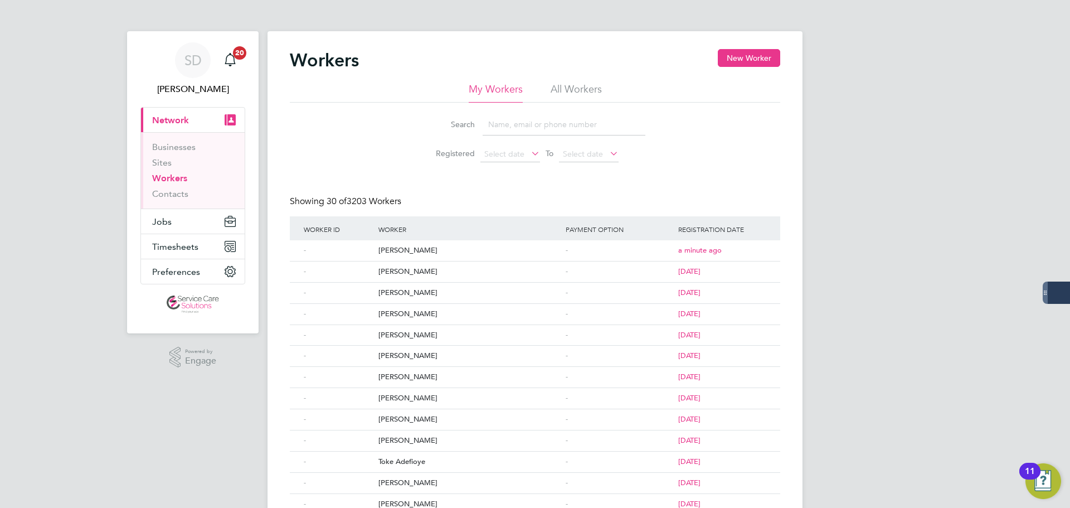
click at [266, 482] on div "SD [PERSON_NAME] Notifications 20 Applications: Current page: Network Businesse…" at bounding box center [535, 473] width 1070 height 947
click at [173, 244] on span "Timesheets" at bounding box center [175, 246] width 46 height 11
click at [169, 251] on span "Timesheets" at bounding box center [175, 246] width 46 height 11
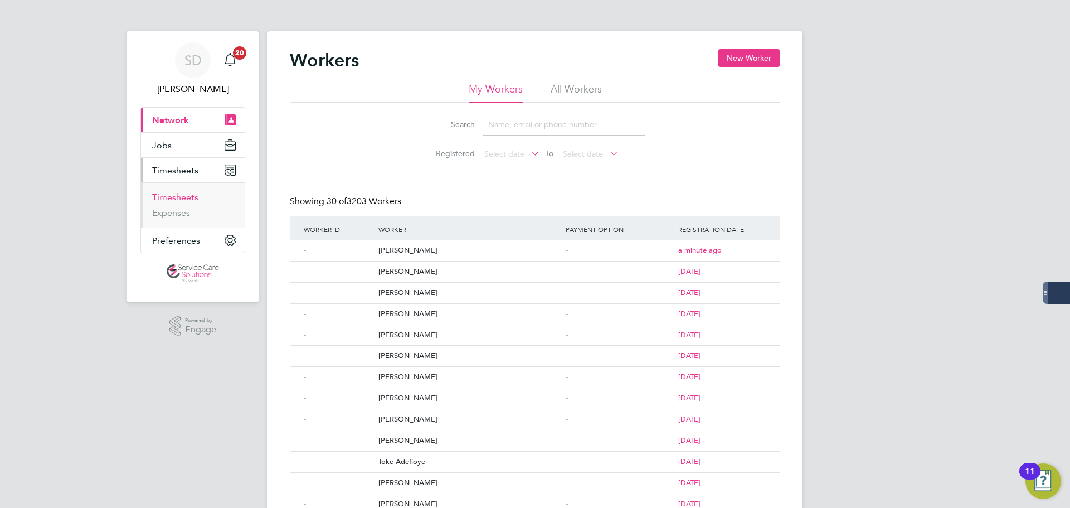
click at [184, 196] on link "Timesheets" at bounding box center [175, 197] width 46 height 11
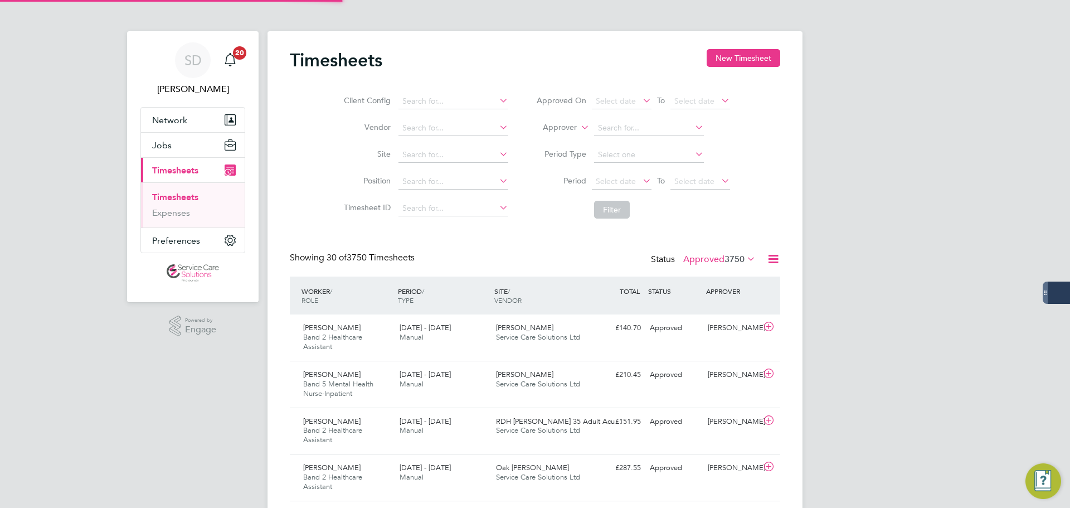
scroll to position [37, 97]
click at [752, 55] on button "New Timesheet" at bounding box center [744, 58] width 74 height 18
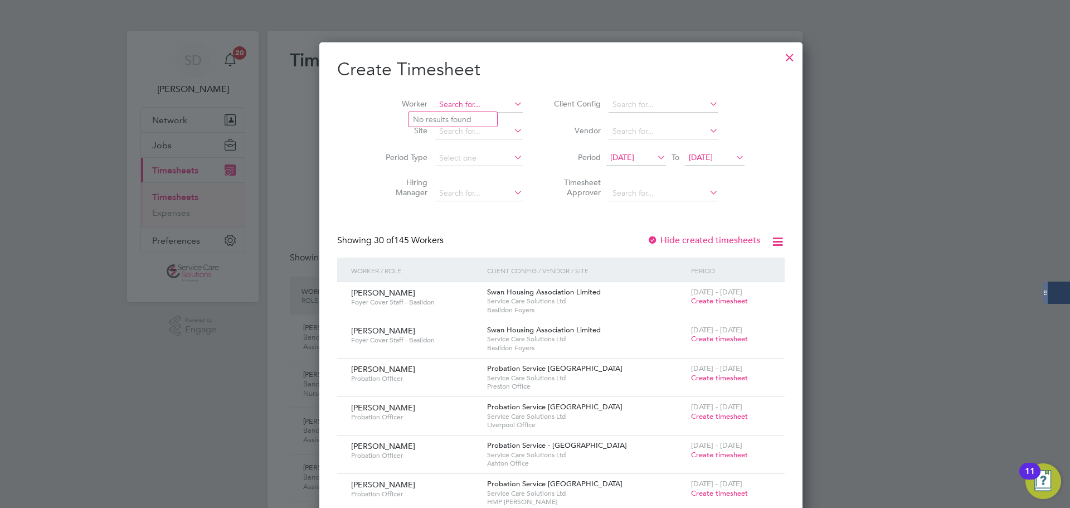
click at [452, 104] on input at bounding box center [478, 105] width 87 height 16
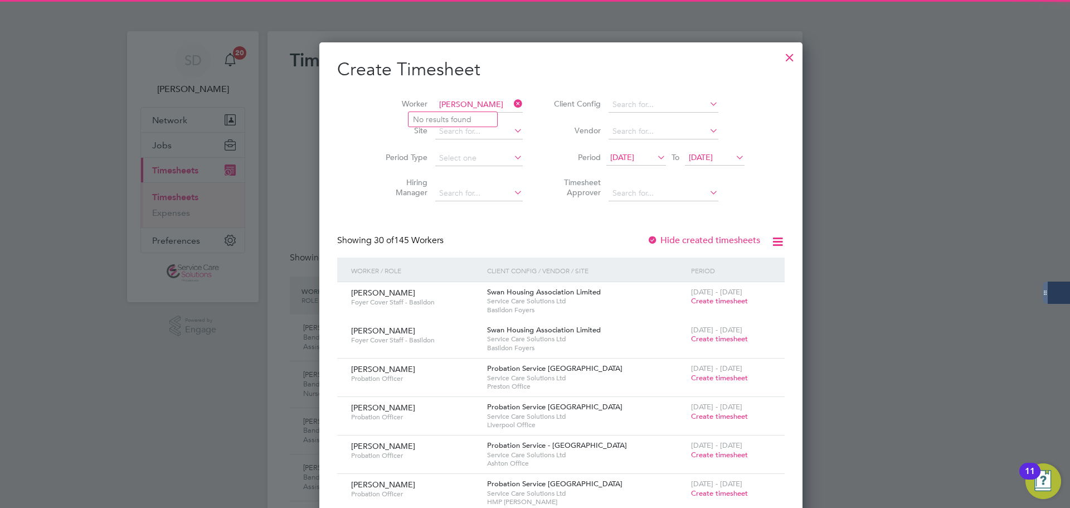
type input "[PERSON_NAME]"
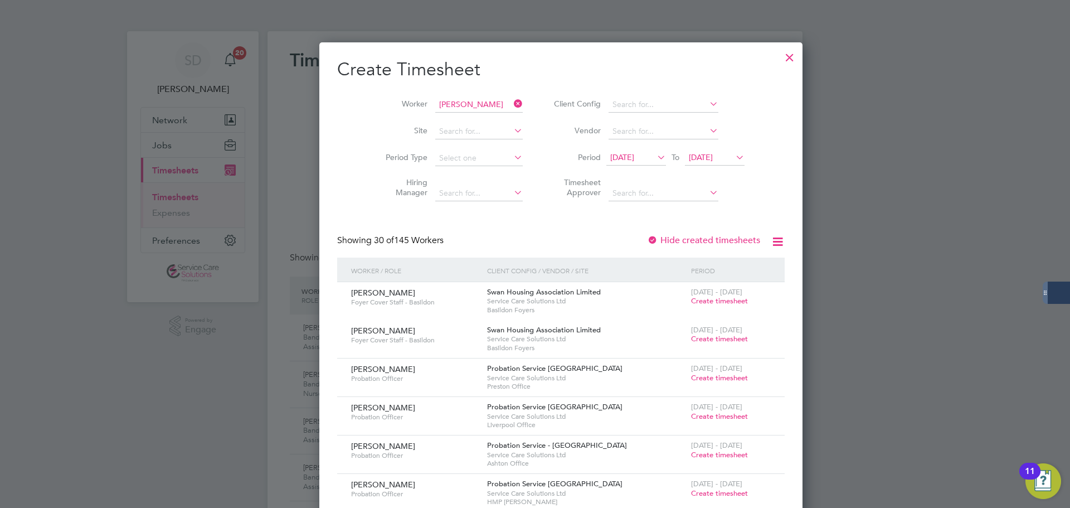
click at [780, 55] on div at bounding box center [790, 55] width 20 height 20
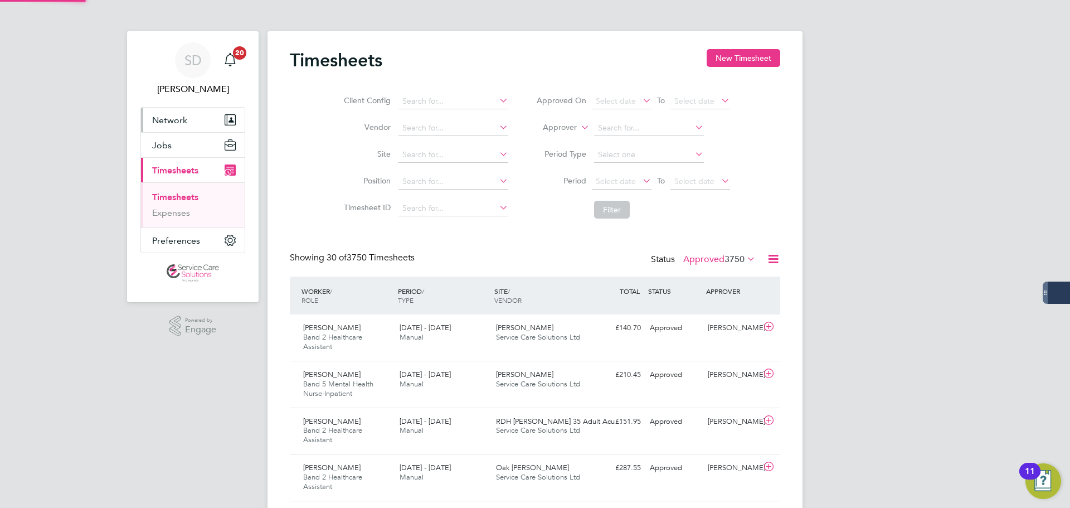
click at [173, 120] on span "Network" at bounding box center [169, 120] width 35 height 11
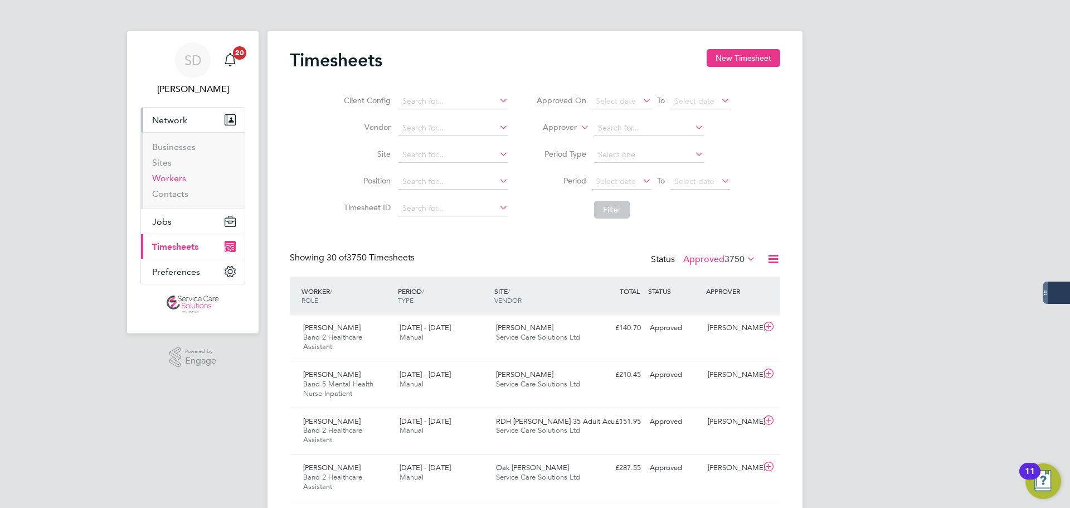
click at [169, 179] on link "Workers" at bounding box center [169, 178] width 34 height 11
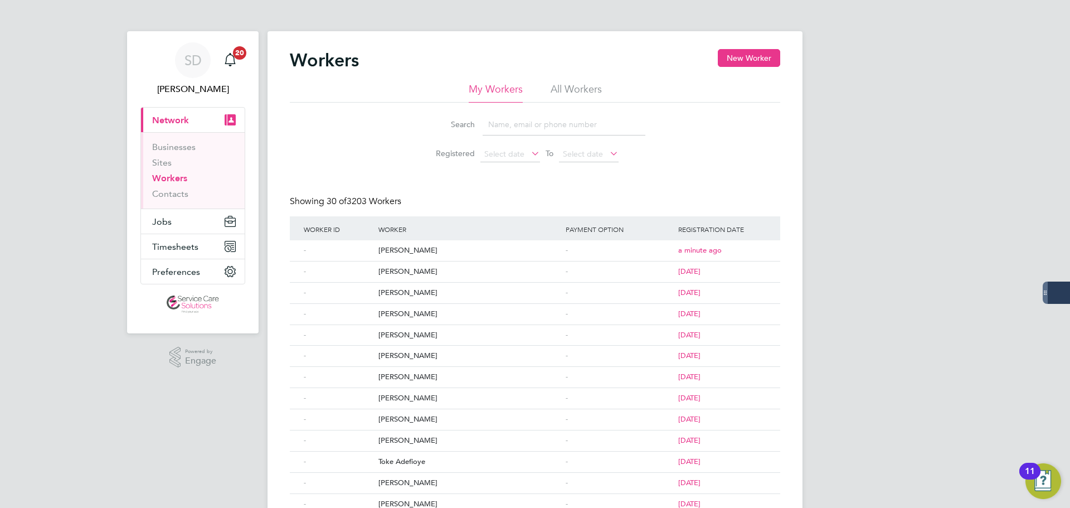
click at [735, 45] on div "Workers New Worker My Workers All Workers Search Registered Select date To Sele…" at bounding box center [534, 480] width 535 height 898
click at [744, 55] on button "New Worker" at bounding box center [749, 58] width 62 height 18
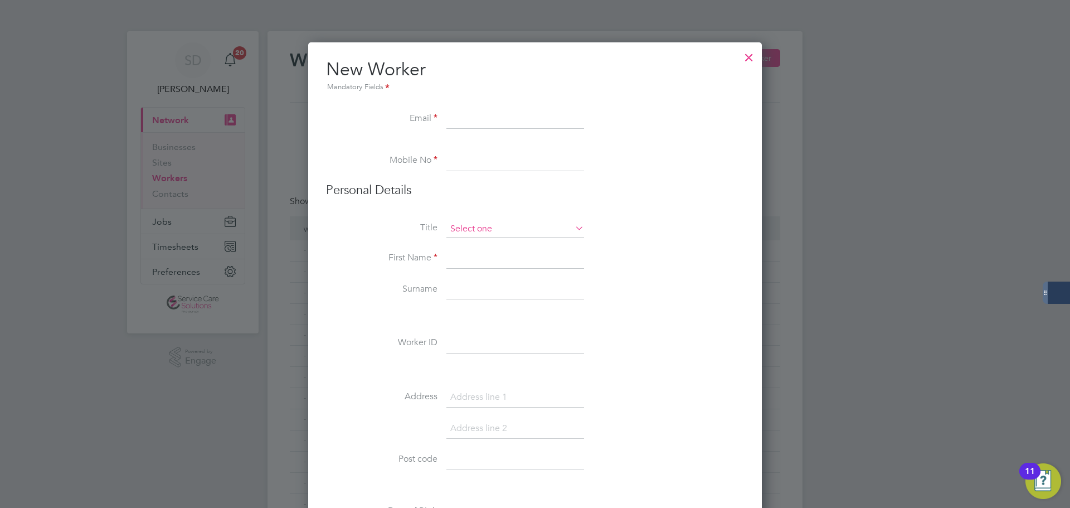
click at [478, 228] on input at bounding box center [515, 229] width 138 height 17
click at [482, 269] on li "Miss" at bounding box center [515, 273] width 139 height 14
type input "Miss"
click at [468, 253] on input at bounding box center [515, 259] width 138 height 20
type input "[PERSON_NAME]"
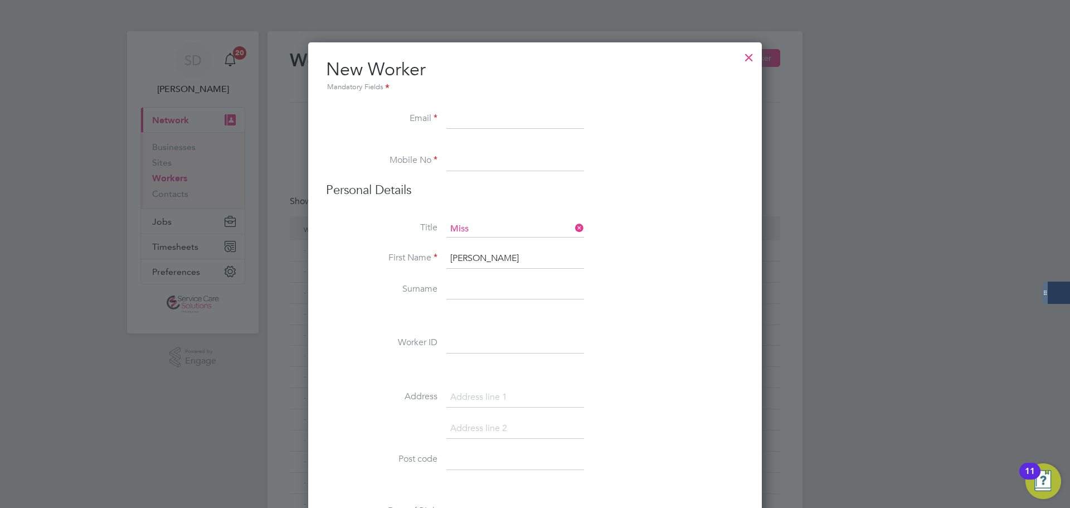
click at [474, 293] on input at bounding box center [515, 290] width 138 height 20
type input "[PERSON_NAME]"
paste input "[EMAIL_ADDRESS][DOMAIN_NAME]"
type input "[EMAIL_ADDRESS][DOMAIN_NAME]"
drag, startPoint x: 466, startPoint y: 167, endPoint x: 455, endPoint y: 159, distance: 14.1
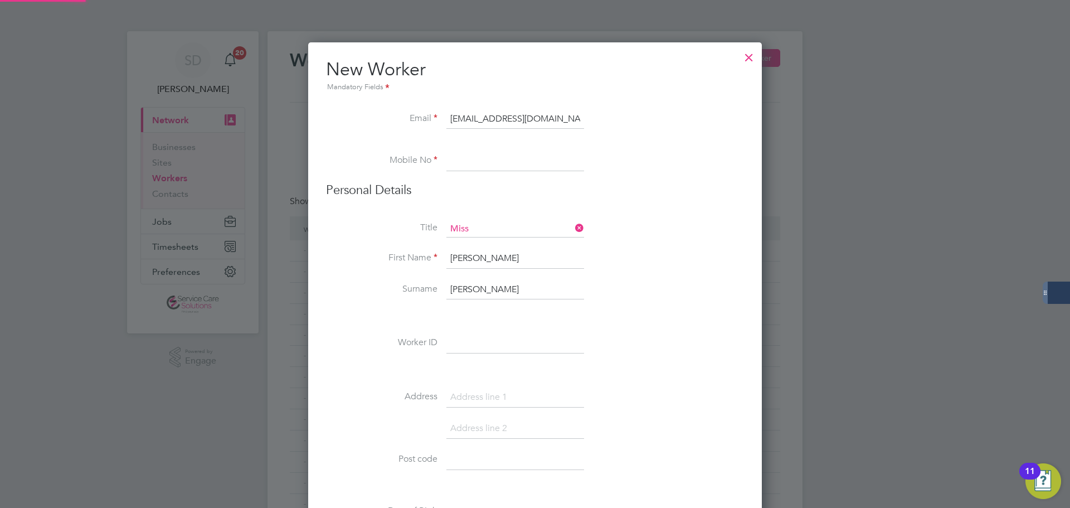
click at [462, 167] on input at bounding box center [515, 161] width 138 height 20
type input "01772208961"
click at [633, 198] on h3 "Personal Details" at bounding box center [535, 190] width 418 height 16
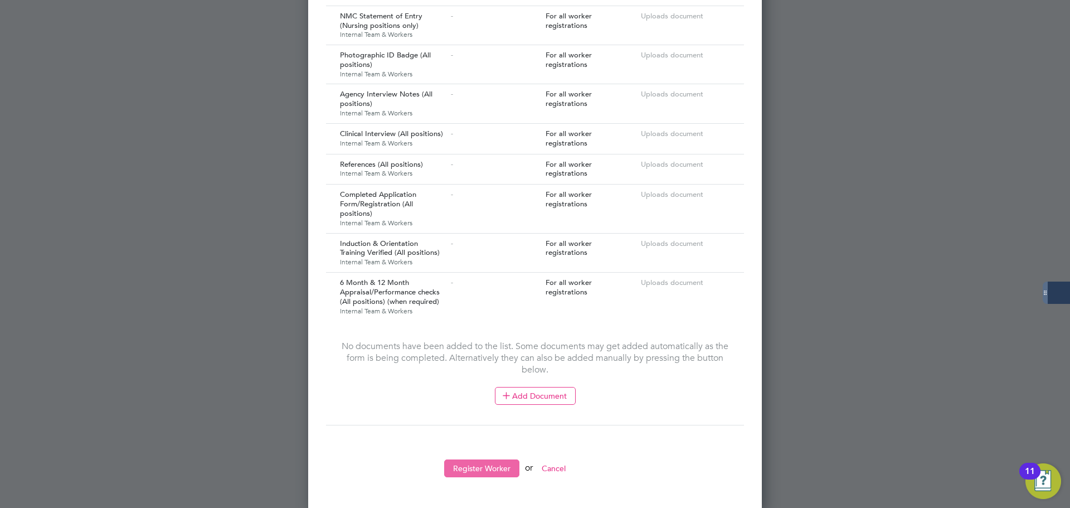
click at [477, 465] on button "Register Worker" at bounding box center [481, 468] width 75 height 18
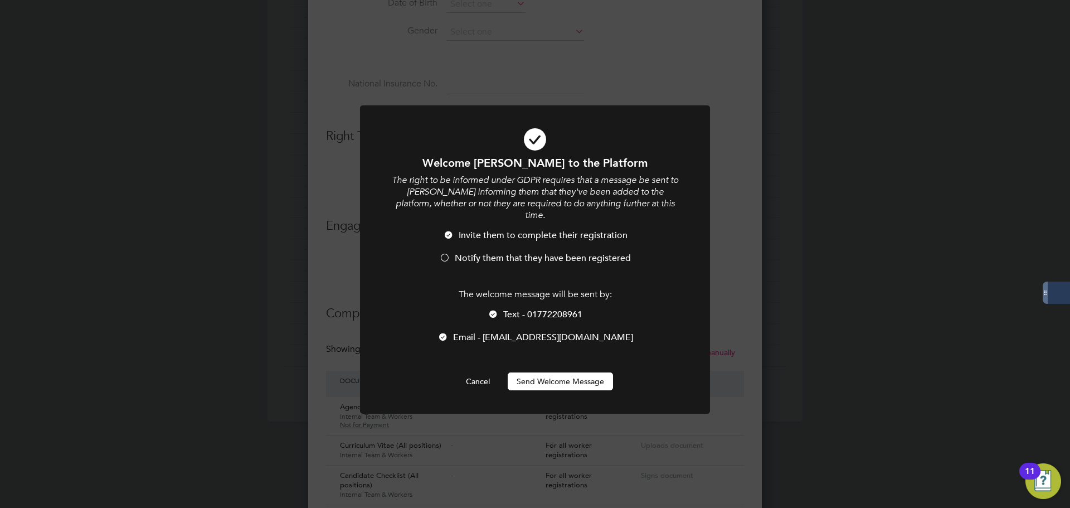
click at [449, 253] on div at bounding box center [444, 258] width 11 height 11
click at [449, 332] on div at bounding box center [442, 337] width 11 height 11
click at [552, 372] on button "Send Welcome Message" at bounding box center [560, 381] width 105 height 18
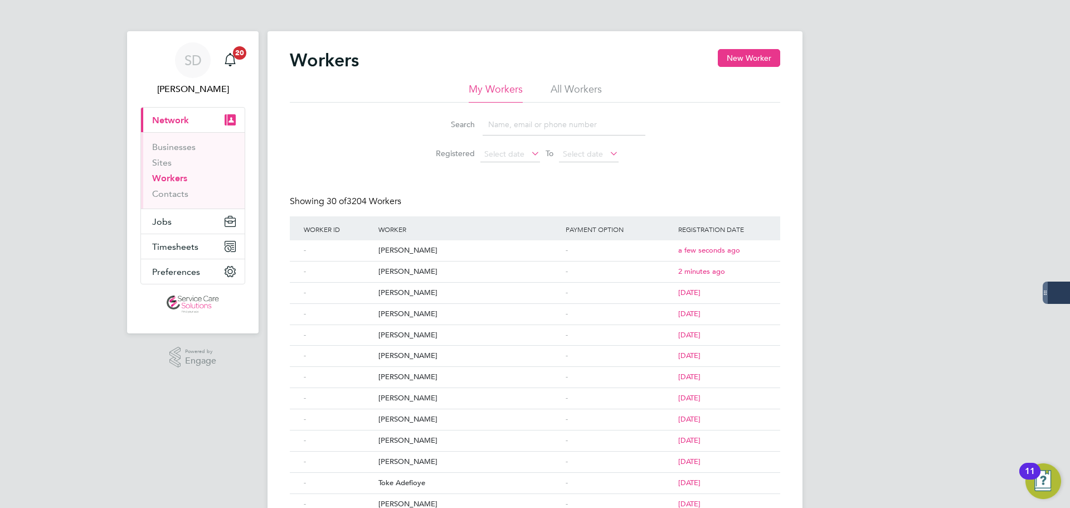
drag, startPoint x: 144, startPoint y: 466, endPoint x: 133, endPoint y: 454, distance: 16.2
click at [144, 466] on div "SD [PERSON_NAME] Notifications 20 Applications: Current page: Network Businesse…" at bounding box center [535, 473] width 1070 height 947
click at [171, 241] on span "Timesheets" at bounding box center [175, 246] width 46 height 11
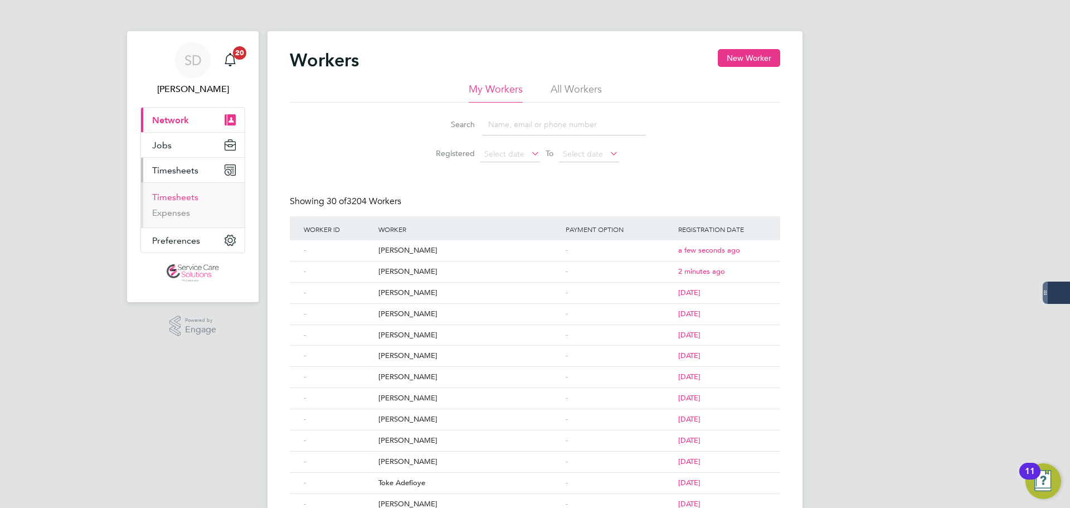
click at [180, 197] on link "Timesheets" at bounding box center [175, 197] width 46 height 11
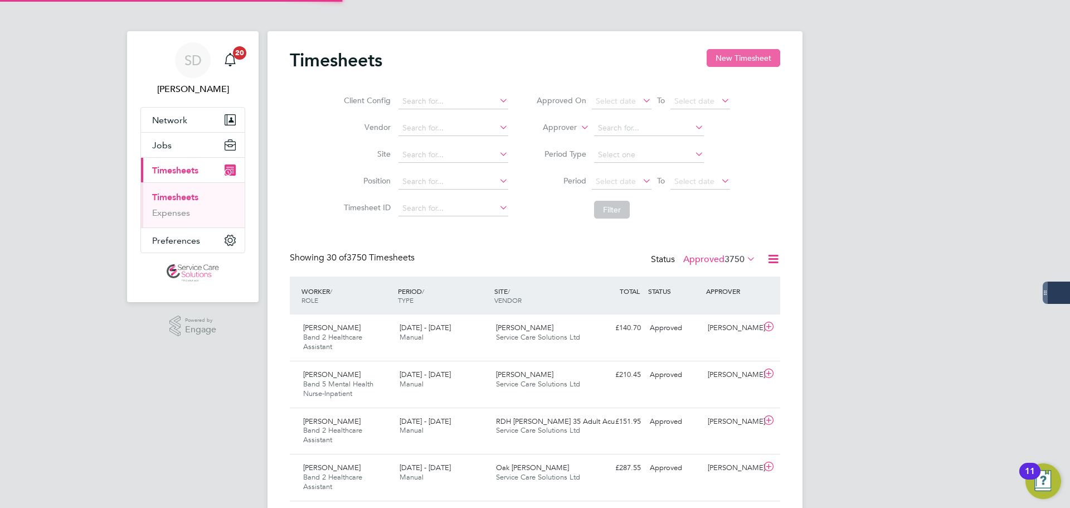
scroll to position [37, 97]
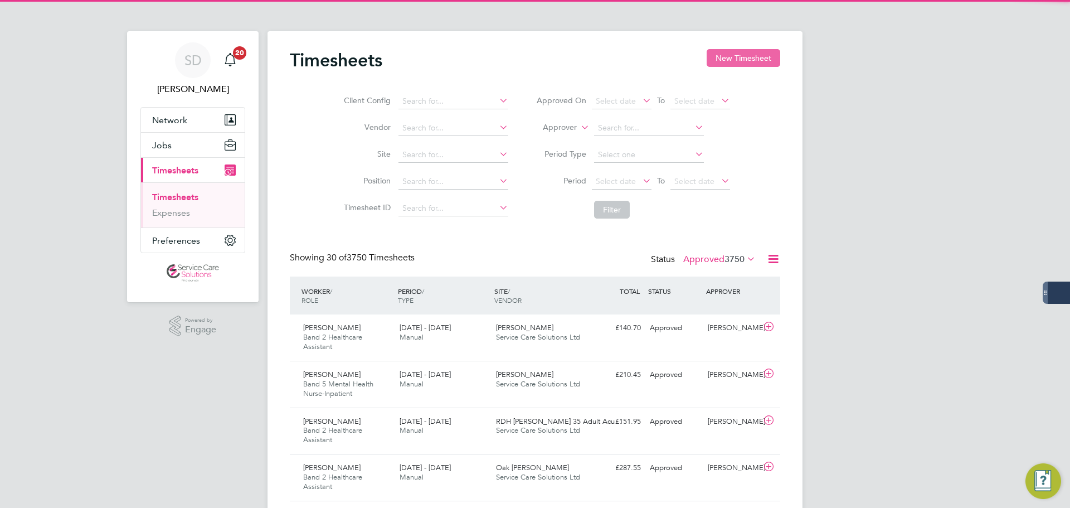
click at [725, 52] on button "New Timesheet" at bounding box center [744, 58] width 74 height 18
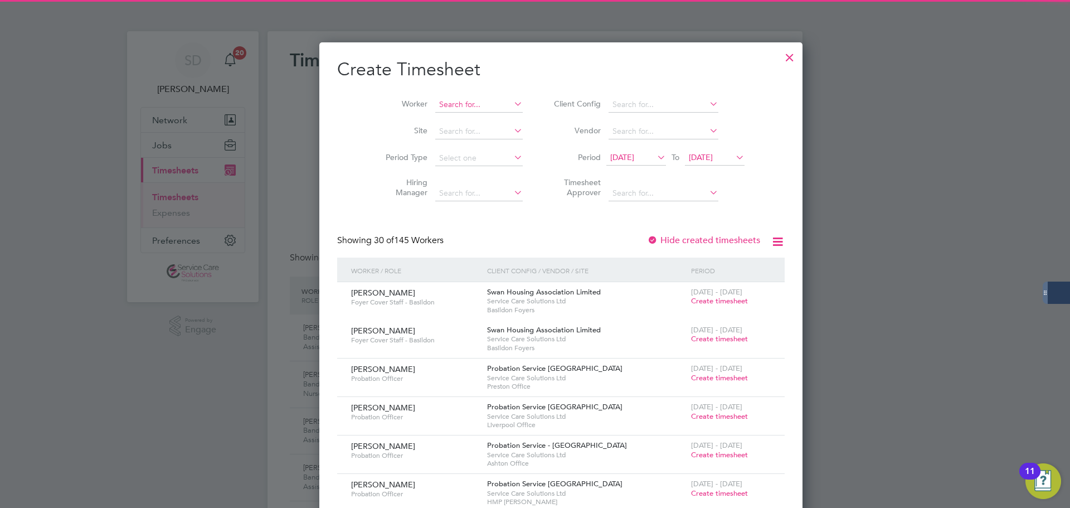
click at [435, 110] on input at bounding box center [478, 105] width 87 height 16
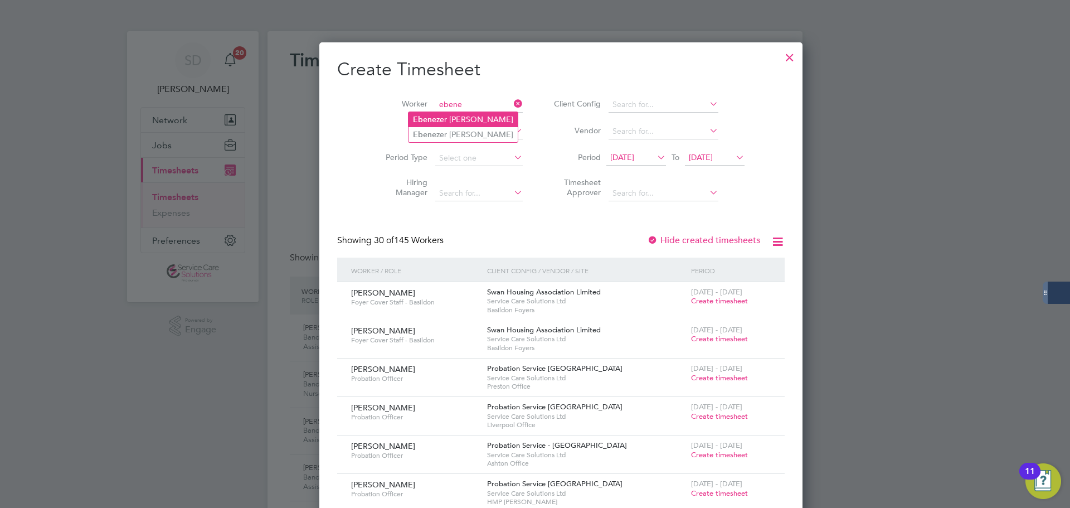
click at [458, 120] on li "Ebene zer [PERSON_NAME]" at bounding box center [462, 119] width 109 height 15
type input "[PERSON_NAME]"
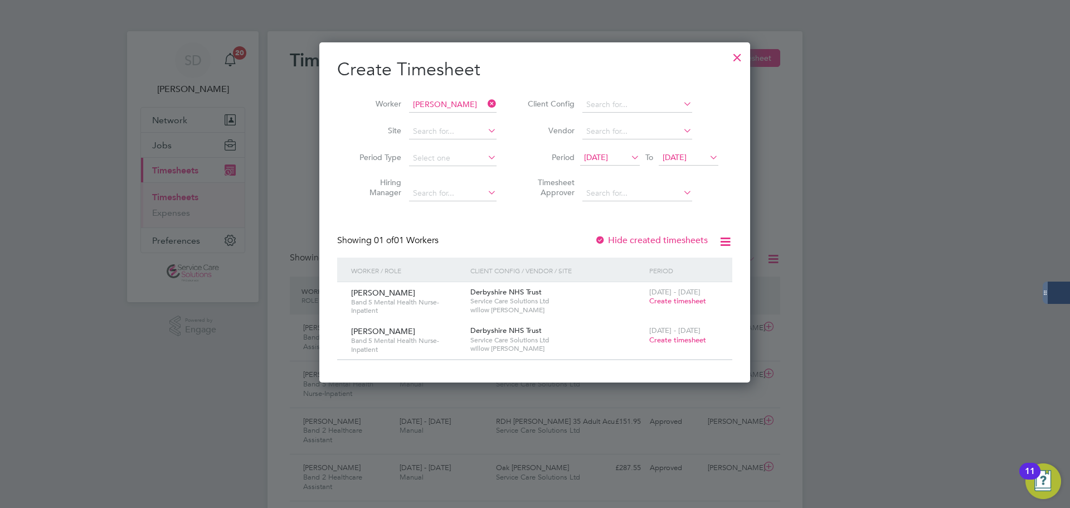
drag, startPoint x: 969, startPoint y: 102, endPoint x: 958, endPoint y: 101, distance: 10.6
click at [969, 102] on div at bounding box center [535, 254] width 1070 height 508
click at [738, 57] on div at bounding box center [737, 55] width 20 height 20
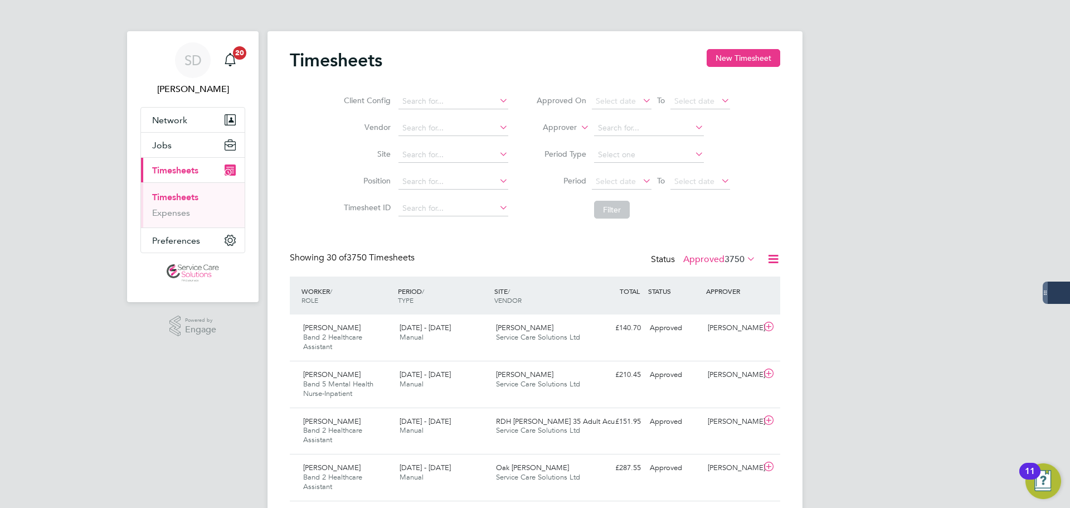
drag, startPoint x: 735, startPoint y: 58, endPoint x: 694, endPoint y: 65, distance: 41.9
click at [734, 58] on button "New Timesheet" at bounding box center [744, 58] width 74 height 18
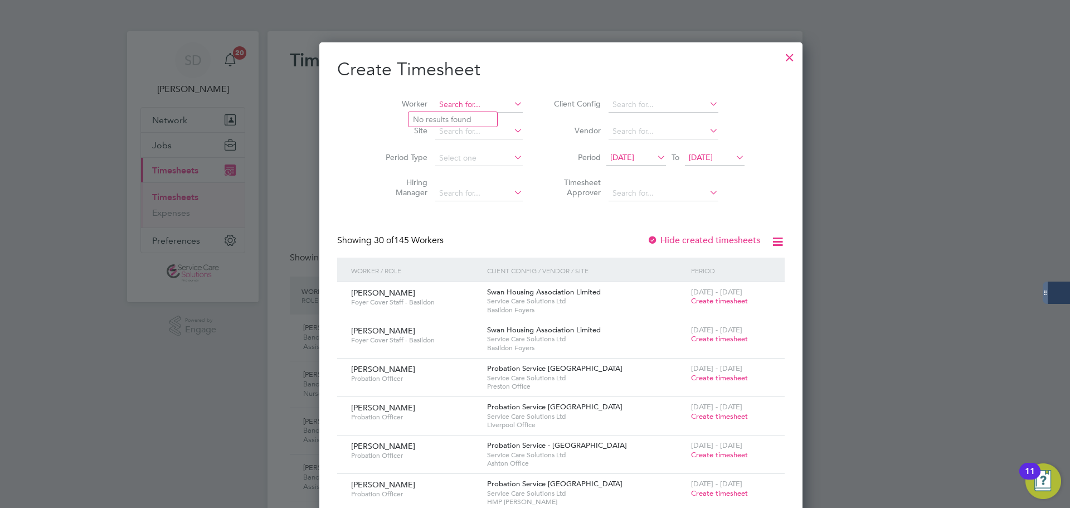
click at [435, 104] on input at bounding box center [478, 105] width 87 height 16
click at [427, 119] on b "Bukola" at bounding box center [426, 119] width 26 height 9
type input "[PERSON_NAME]"
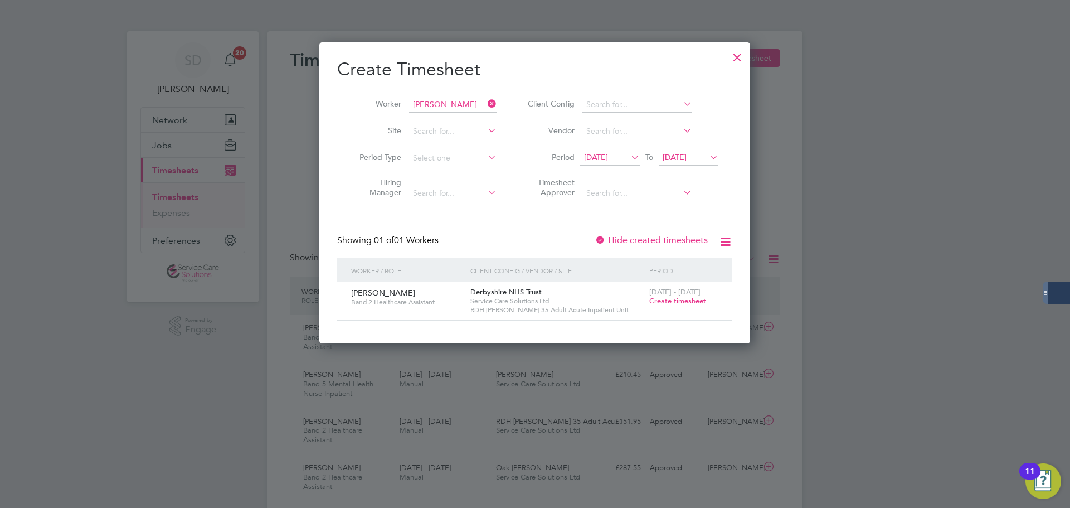
click at [29, 220] on div at bounding box center [535, 254] width 1070 height 508
click at [485, 99] on icon at bounding box center [485, 104] width 0 height 16
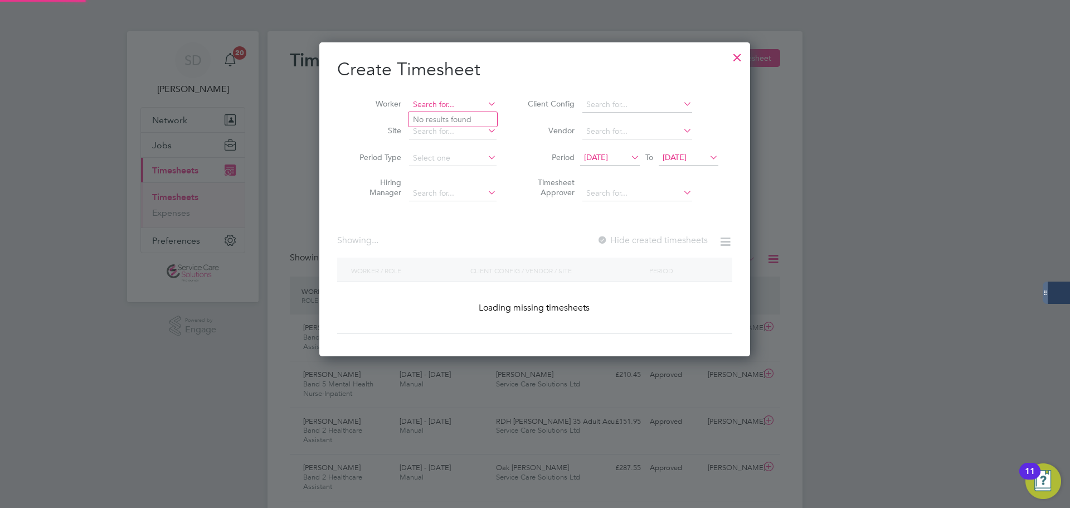
click at [471, 108] on input at bounding box center [452, 105] width 87 height 16
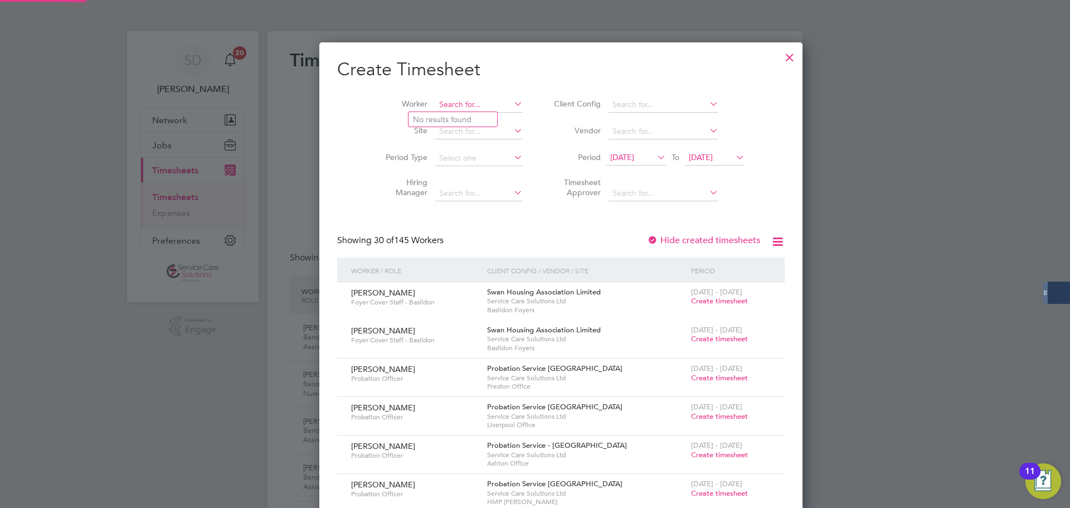
scroll to position [1998, 431]
click at [444, 119] on b "[PERSON_NAME]" at bounding box center [445, 119] width 65 height 9
type input "[PERSON_NAME]"
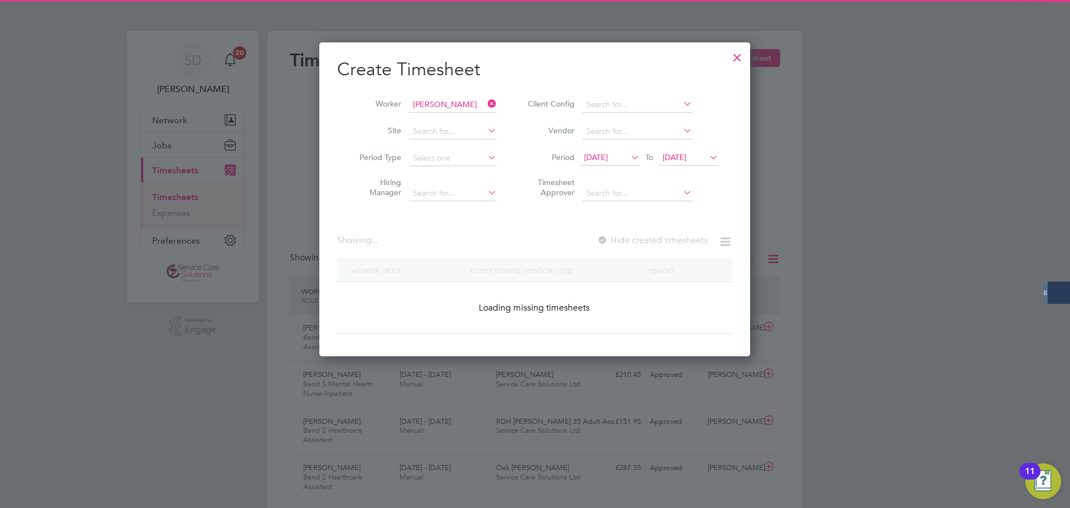
scroll to position [338, 431]
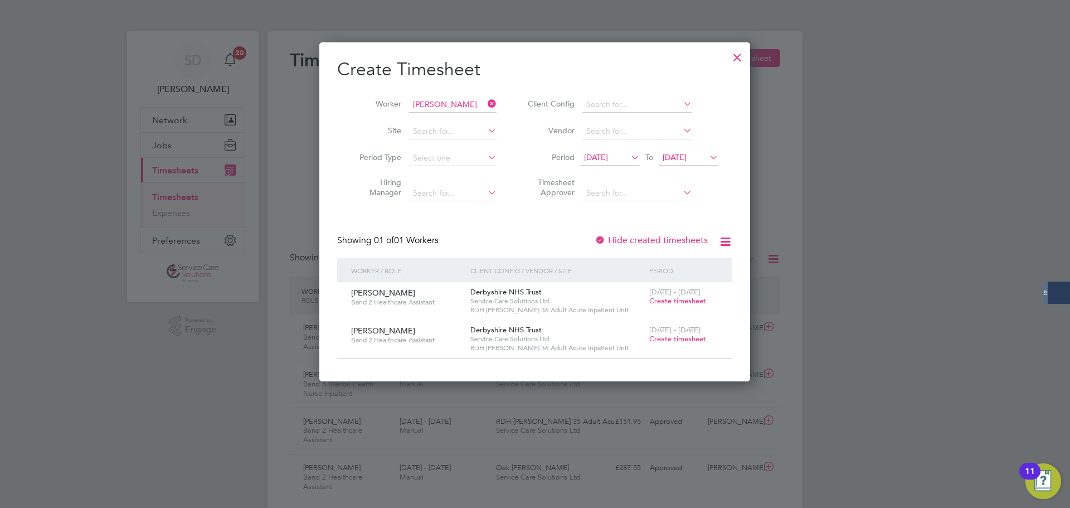
click at [937, 99] on div at bounding box center [535, 254] width 1070 height 508
click at [485, 104] on icon at bounding box center [485, 104] width 0 height 16
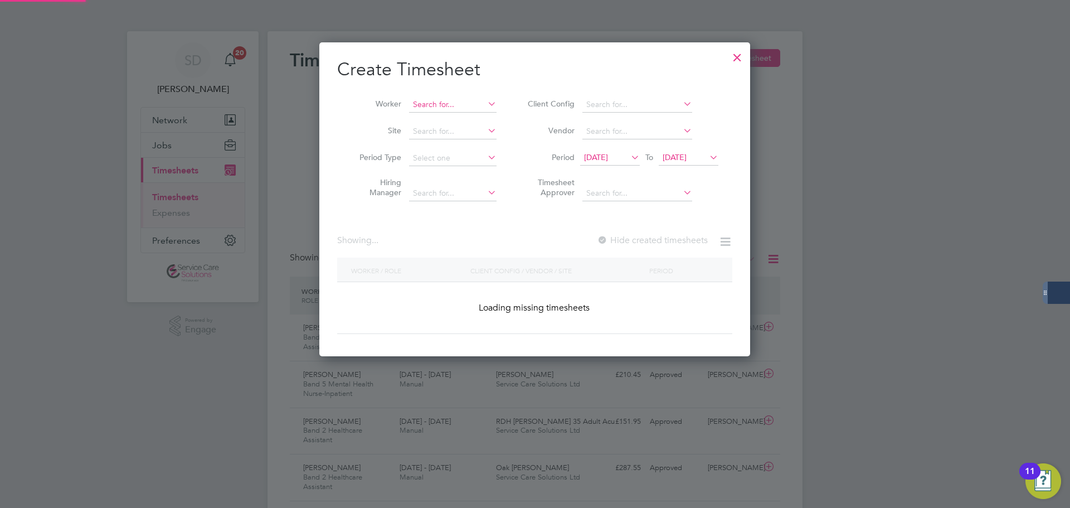
scroll to position [314, 431]
click at [446, 109] on input at bounding box center [452, 105] width 87 height 16
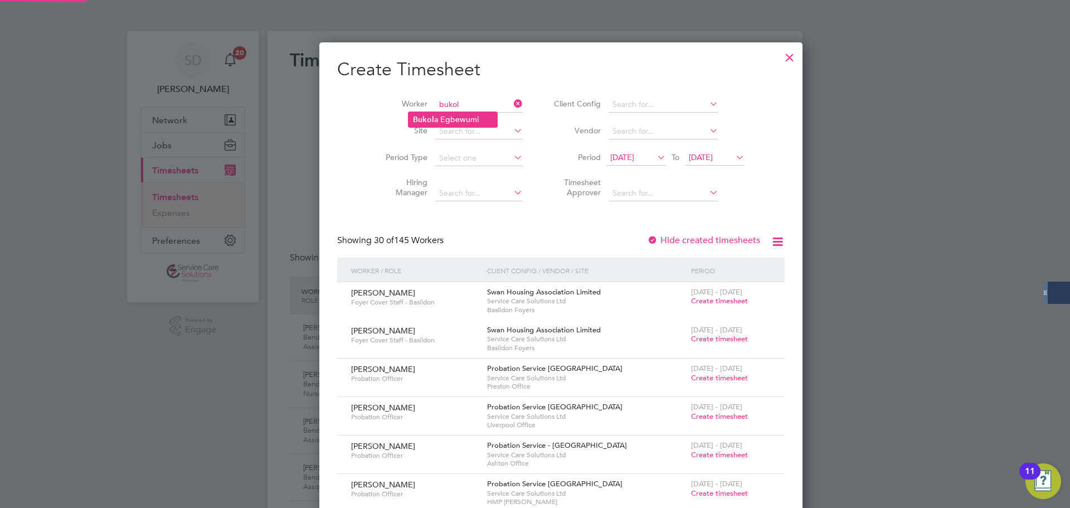
click at [454, 115] on li "Bukol a Egbewumi" at bounding box center [452, 119] width 89 height 15
type input "[PERSON_NAME]"
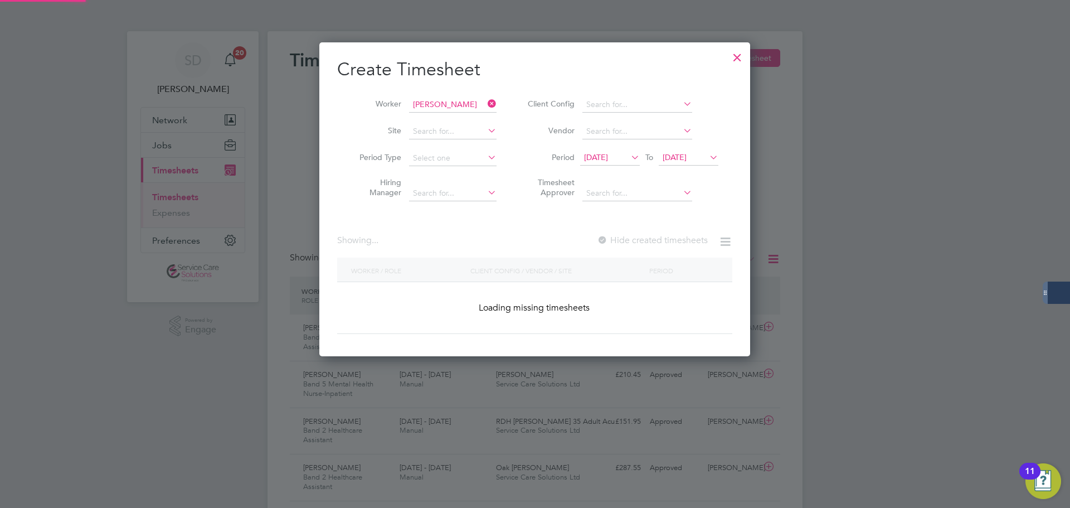
scroll to position [300, 431]
